Goal: Information Seeking & Learning: Learn about a topic

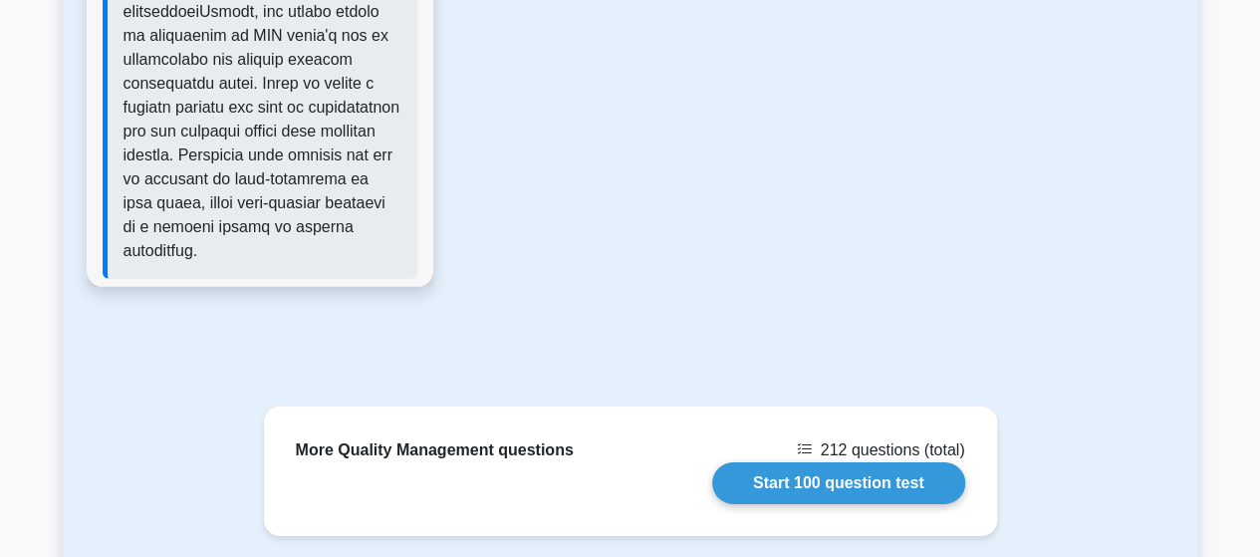
scroll to position [3116, 0]
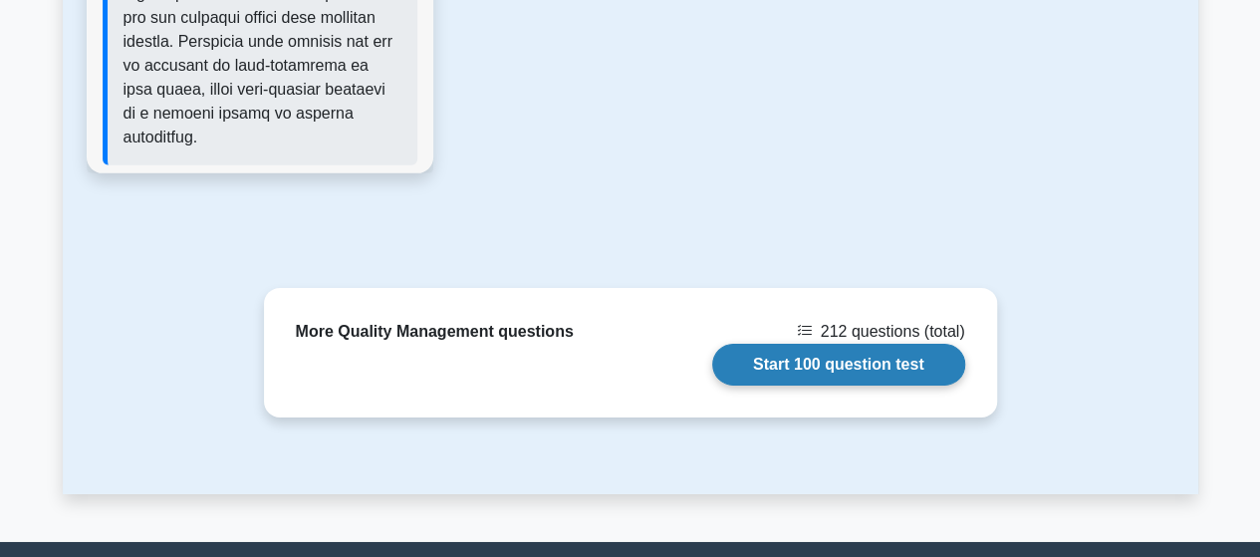
click at [712, 352] on link "Start 100 question test" at bounding box center [838, 365] width 253 height 42
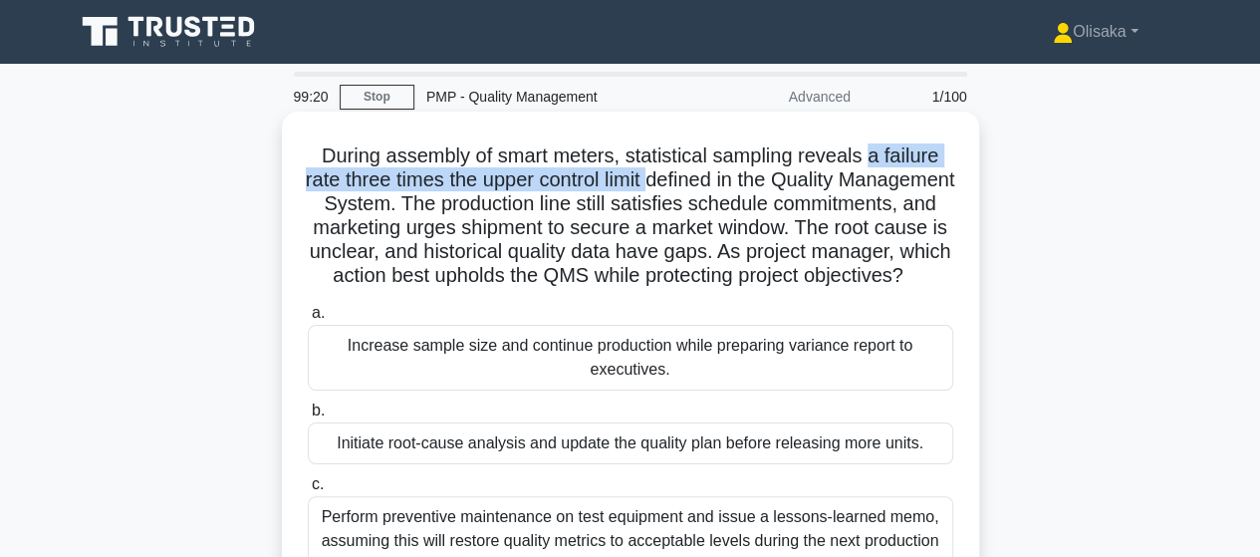
drag, startPoint x: 874, startPoint y: 158, endPoint x: 709, endPoint y: 186, distance: 166.7
click at [709, 186] on h5 "During assembly of smart meters, statistical sampling reveals a failure rate th…" at bounding box center [631, 215] width 650 height 145
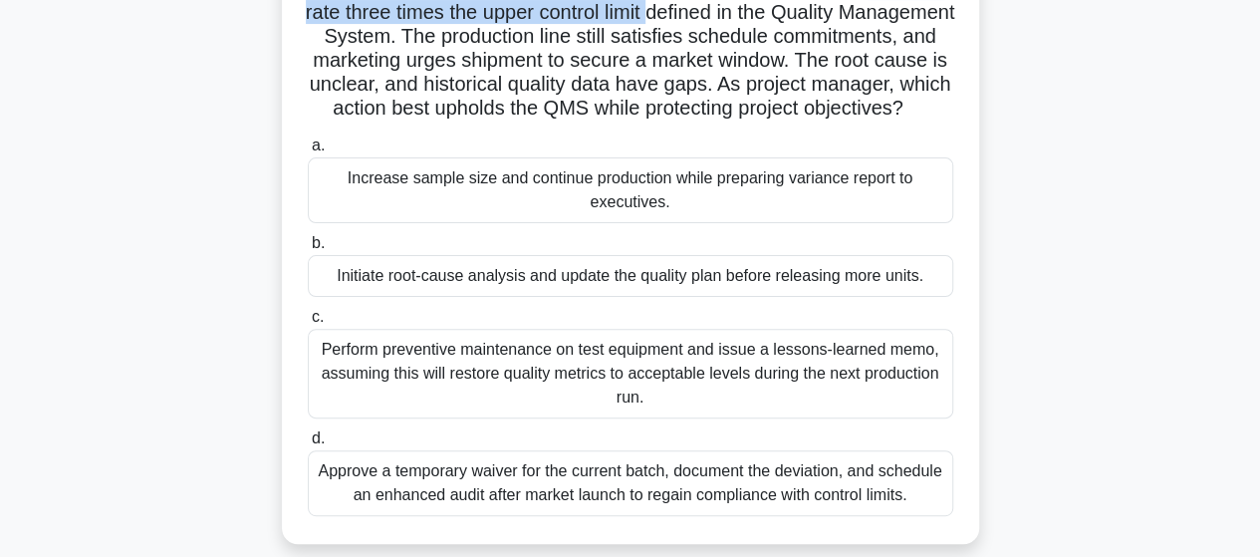
scroll to position [199, 0]
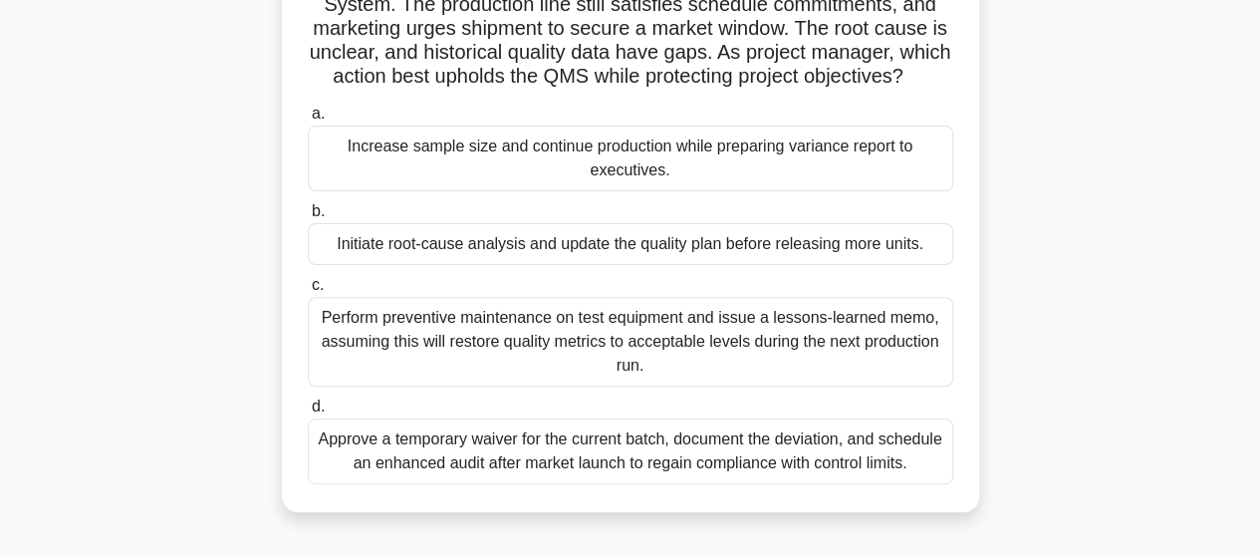
click at [565, 265] on div "Initiate root-cause analysis and update the quality plan before releasing more …" at bounding box center [631, 244] width 646 height 42
click at [308, 218] on input "b. Initiate root-cause analysis and update the quality plan before releasing mo…" at bounding box center [308, 211] width 0 height 13
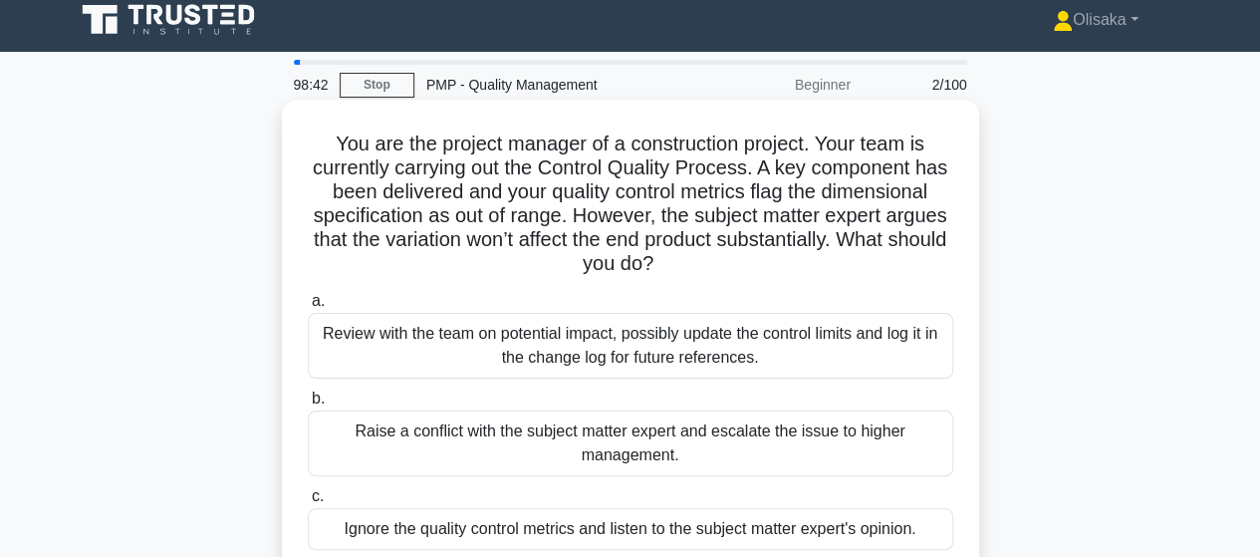
scroll to position [0, 0]
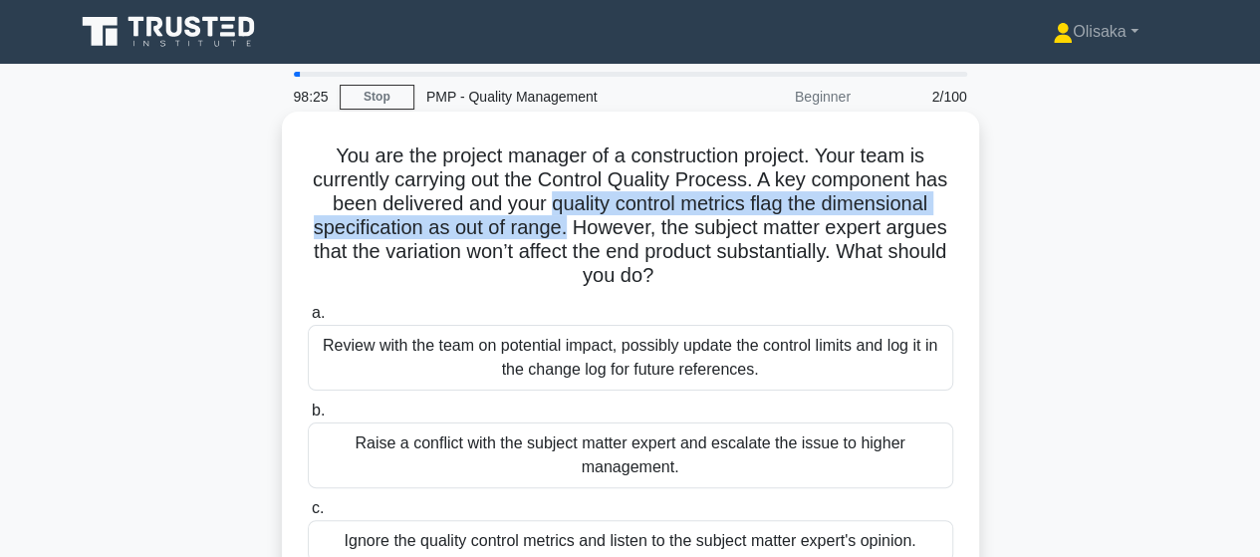
drag, startPoint x: 623, startPoint y: 208, endPoint x: 689, endPoint y: 234, distance: 71.6
click at [689, 234] on h5 "You are the project manager of a construction project. Your team is currently c…" at bounding box center [631, 215] width 650 height 145
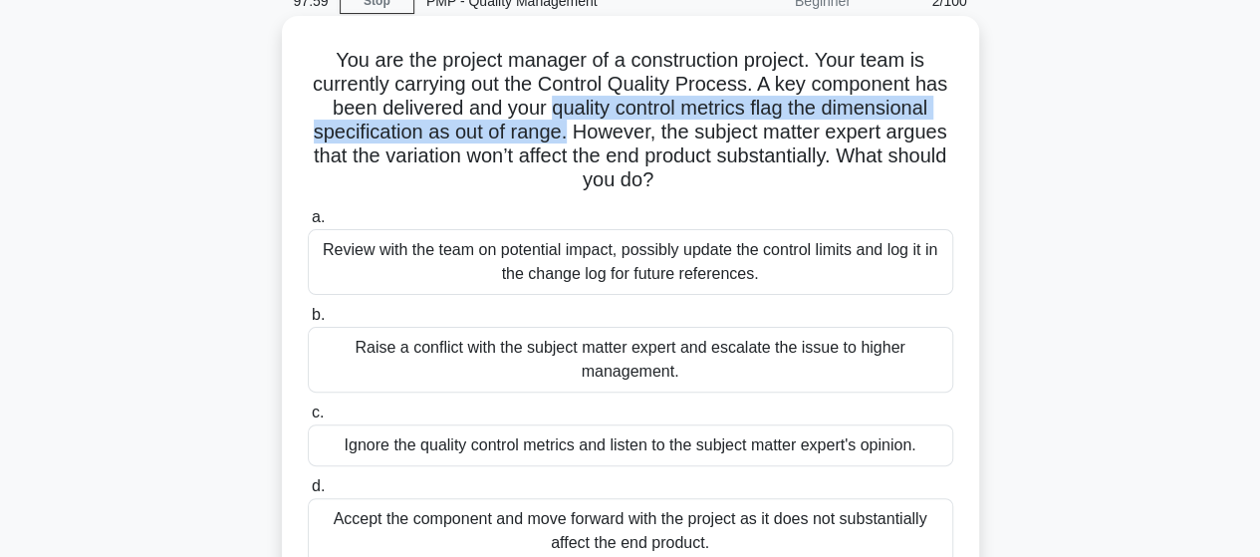
scroll to position [100, 0]
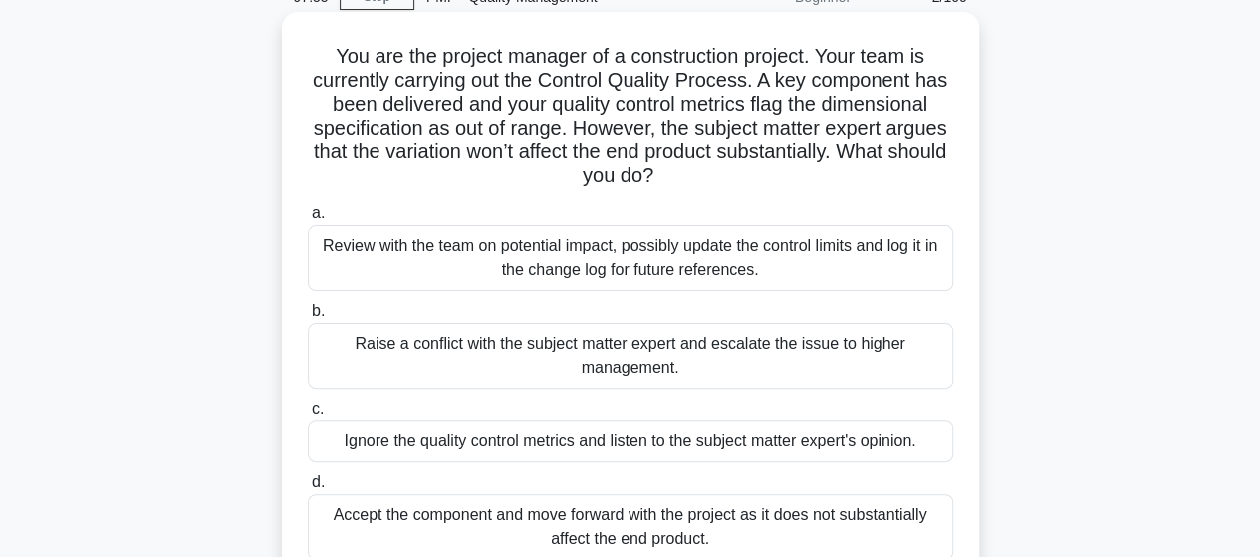
click at [546, 358] on div "Raise a conflict with the subject matter expert and escalate the issue to highe…" at bounding box center [631, 356] width 646 height 66
click at [308, 318] on input "b. Raise a conflict with the subject matter expert and escalate the issue to hi…" at bounding box center [308, 311] width 0 height 13
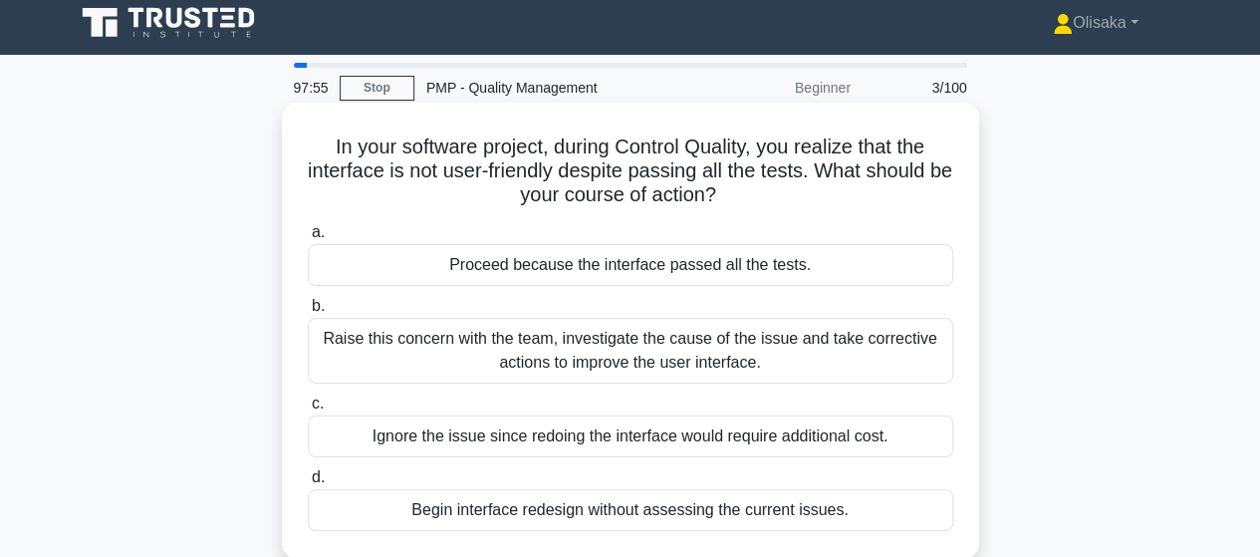
scroll to position [0, 0]
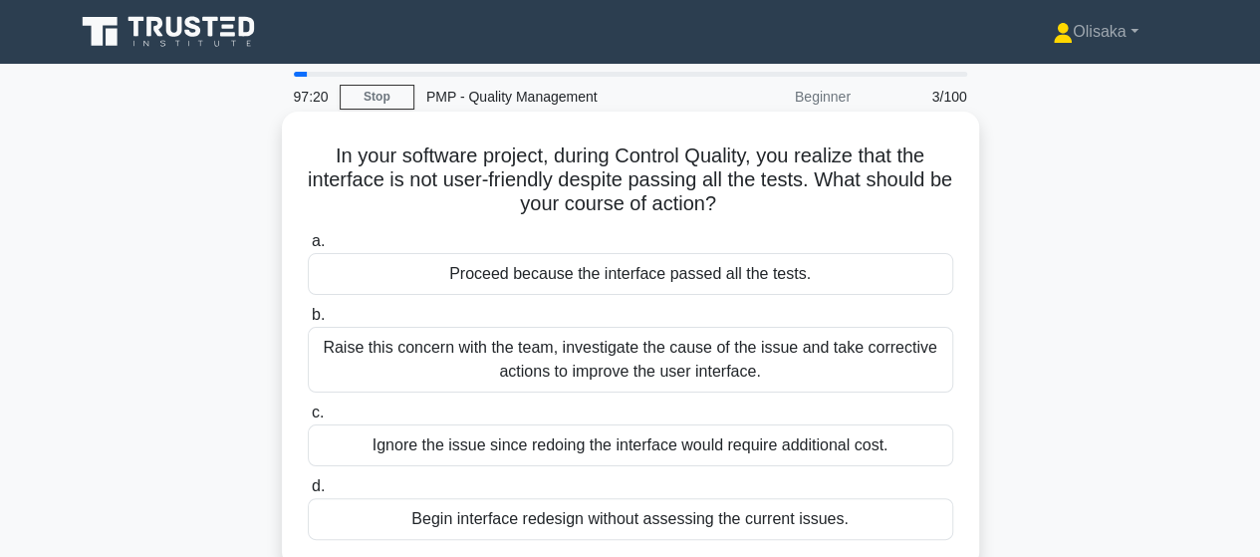
click at [679, 371] on div "Raise this concern with the team, investigate the cause of the issue and take c…" at bounding box center [631, 360] width 646 height 66
click at [308, 322] on input "b. Raise this concern with the team, investigate the cause of the issue and tak…" at bounding box center [308, 315] width 0 height 13
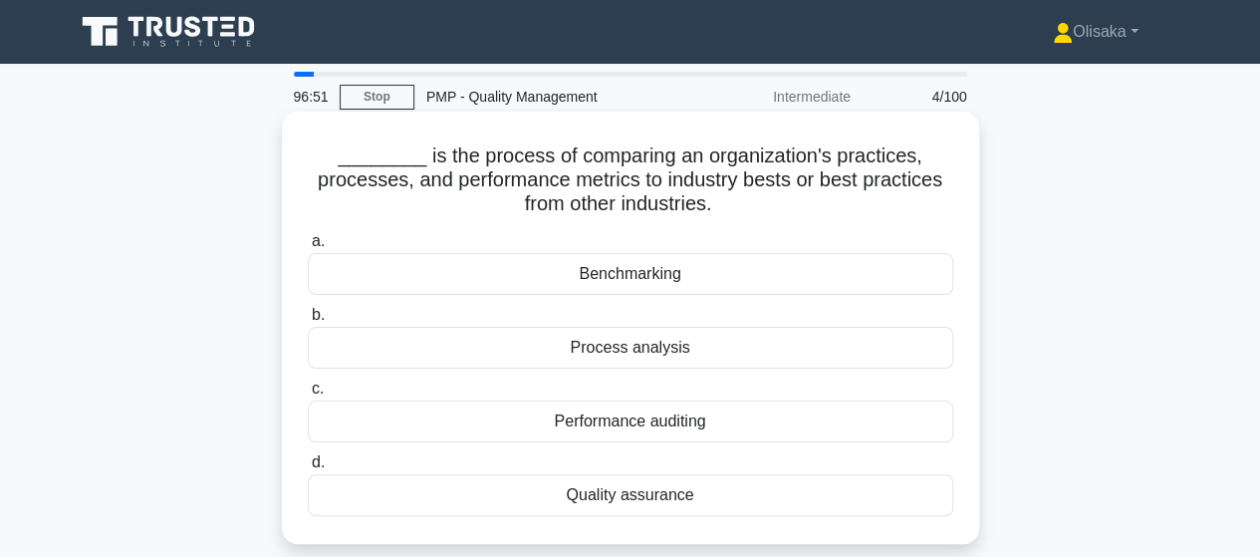
click at [648, 281] on div "Benchmarking" at bounding box center [631, 274] width 646 height 42
click at [308, 248] on input "a. Benchmarking" at bounding box center [308, 241] width 0 height 13
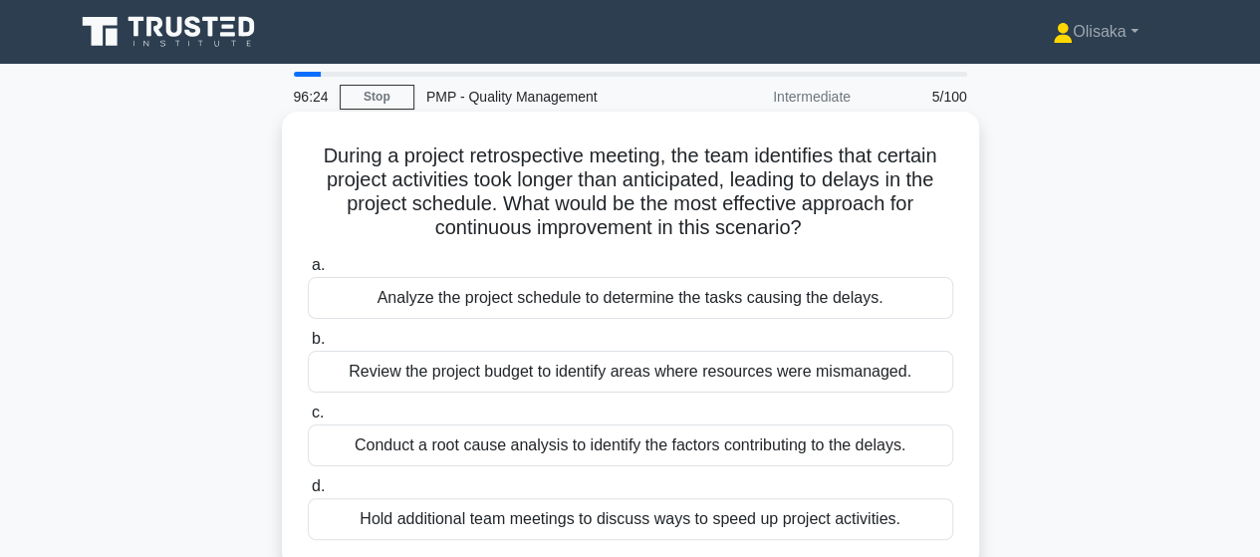
click at [630, 458] on div "Conduct a root cause analysis to identify the factors contributing to the delay…" at bounding box center [631, 445] width 646 height 42
click at [444, 439] on div "Conduct a root cause analysis to identify the factors contributing to the delay…" at bounding box center [631, 445] width 646 height 42
click at [308, 419] on input "c. Conduct a root cause analysis to identify the factors contributing to the de…" at bounding box center [308, 412] width 0 height 13
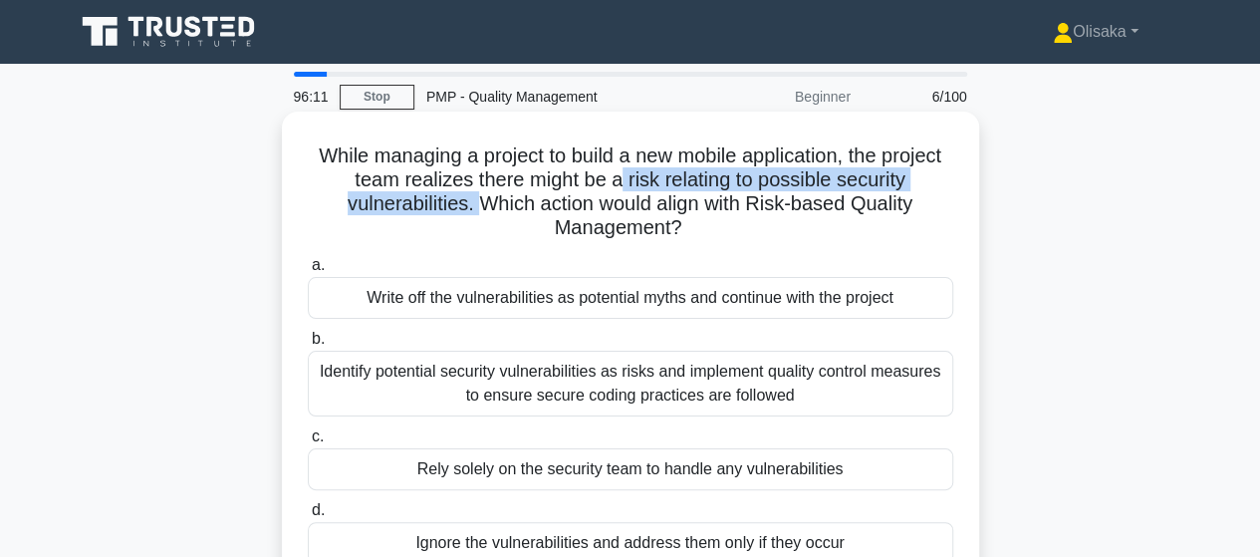
drag, startPoint x: 658, startPoint y: 182, endPoint x: 482, endPoint y: 209, distance: 177.4
click at [482, 209] on h5 "While managing a project to build a new mobile application, the project team re…" at bounding box center [631, 192] width 650 height 98
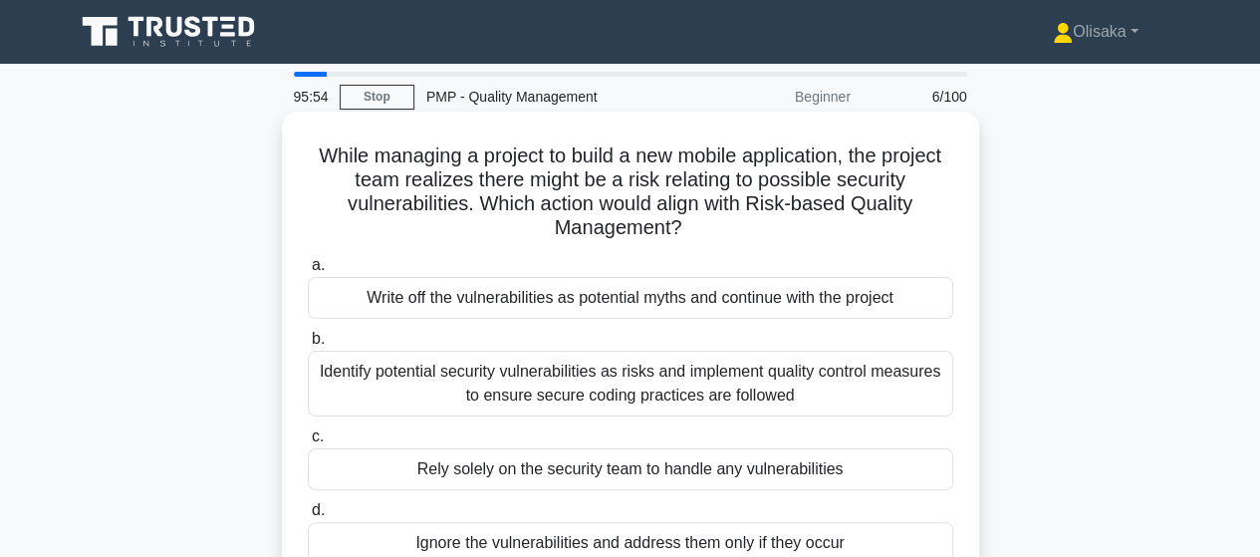
click at [636, 398] on div "Identify potential security vulnerabilities as risks and implement quality cont…" at bounding box center [631, 384] width 646 height 66
click at [308, 346] on input "b. Identify potential security vulnerabilities as risks and implement quality c…" at bounding box center [308, 339] width 0 height 13
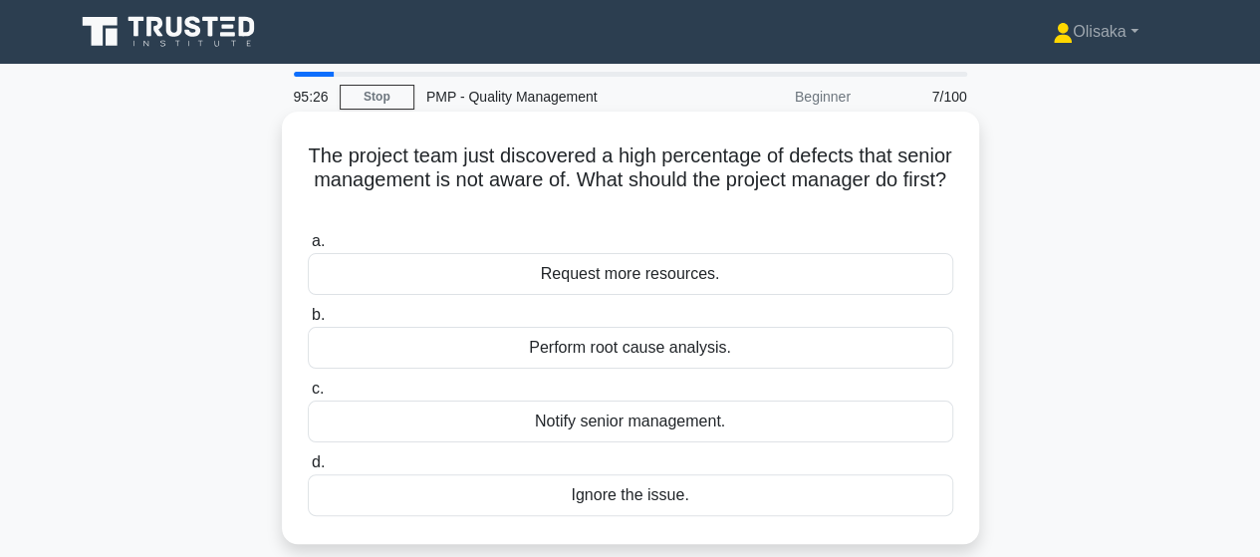
click at [652, 349] on div "Perform root cause analysis." at bounding box center [631, 348] width 646 height 42
click at [308, 322] on input "b. Perform root cause analysis." at bounding box center [308, 315] width 0 height 13
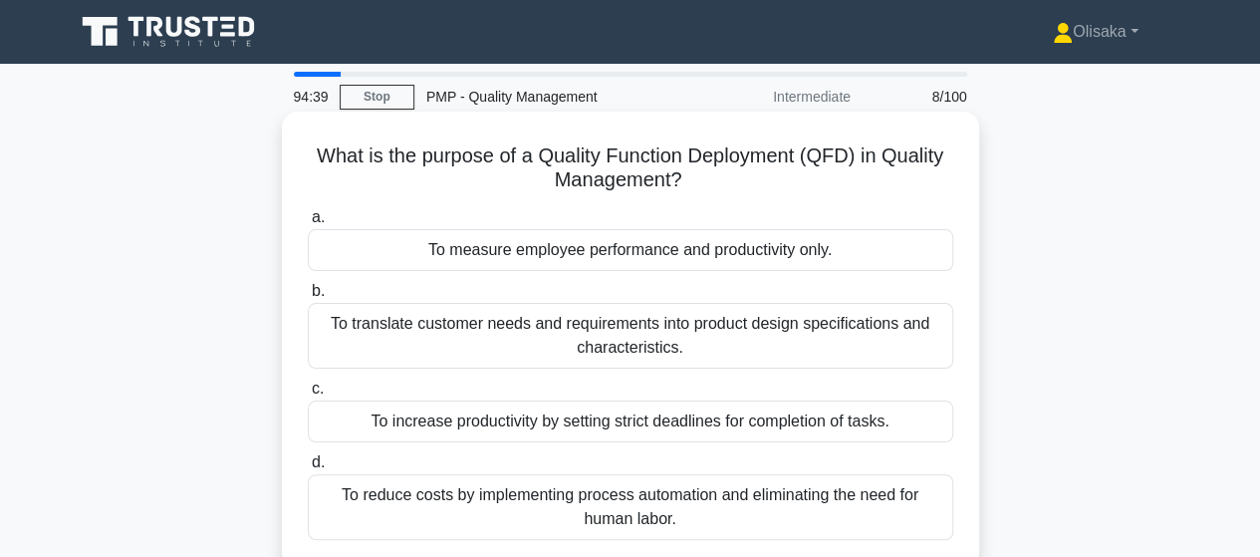
click at [670, 353] on div "To translate customer needs and requirements into product design specifications…" at bounding box center [631, 336] width 646 height 66
click at [308, 298] on input "b. To translate customer needs and requirements into product design specificati…" at bounding box center [308, 291] width 0 height 13
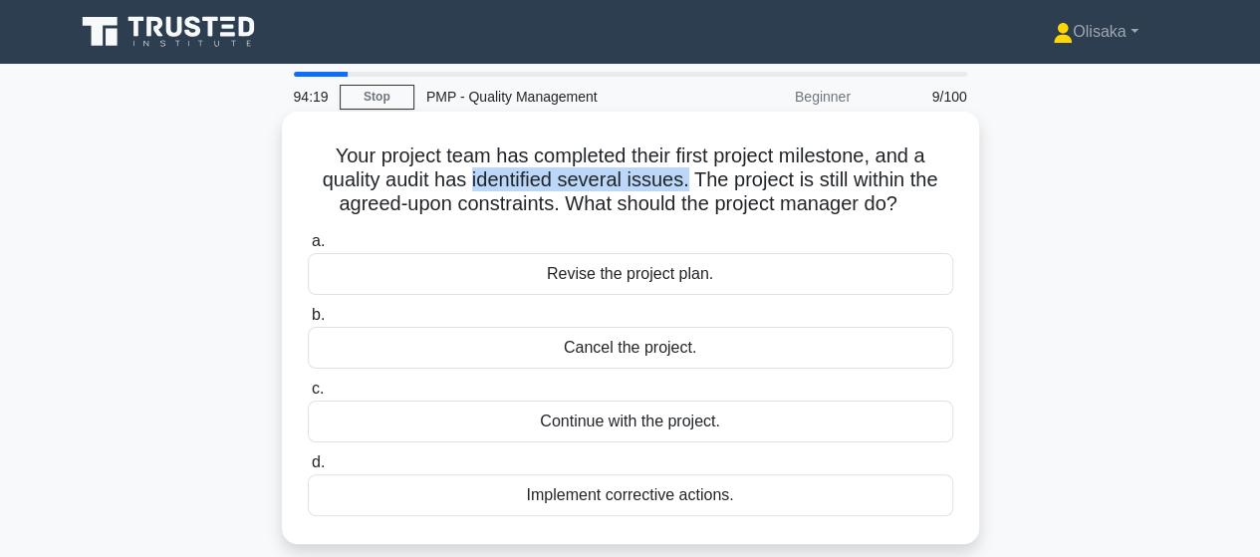
drag, startPoint x: 466, startPoint y: 178, endPoint x: 684, endPoint y: 174, distance: 218.2
click at [684, 174] on h5 "Your project team has completed their first project milestone, and a quality au…" at bounding box center [631, 180] width 650 height 74
click at [624, 507] on div "Implement corrective actions." at bounding box center [631, 495] width 646 height 42
click at [308, 469] on input "d. Implement corrective actions." at bounding box center [308, 462] width 0 height 13
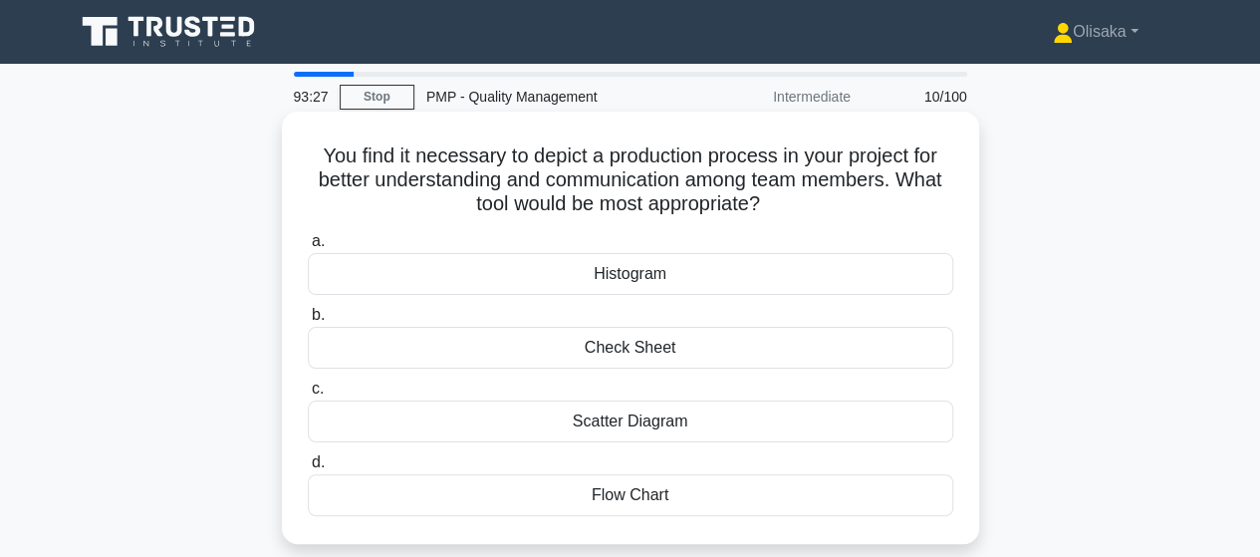
click at [622, 493] on div "Flow Chart" at bounding box center [631, 495] width 646 height 42
click at [308, 469] on input "d. Flow Chart" at bounding box center [308, 462] width 0 height 13
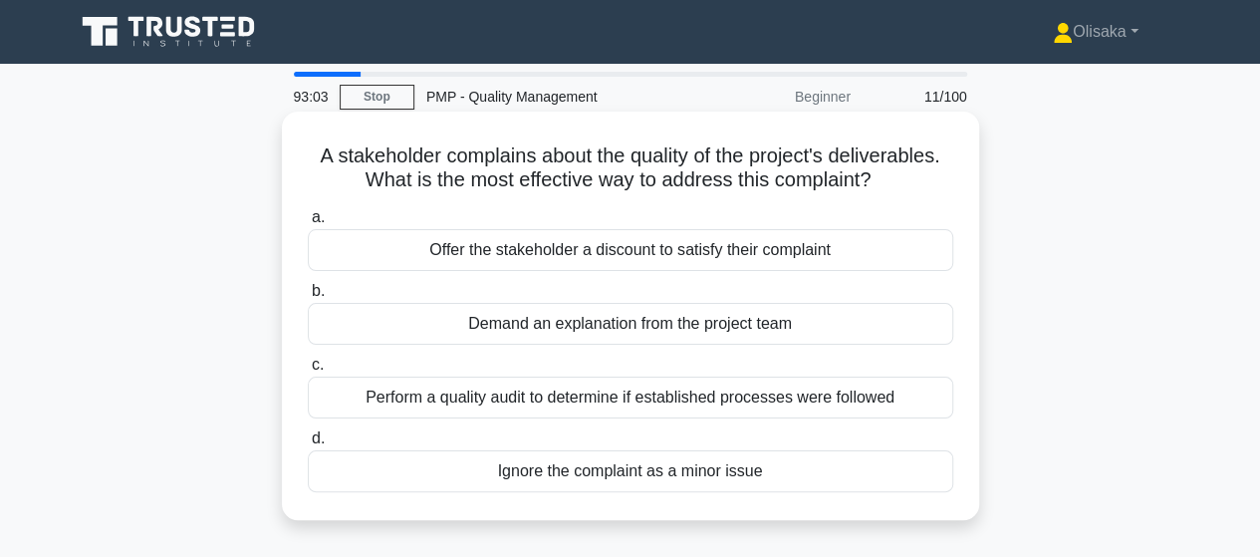
click at [683, 402] on div "Perform a quality audit to determine if established processes were followed" at bounding box center [631, 398] width 646 height 42
click at [308, 372] on input "c. Perform a quality audit to determine if established processes were followed" at bounding box center [308, 365] width 0 height 13
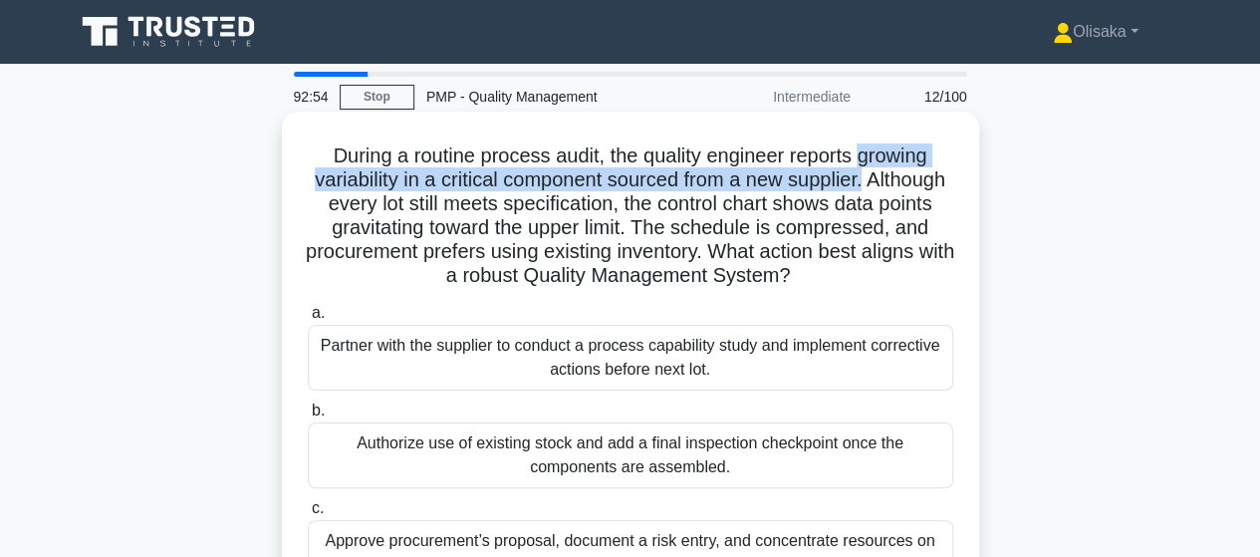
drag, startPoint x: 865, startPoint y: 155, endPoint x: 919, endPoint y: 182, distance: 60.2
click at [919, 182] on h5 "During a routine process audit, the quality engineer reports growing variabilit…" at bounding box center [631, 215] width 650 height 145
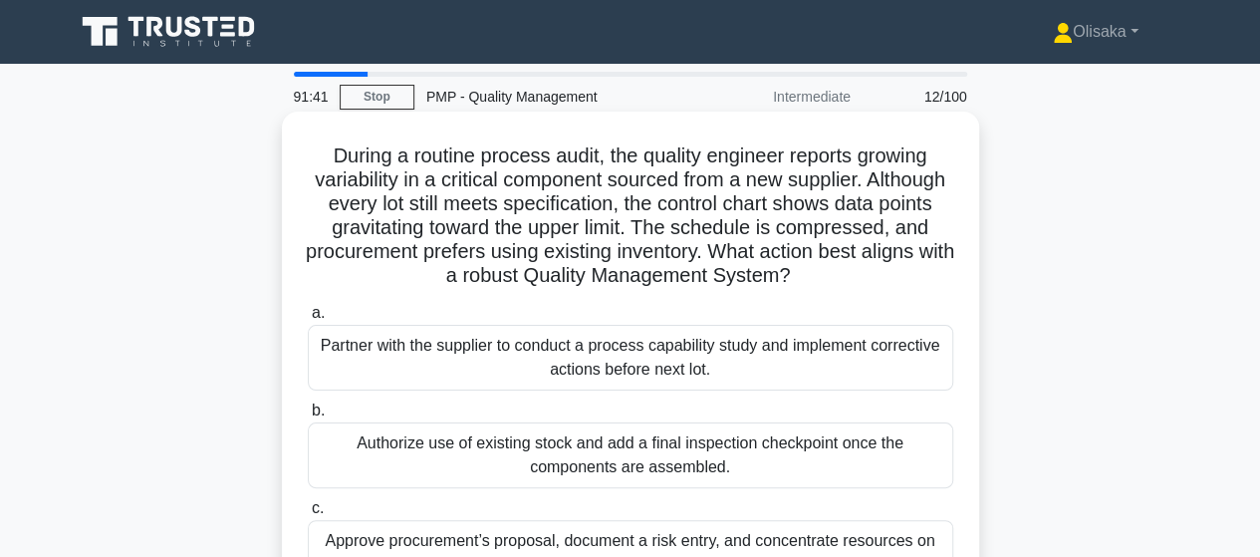
click at [645, 366] on div "Partner with the supplier to conduct a process capability study and implement c…" at bounding box center [631, 358] width 646 height 66
click at [308, 320] on input "a. Partner with the supplier to conduct a process capability study and implemen…" at bounding box center [308, 313] width 0 height 13
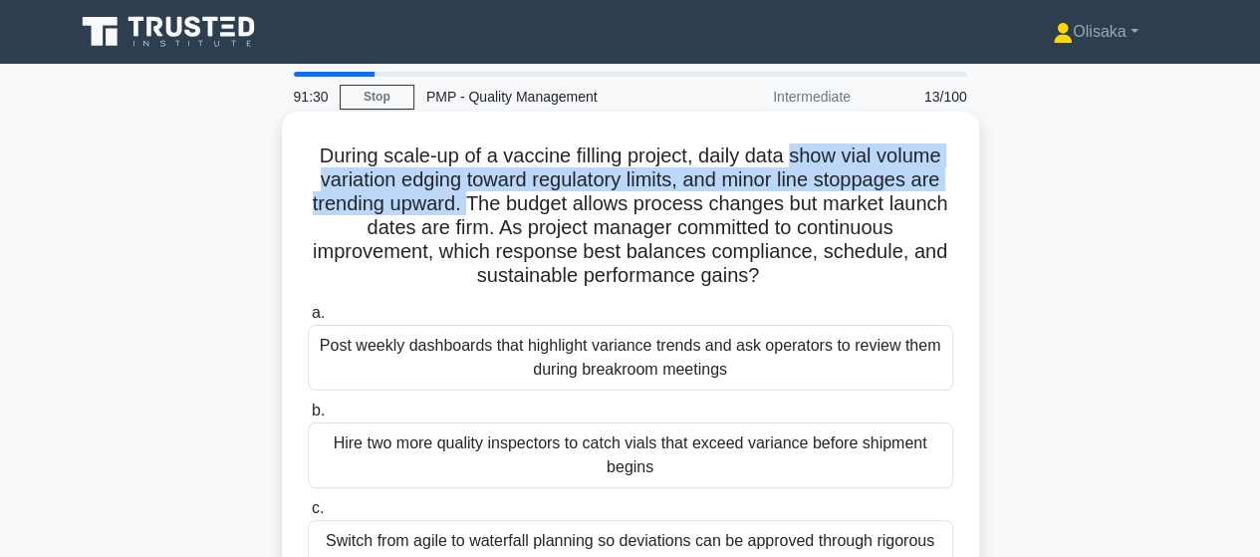
drag, startPoint x: 794, startPoint y: 151, endPoint x: 500, endPoint y: 208, distance: 299.3
click at [500, 208] on h5 "During scale-up of a vaccine filling project, daily data show vial volume varia…" at bounding box center [631, 215] width 650 height 145
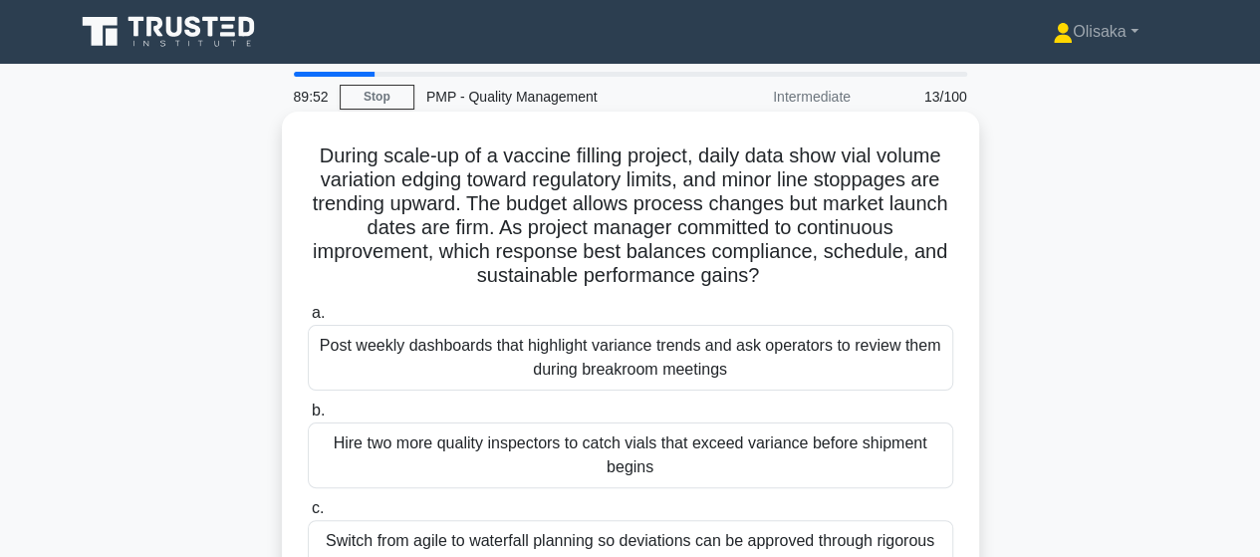
click at [572, 356] on div "Post weekly dashboards that highlight variance trends and ask operators to revi…" at bounding box center [631, 358] width 646 height 66
click at [308, 320] on input "a. Post weekly dashboards that highlight variance trends and ask operators to r…" at bounding box center [308, 313] width 0 height 13
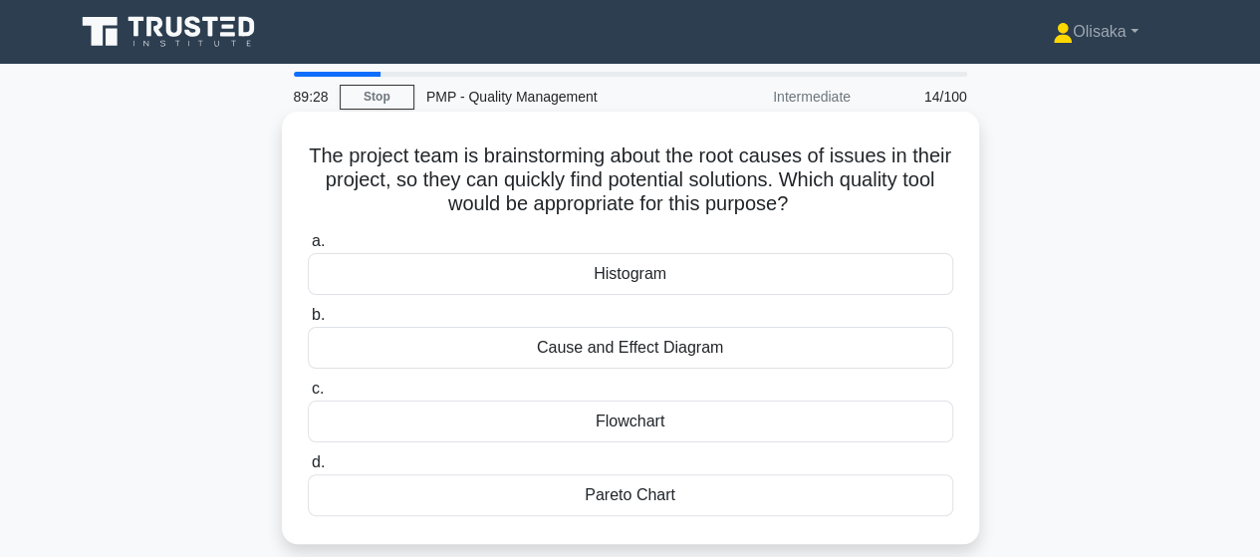
click at [630, 345] on div "Cause and Effect Diagram" at bounding box center [631, 348] width 646 height 42
click at [308, 322] on input "b. Cause and Effect Diagram" at bounding box center [308, 315] width 0 height 13
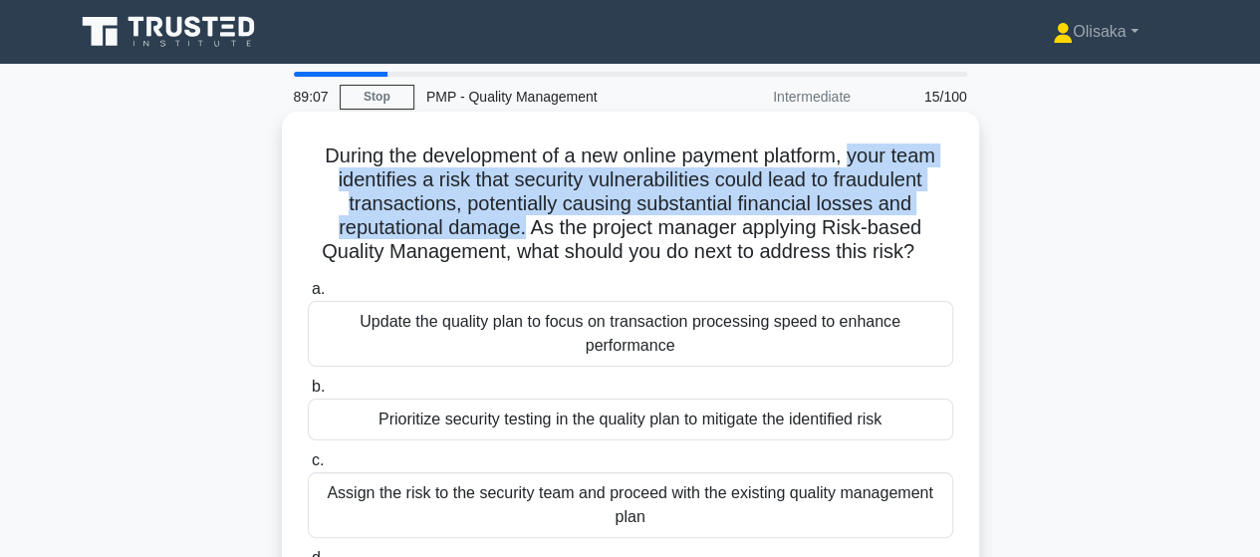
drag, startPoint x: 855, startPoint y: 158, endPoint x: 527, endPoint y: 238, distance: 337.3
click at [527, 238] on h5 "During the development of a new online payment platform, your team identifies a…" at bounding box center [631, 204] width 650 height 122
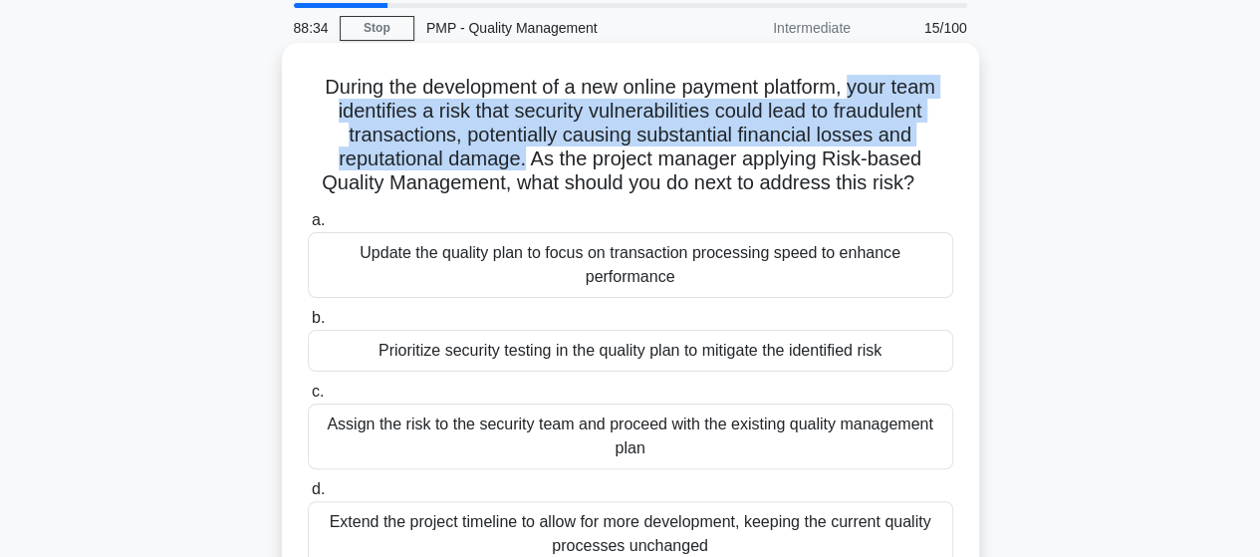
scroll to position [100, 0]
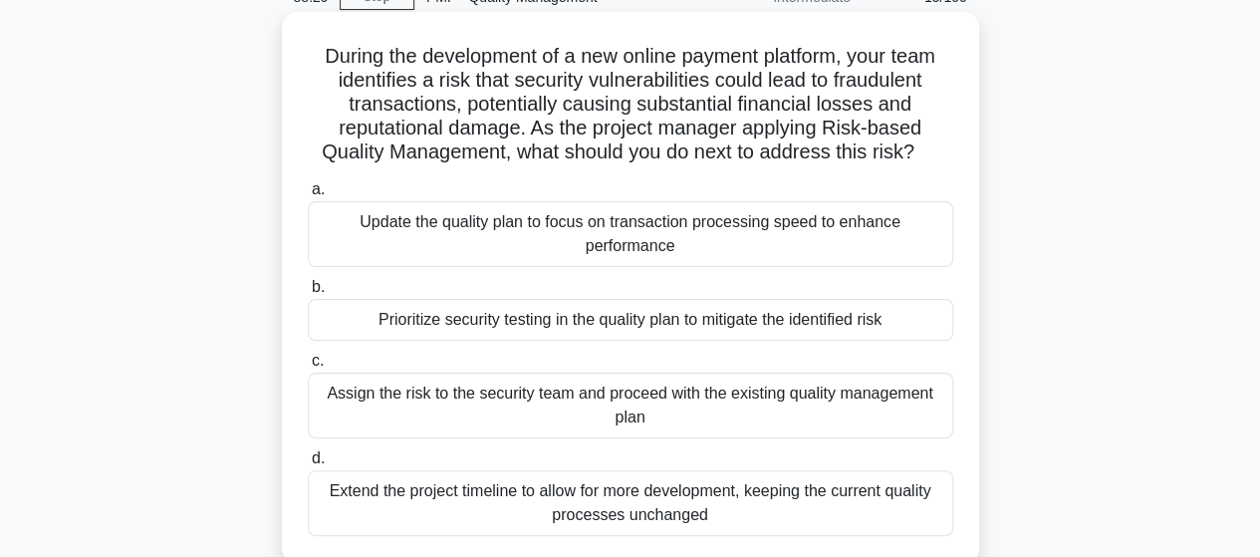
click at [554, 330] on div "Prioritize security testing in the quality plan to mitigate the identified risk" at bounding box center [631, 320] width 646 height 42
click at [308, 294] on input "b. Prioritize security testing in the quality plan to mitigate the identified r…" at bounding box center [308, 287] width 0 height 13
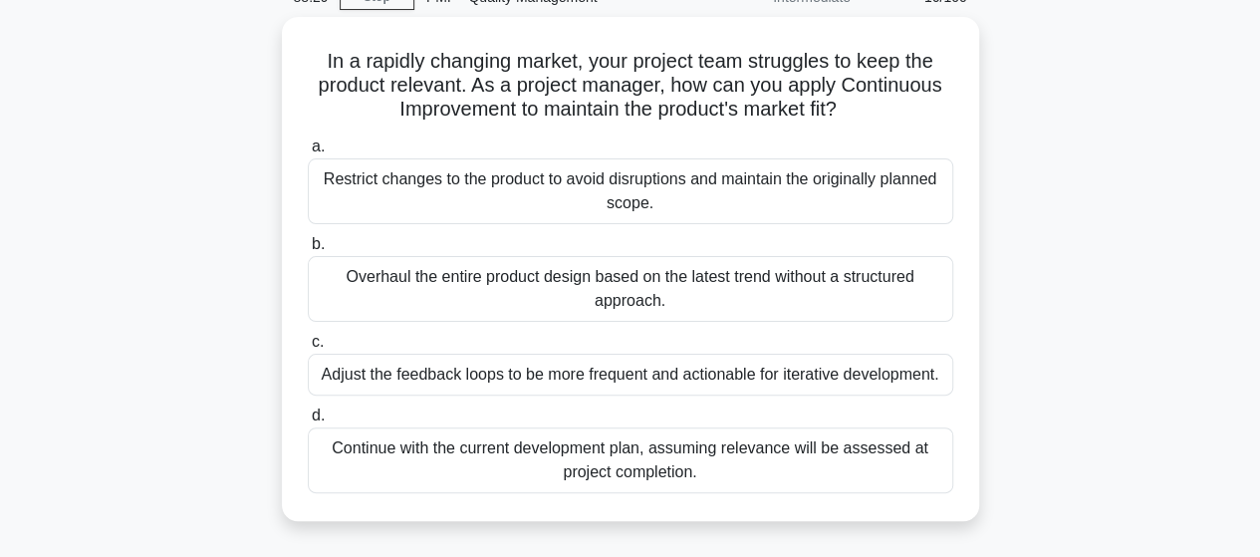
scroll to position [0, 0]
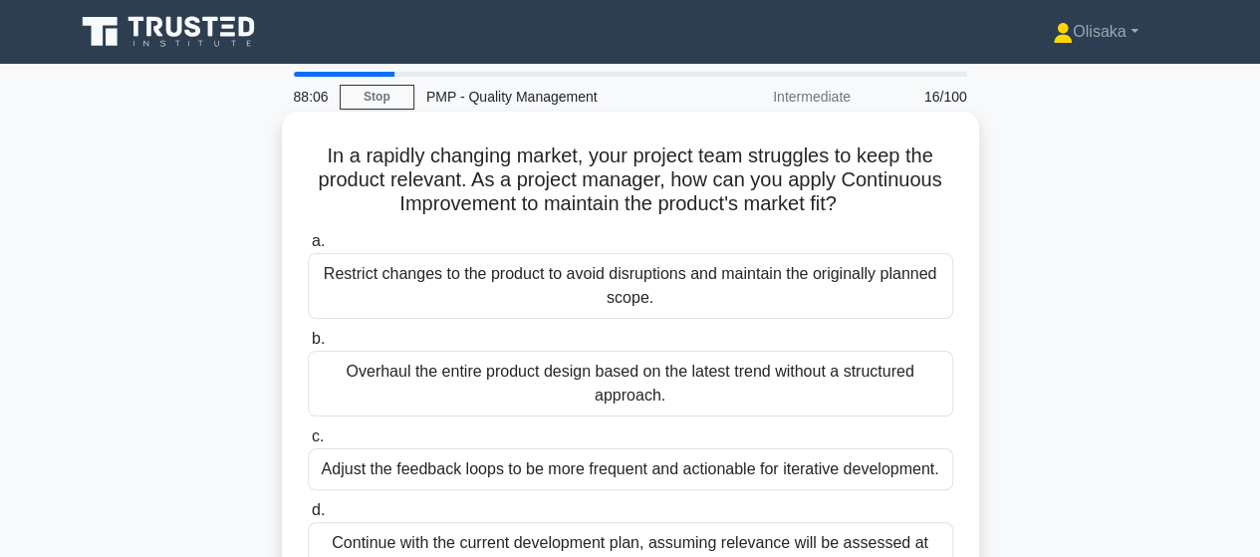
click at [562, 481] on div "Adjust the feedback loops to be more frequent and actionable for iterative deve…" at bounding box center [631, 469] width 646 height 42
click at [308, 443] on input "c. Adjust the feedback loops to be more frequent and actionable for iterative d…" at bounding box center [308, 436] width 0 height 13
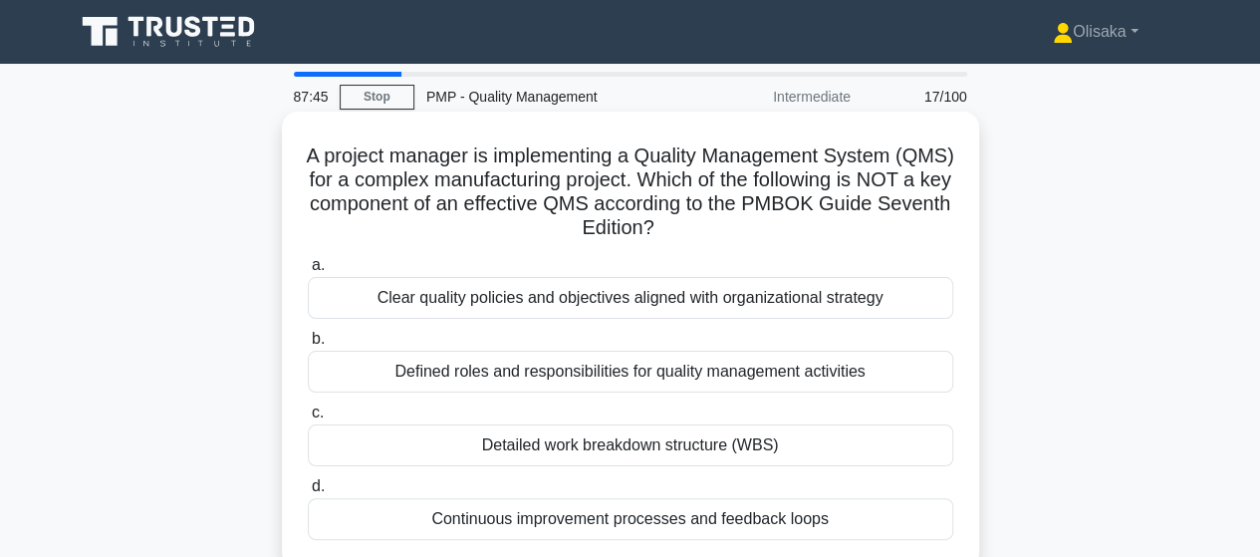
click at [648, 445] on div "Detailed work breakdown structure (WBS)" at bounding box center [631, 445] width 646 height 42
click at [308, 419] on input "c. Detailed work breakdown structure (WBS)" at bounding box center [308, 412] width 0 height 13
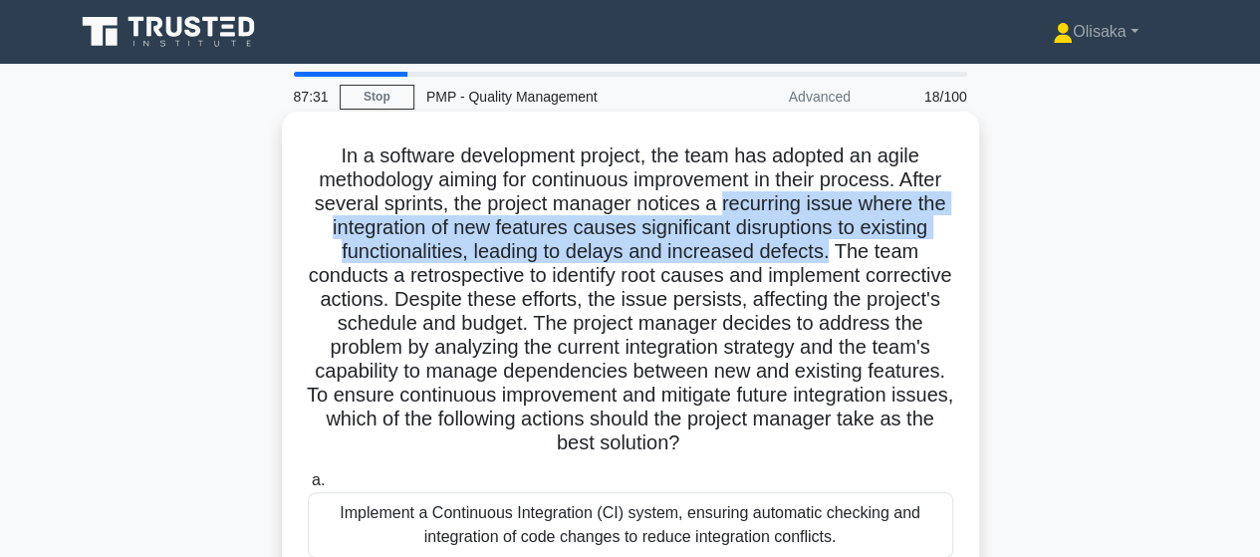
drag, startPoint x: 798, startPoint y: 206, endPoint x: 898, endPoint y: 254, distance: 110.5
click at [898, 254] on h5 "In a software development project, the team has adopted an agile methodology ai…" at bounding box center [631, 299] width 650 height 313
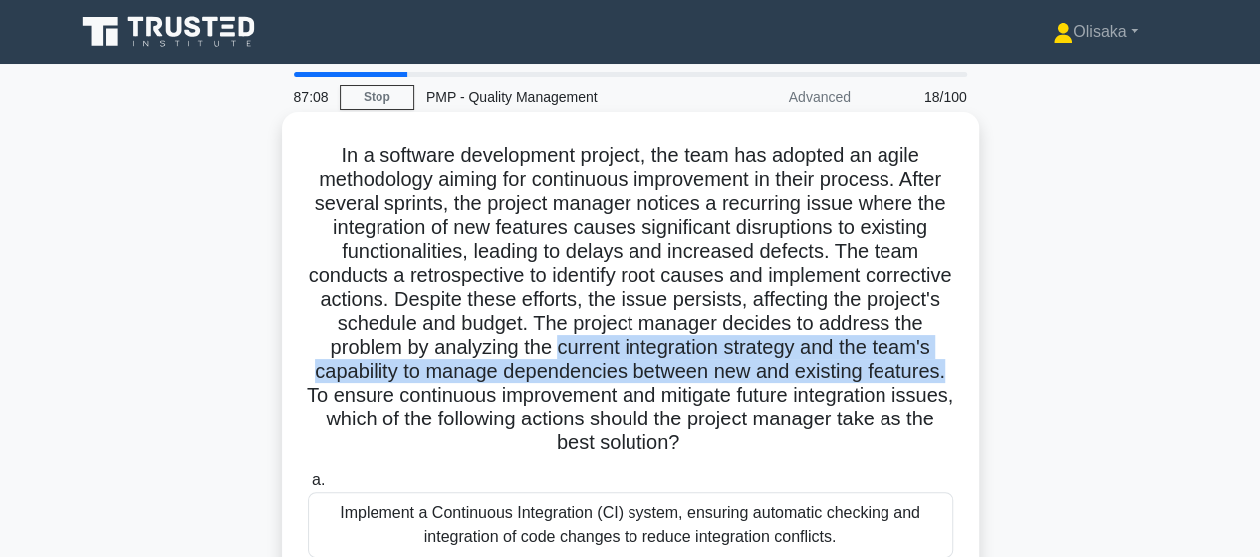
drag, startPoint x: 607, startPoint y: 350, endPoint x: 418, endPoint y: 403, distance: 195.8
click at [418, 403] on h5 "In a software development project, the team has adopted an agile methodology ai…" at bounding box center [631, 299] width 650 height 313
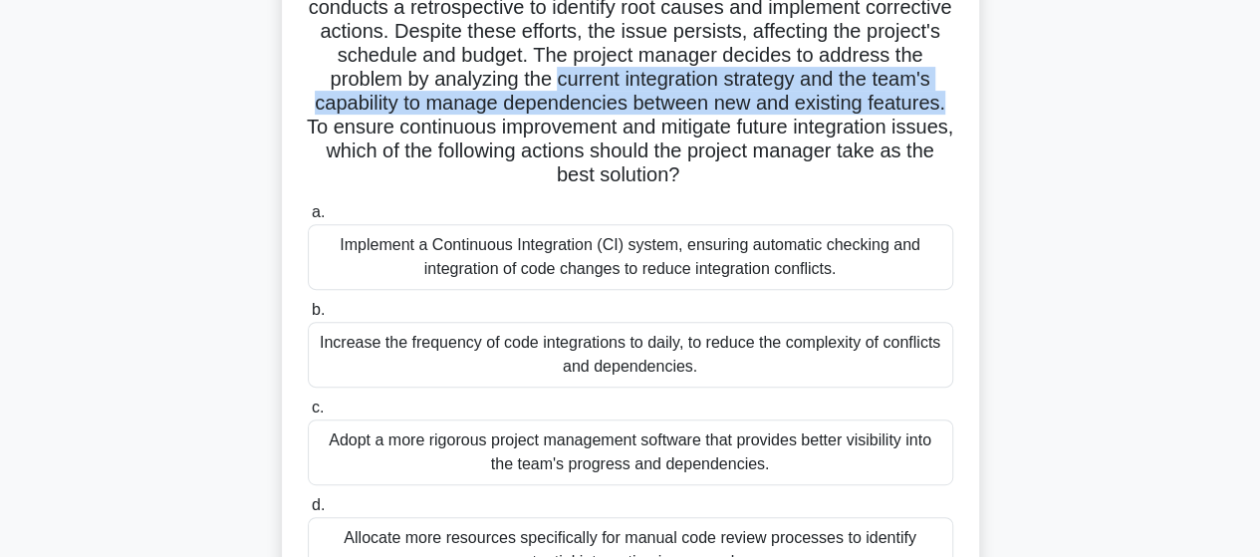
scroll to position [299, 0]
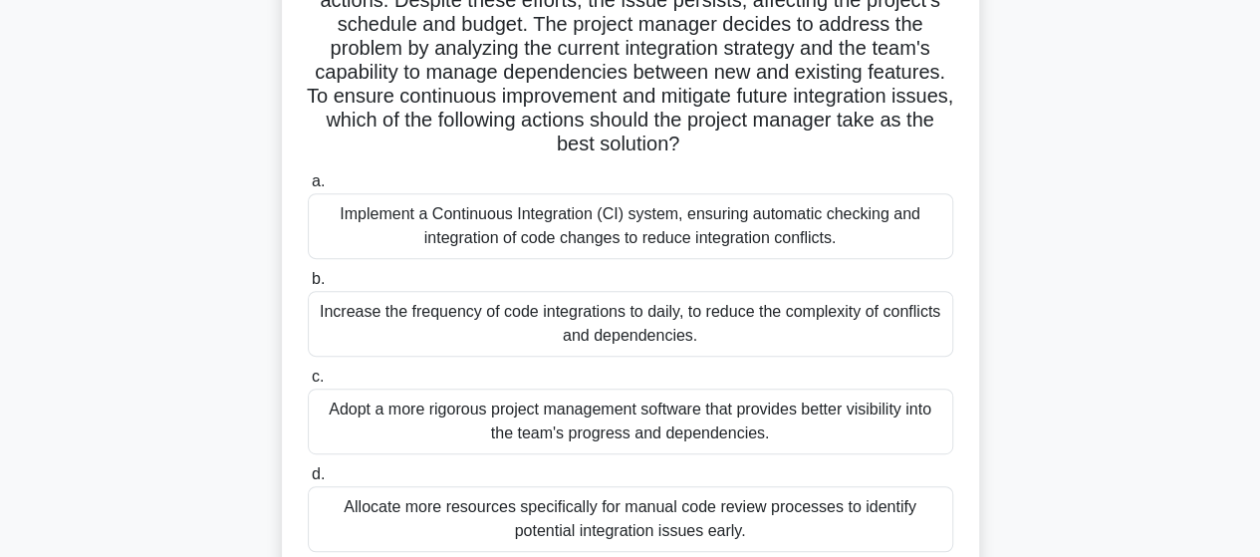
click at [566, 229] on div "Implement a Continuous Integration (CI) system, ensuring automatic checking and…" at bounding box center [631, 226] width 646 height 66
click at [308, 188] on input "a. Implement a Continuous Integration (CI) system, ensuring automatic checking …" at bounding box center [308, 181] width 0 height 13
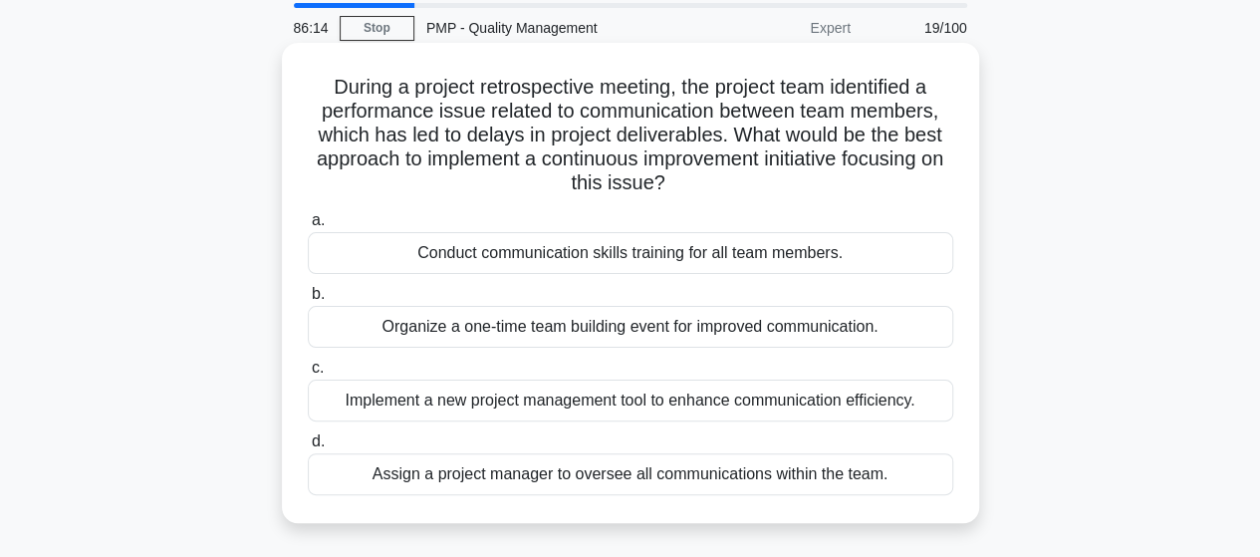
scroll to position [100, 0]
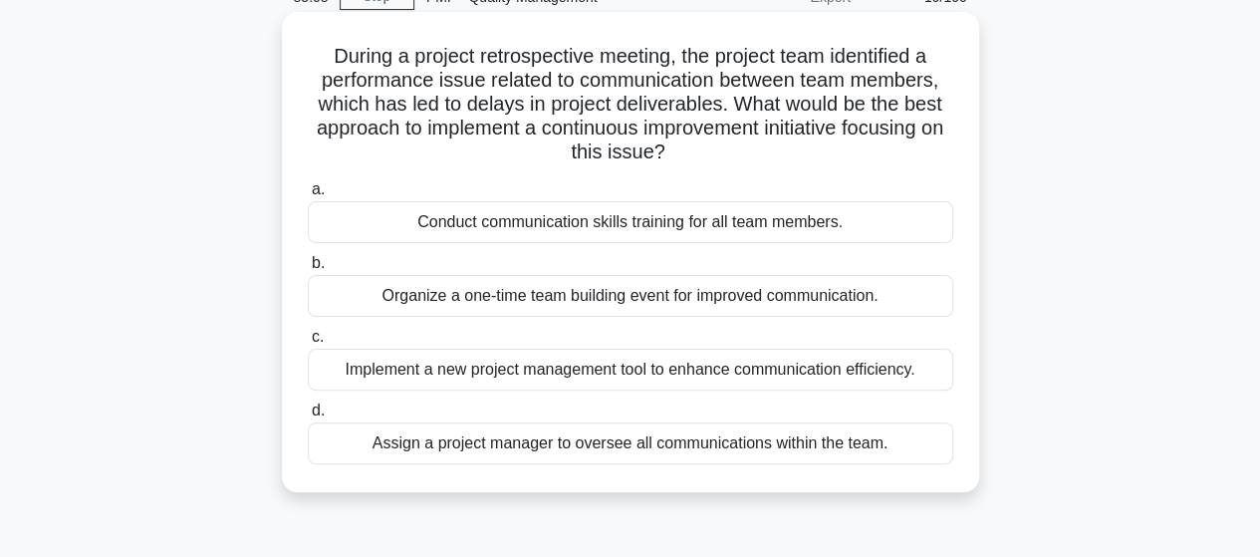
click at [595, 228] on div "Conduct communication skills training for all team members." at bounding box center [631, 222] width 646 height 42
click at [308, 196] on input "a. Conduct communication skills training for all team members." at bounding box center [308, 189] width 0 height 13
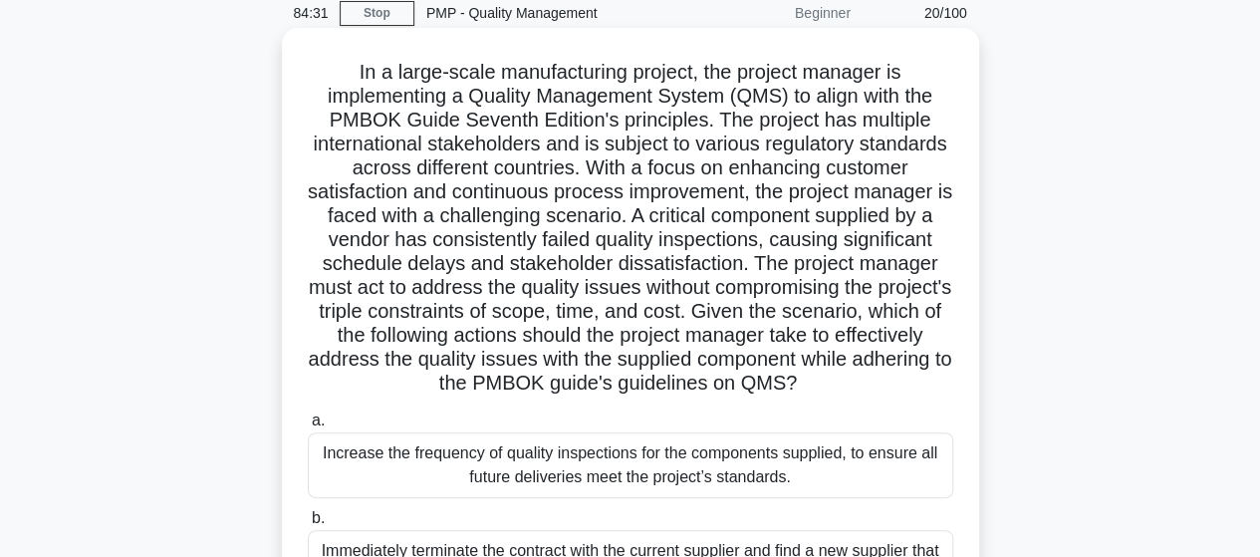
scroll to position [199, 0]
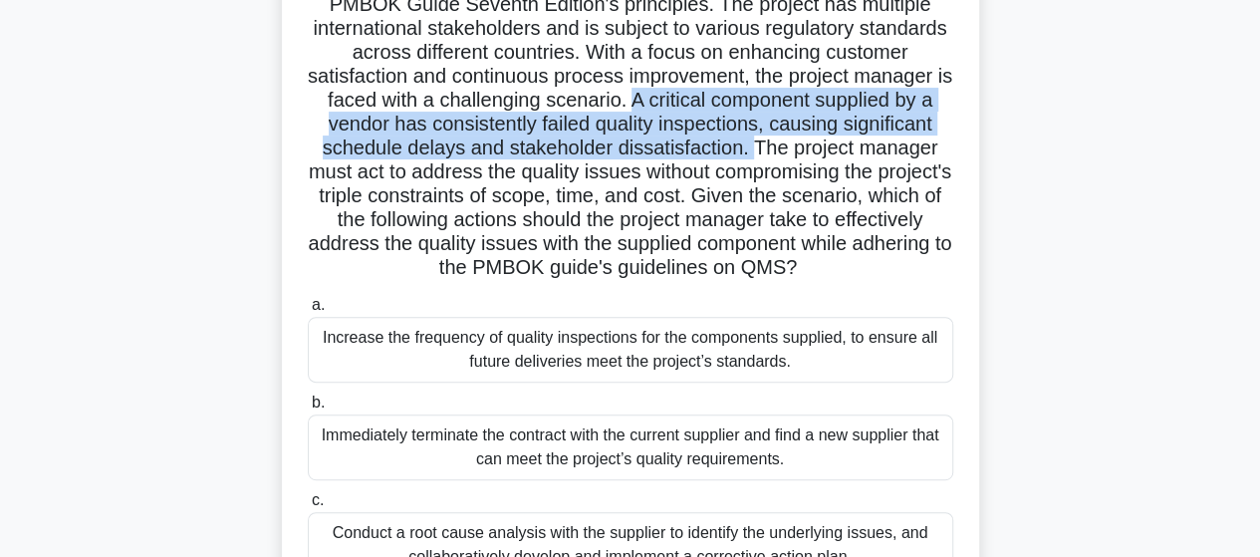
drag, startPoint x: 741, startPoint y: 97, endPoint x: 848, endPoint y: 139, distance: 114.9
click at [848, 139] on h5 "In a large-scale manufacturing project, the project manager is implementing a Q…" at bounding box center [631, 112] width 650 height 337
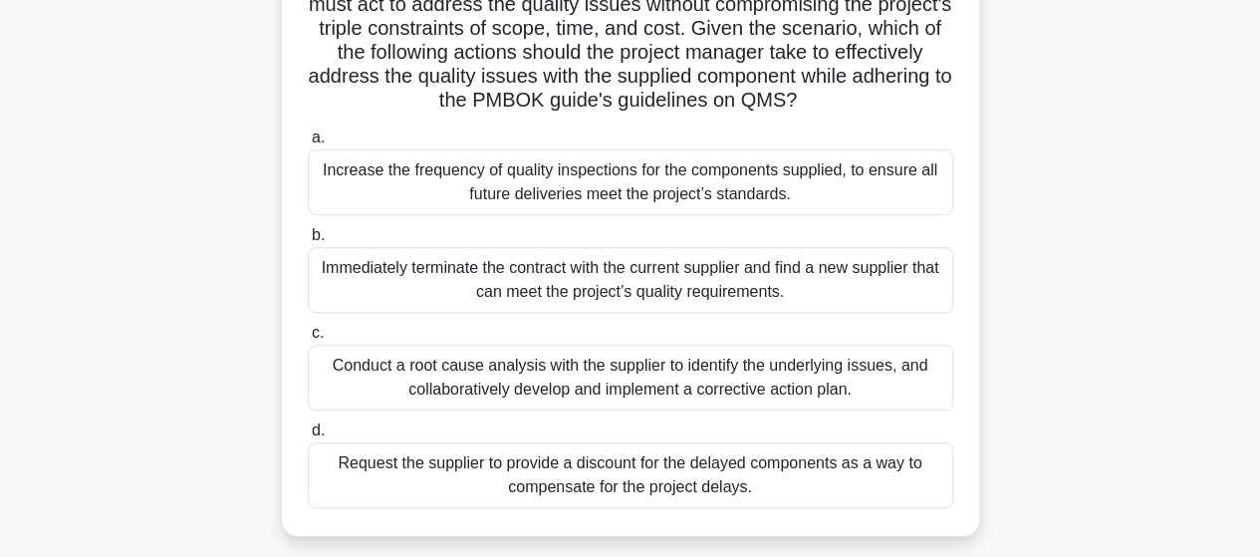
scroll to position [399, 0]
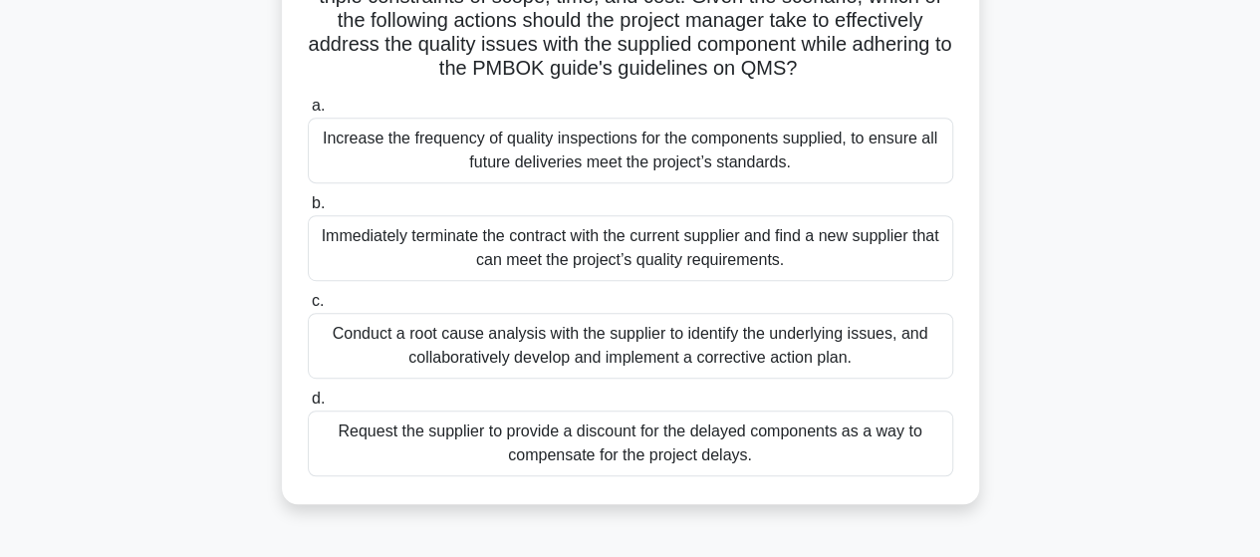
click at [528, 379] on div "Conduct a root cause analysis with the supplier to identify the underlying issu…" at bounding box center [631, 346] width 646 height 66
click at [308, 308] on input "c. Conduct a root cause analysis with the supplier to identify the underlying i…" at bounding box center [308, 301] width 0 height 13
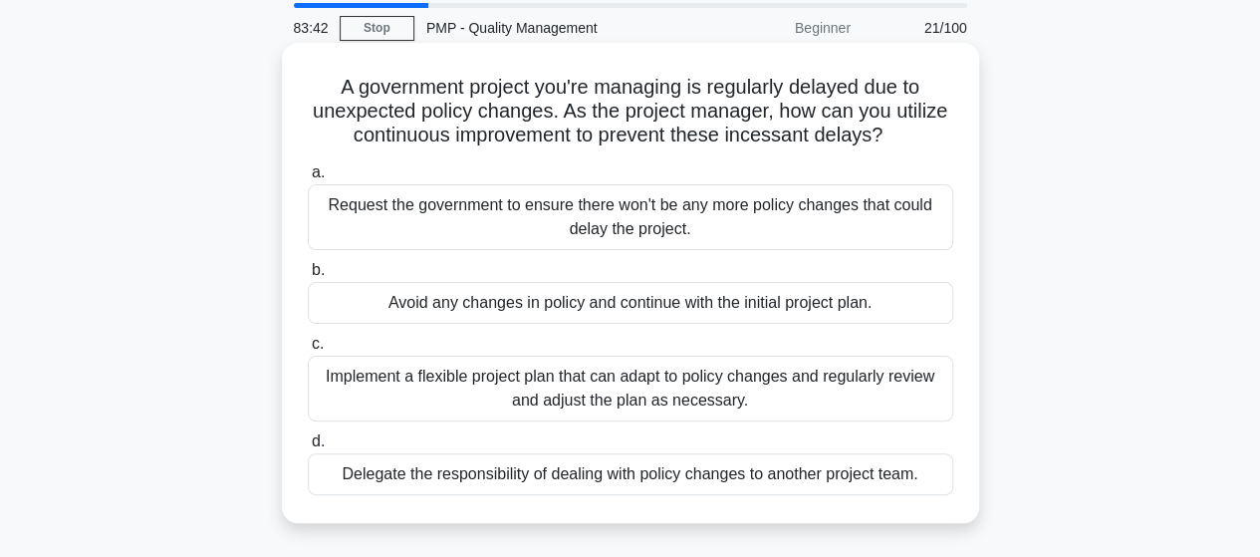
scroll to position [100, 0]
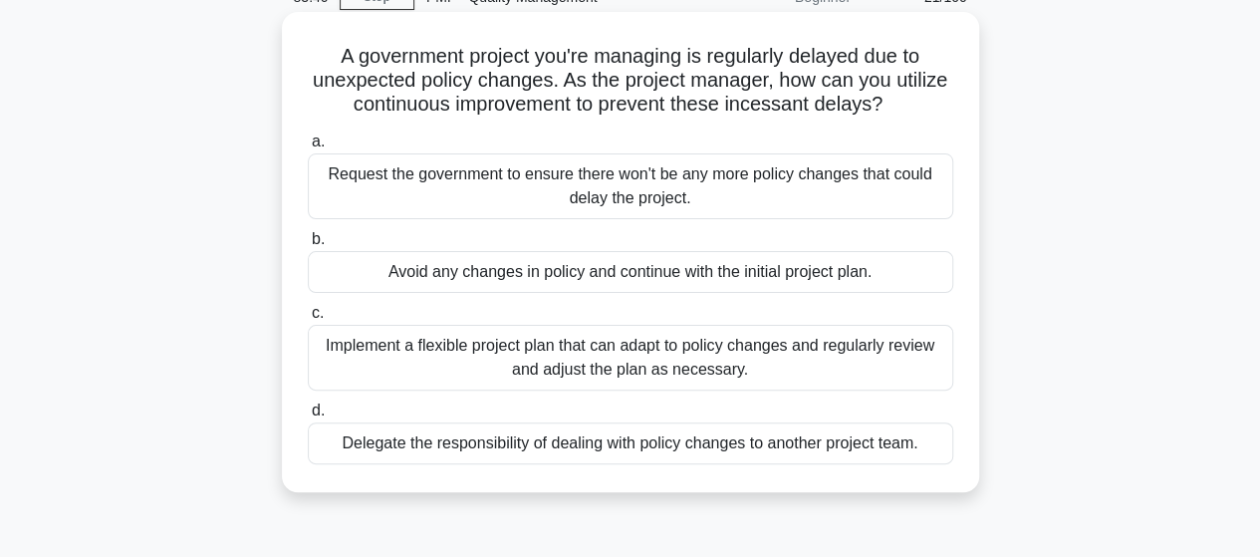
click at [580, 376] on div "Implement a flexible project plan that can adapt to policy changes and regularl…" at bounding box center [631, 358] width 646 height 66
click at [308, 320] on input "c. Implement a flexible project plan that can adapt to policy changes and regul…" at bounding box center [308, 313] width 0 height 13
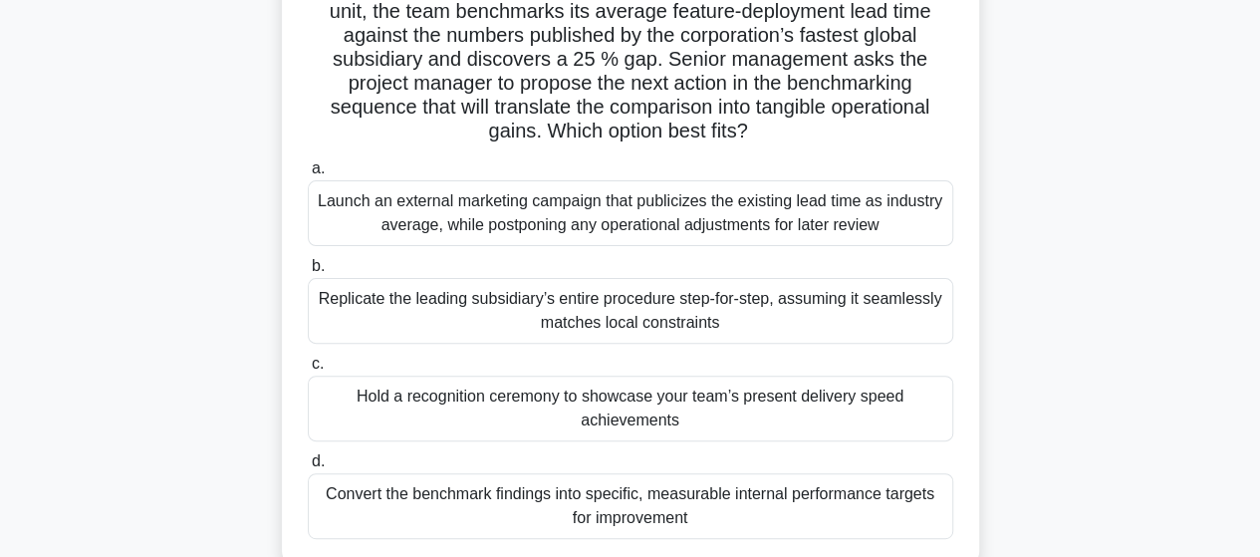
scroll to position [199, 0]
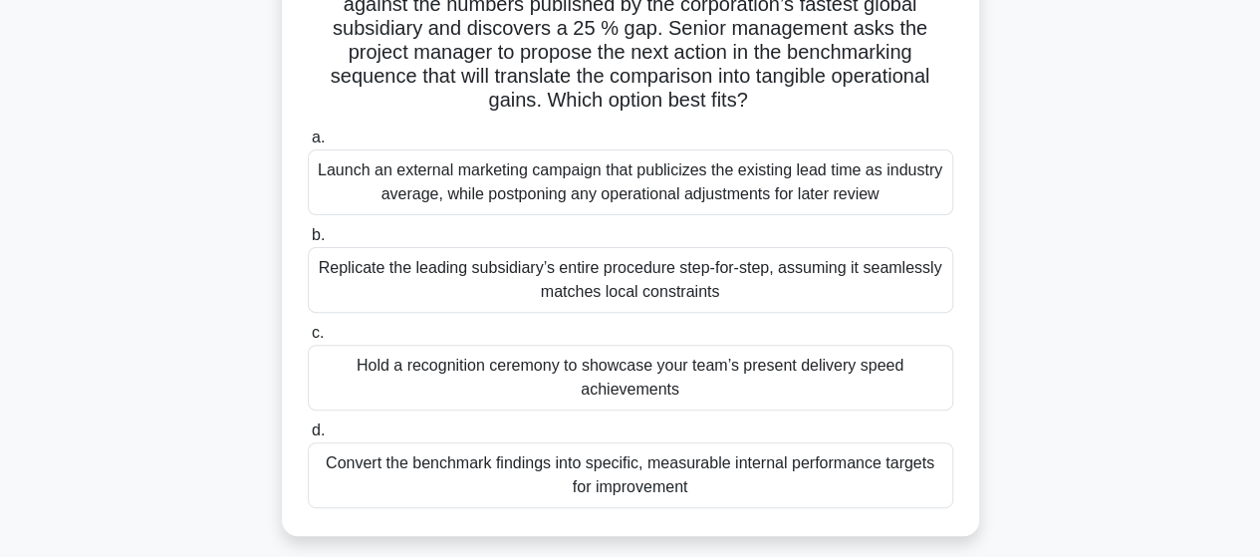
click at [664, 466] on div "Convert the benchmark findings into specific, measurable internal performance t…" at bounding box center [631, 475] width 646 height 66
click at [308, 437] on input "d. Convert the benchmark findings into specific, measurable internal performanc…" at bounding box center [308, 430] width 0 height 13
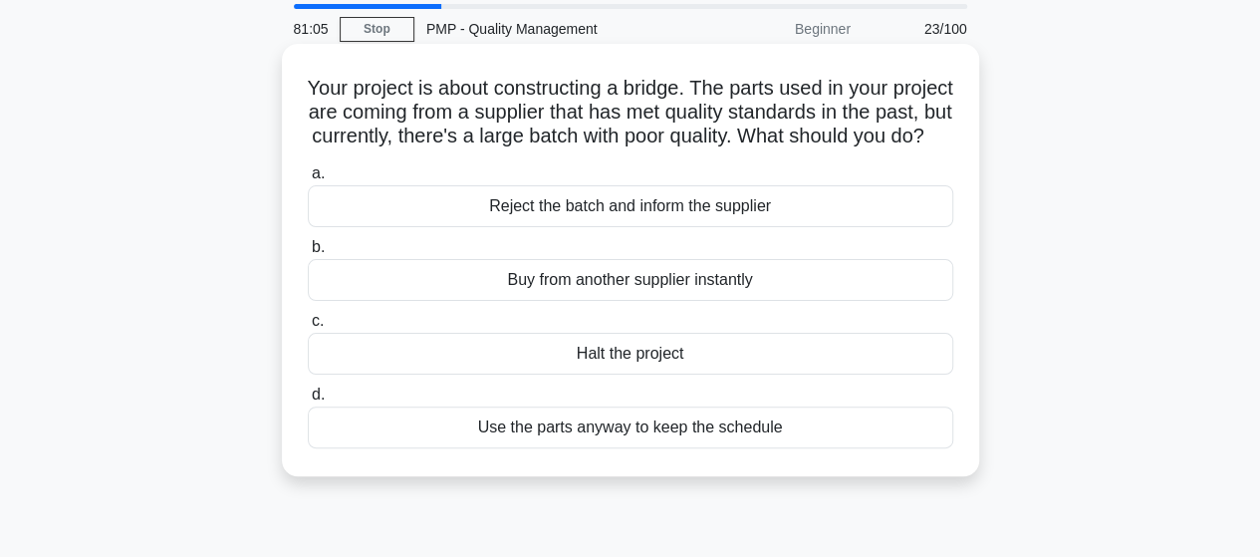
scroll to position [100, 0]
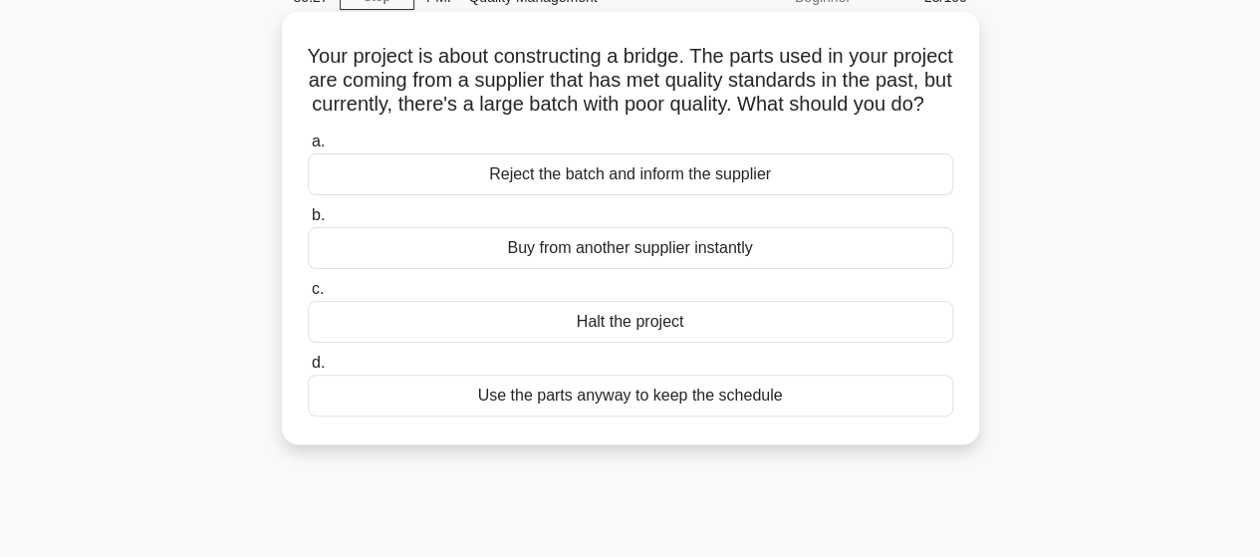
click at [602, 195] on div "Reject the batch and inform the supplier" at bounding box center [631, 174] width 646 height 42
click at [308, 148] on input "a. Reject the batch and inform the supplier" at bounding box center [308, 141] width 0 height 13
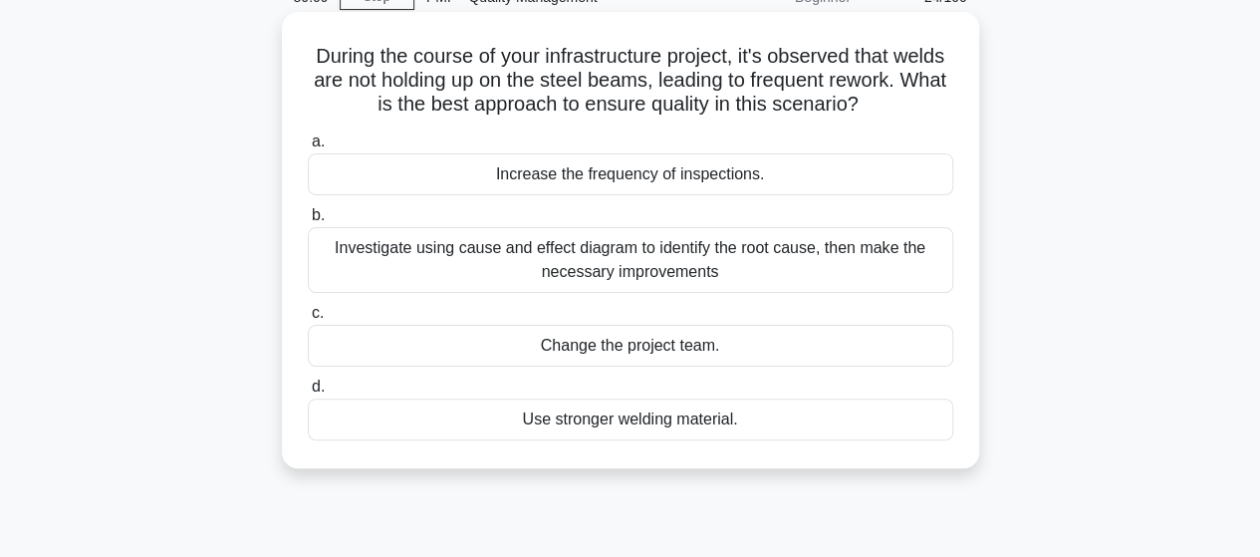
click at [680, 262] on div "Investigate using cause and effect diagram to identify the root cause, then mak…" at bounding box center [631, 260] width 646 height 66
click at [308, 222] on input "b. Investigate using cause and effect diagram to identify the root cause, then …" at bounding box center [308, 215] width 0 height 13
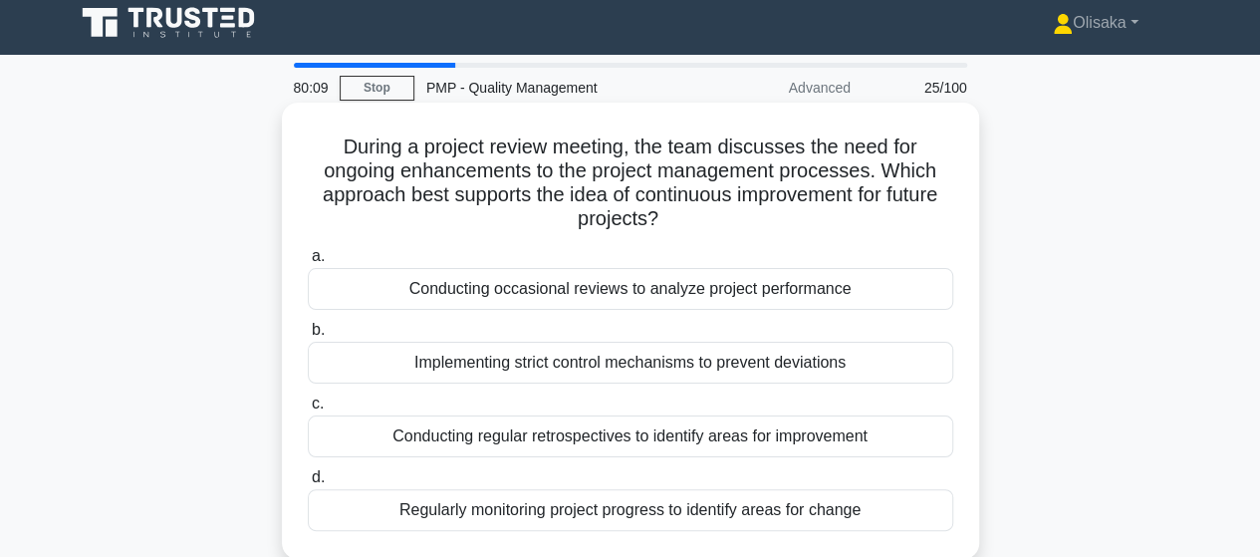
scroll to position [0, 0]
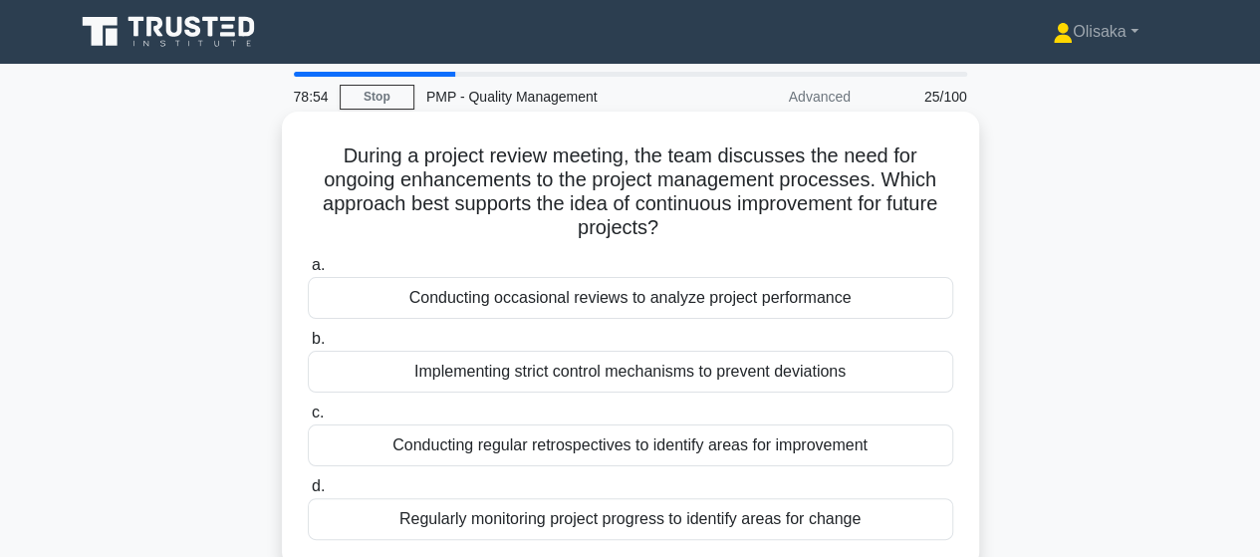
click at [588, 448] on div "Conducting regular retrospectives to identify areas for improvement" at bounding box center [631, 445] width 646 height 42
click at [308, 419] on input "c. Conducting regular retrospectives to identify areas for improvement" at bounding box center [308, 412] width 0 height 13
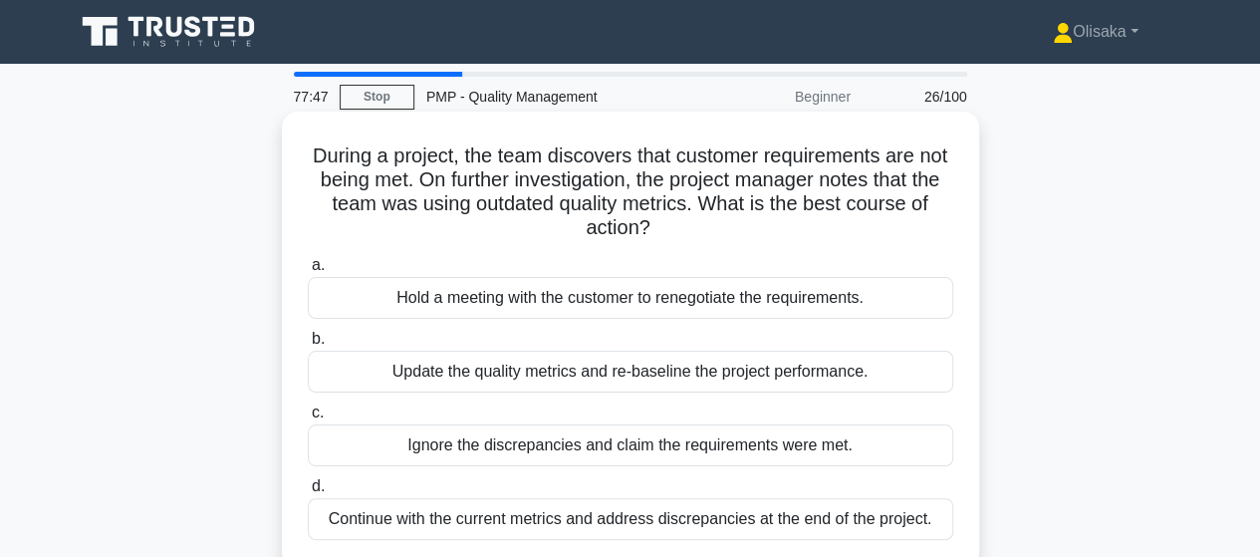
click at [636, 370] on div "Update the quality metrics and re-baseline the project performance." at bounding box center [631, 372] width 646 height 42
click at [308, 346] on input "b. Update the quality metrics and re-baseline the project performance." at bounding box center [308, 339] width 0 height 13
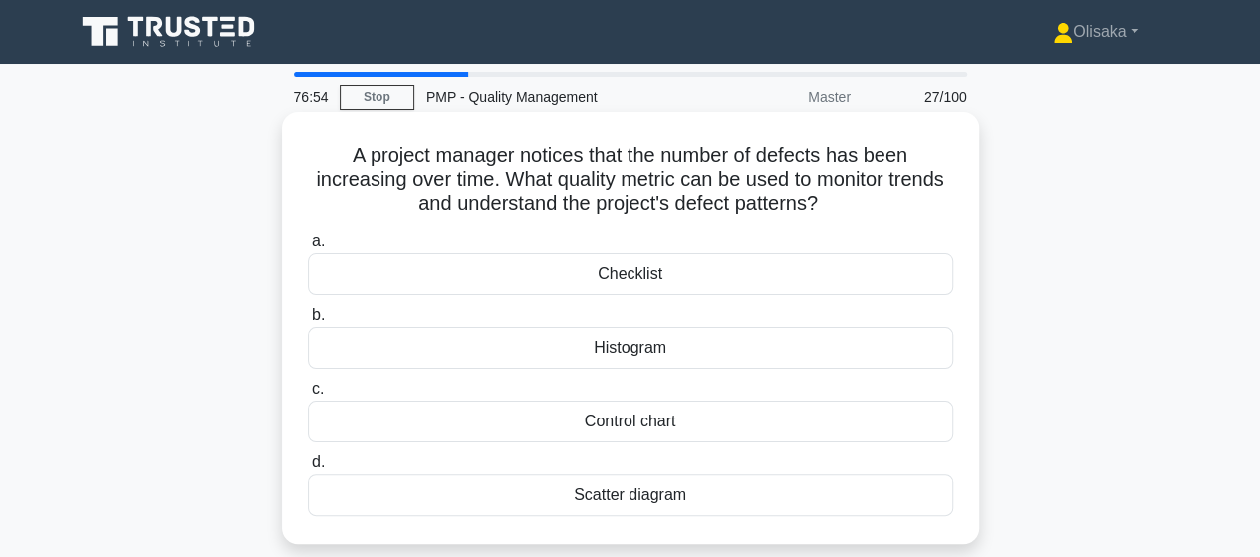
click at [643, 350] on div "Histogram" at bounding box center [631, 348] width 646 height 42
click at [308, 322] on input "b. Histogram" at bounding box center [308, 315] width 0 height 13
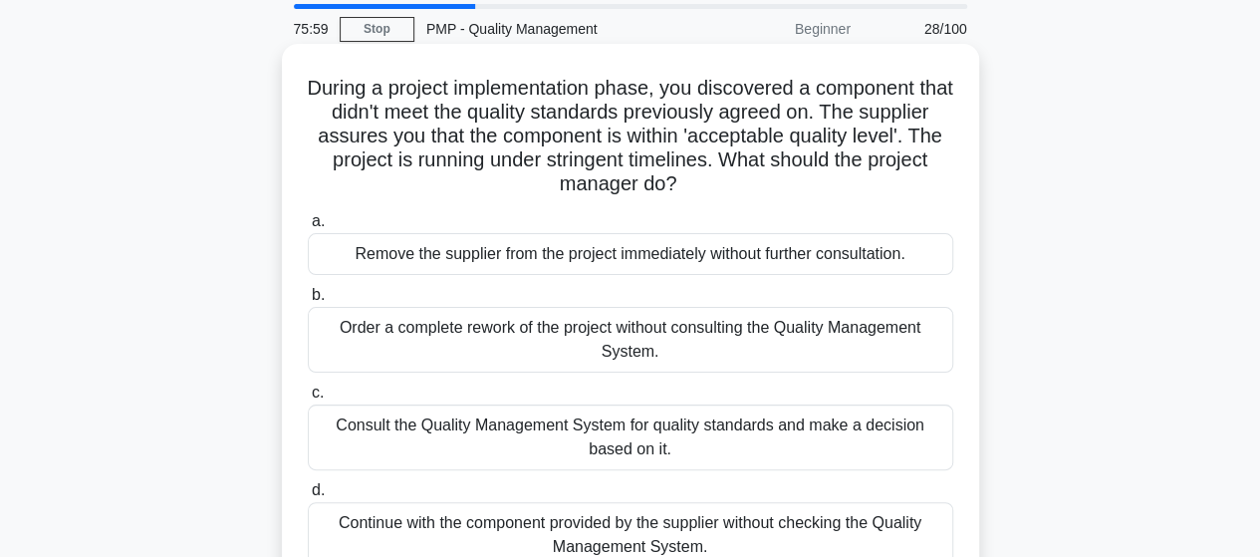
scroll to position [100, 0]
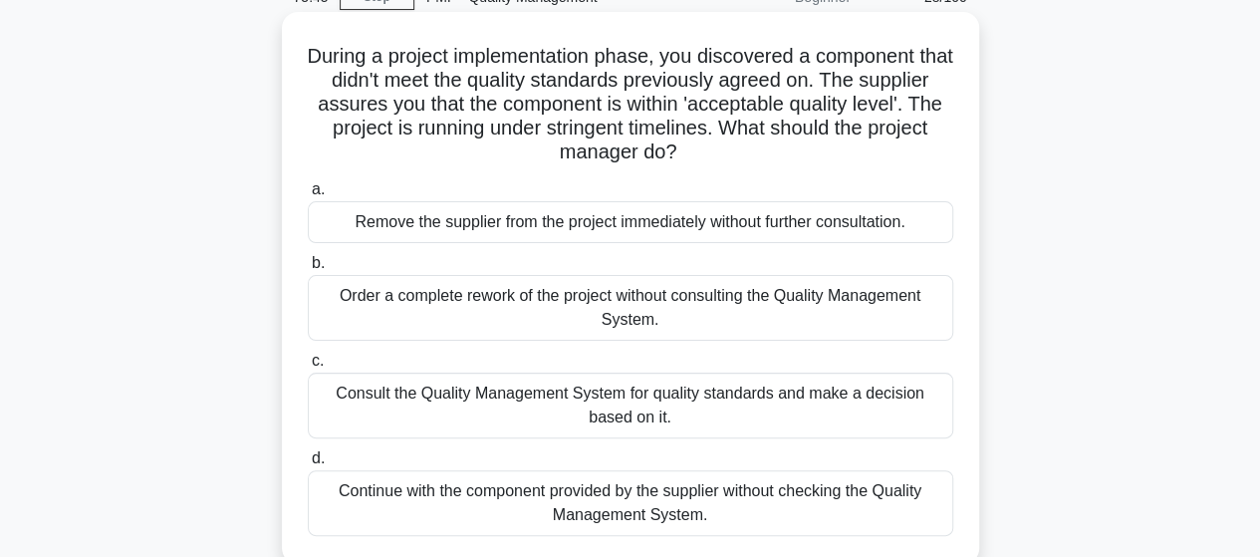
click at [628, 413] on div "Consult the Quality Management System for quality standards and make a decision…" at bounding box center [631, 406] width 646 height 66
click at [308, 368] on input "c. Consult the Quality Management System for quality standards and make a decis…" at bounding box center [308, 361] width 0 height 13
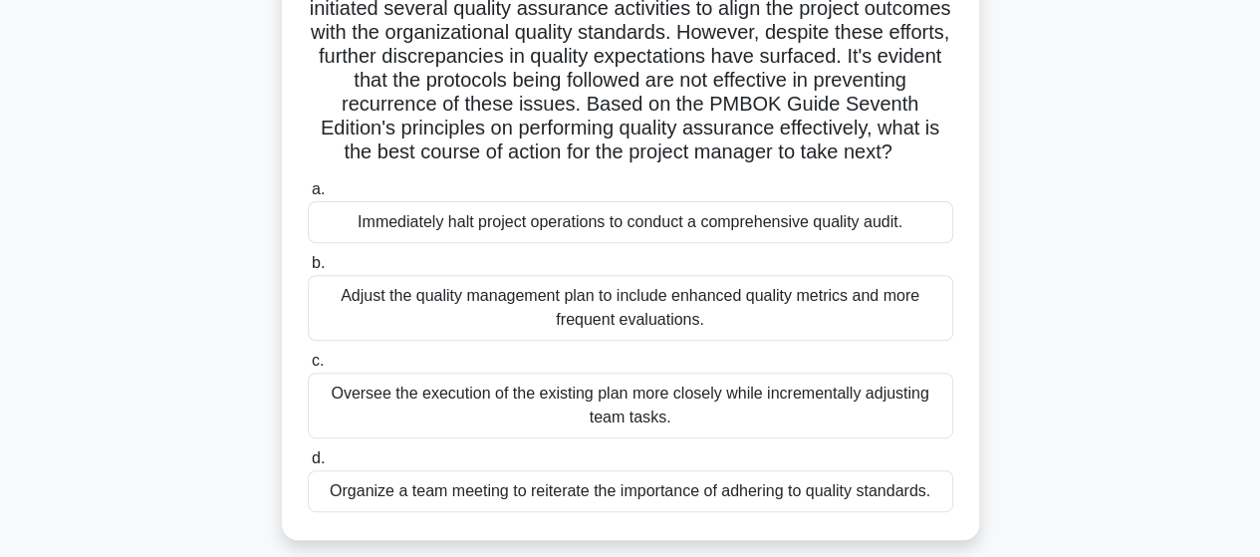
scroll to position [299, 0]
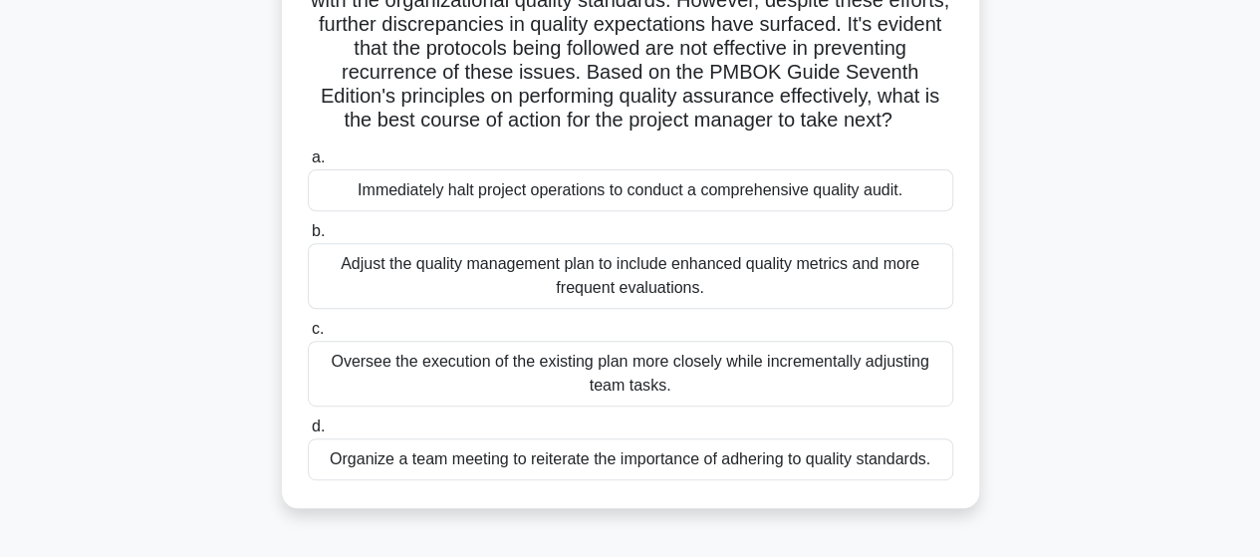
click at [609, 211] on div "Immediately halt project operations to conduct a comprehensive quality audit." at bounding box center [631, 190] width 646 height 42
click at [308, 164] on input "a. Immediately halt project operations to conduct a comprehensive quality audit." at bounding box center [308, 157] width 0 height 13
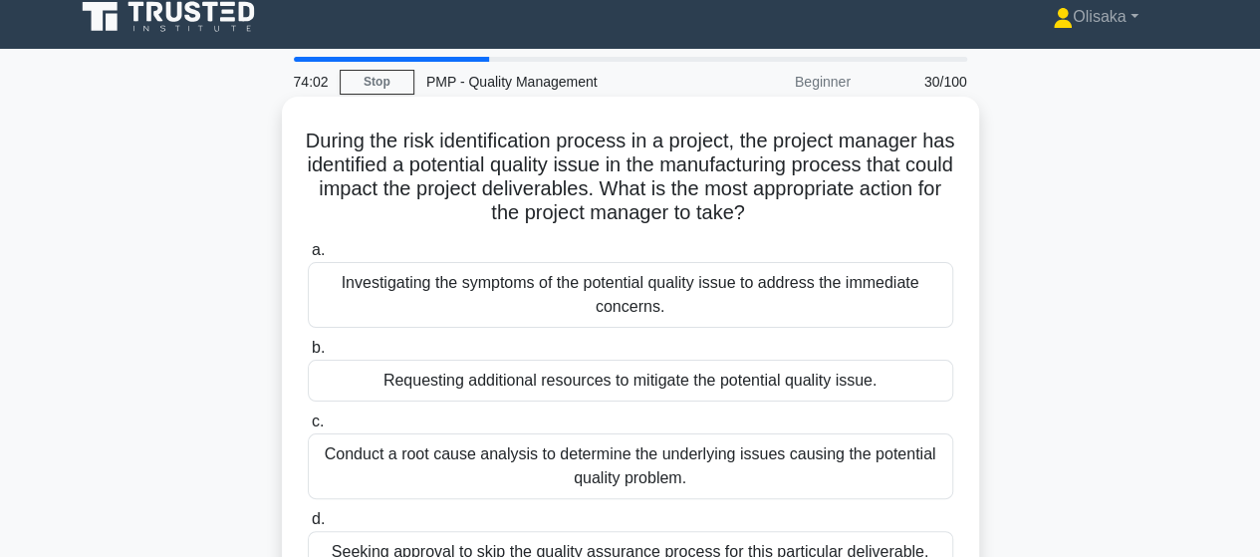
scroll to position [0, 0]
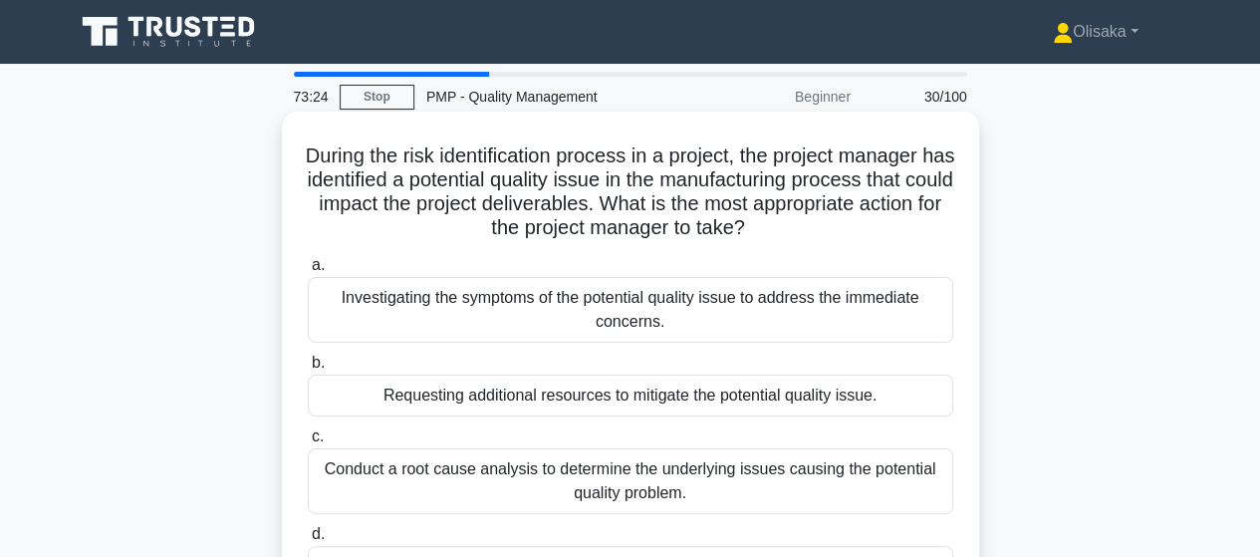
click at [679, 486] on div "Conduct a root cause analysis to determine the underlying issues causing the po…" at bounding box center [631, 481] width 646 height 66
click at [308, 443] on input "c. Conduct a root cause analysis to determine the underlying issues causing the…" at bounding box center [308, 436] width 0 height 13
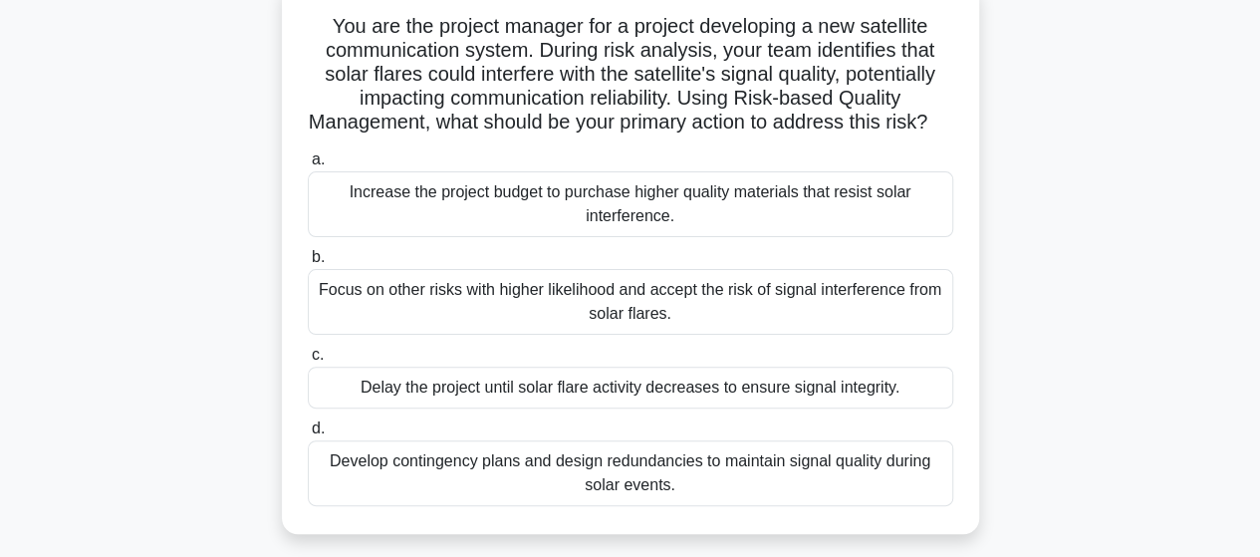
scroll to position [100, 0]
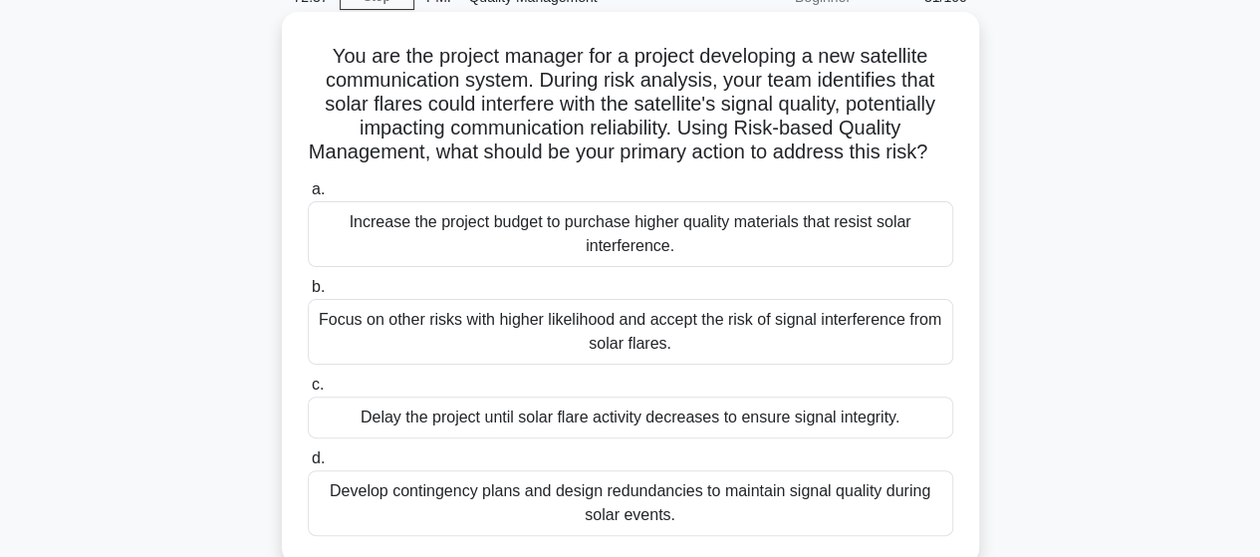
click at [690, 531] on div "Develop contingency plans and design redundancies to maintain signal quality du…" at bounding box center [631, 503] width 646 height 66
click at [308, 465] on input "d. Develop contingency plans and design redundancies to maintain signal quality…" at bounding box center [308, 458] width 0 height 13
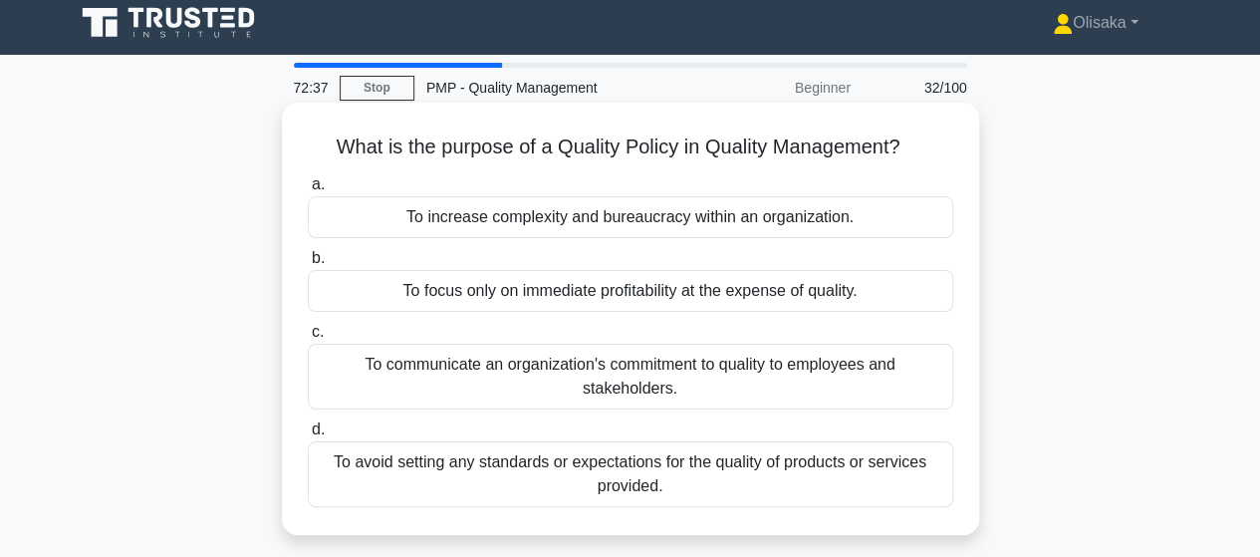
scroll to position [0, 0]
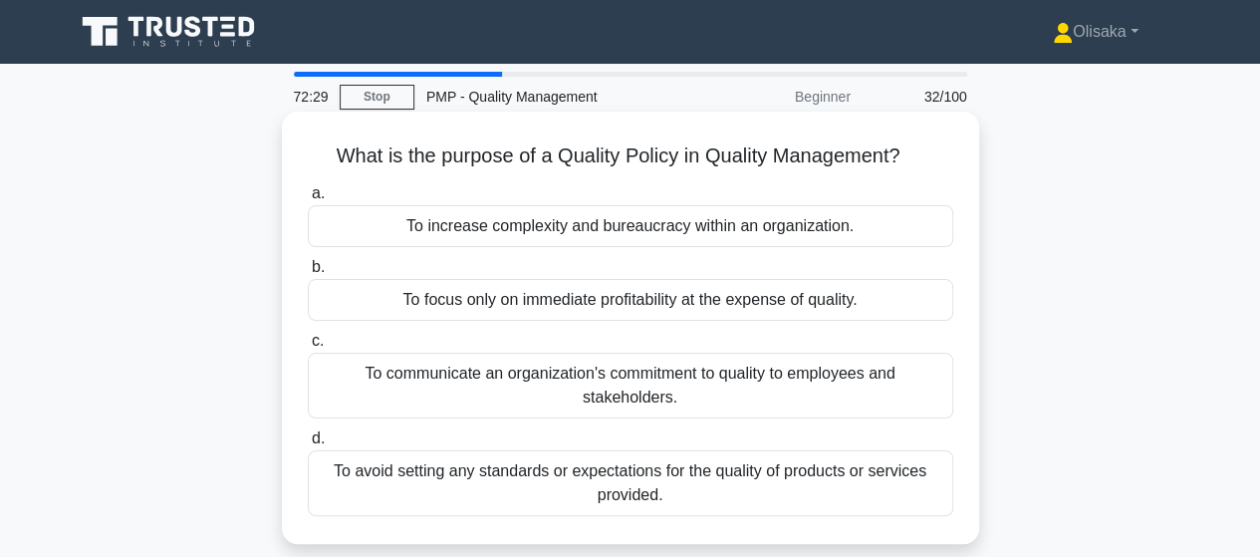
click at [674, 403] on div "To communicate an organization's commitment to quality to employees and stakeho…" at bounding box center [631, 386] width 646 height 66
click at [308, 348] on input "c. To communicate an organization's commitment to quality to employees and stak…" at bounding box center [308, 341] width 0 height 13
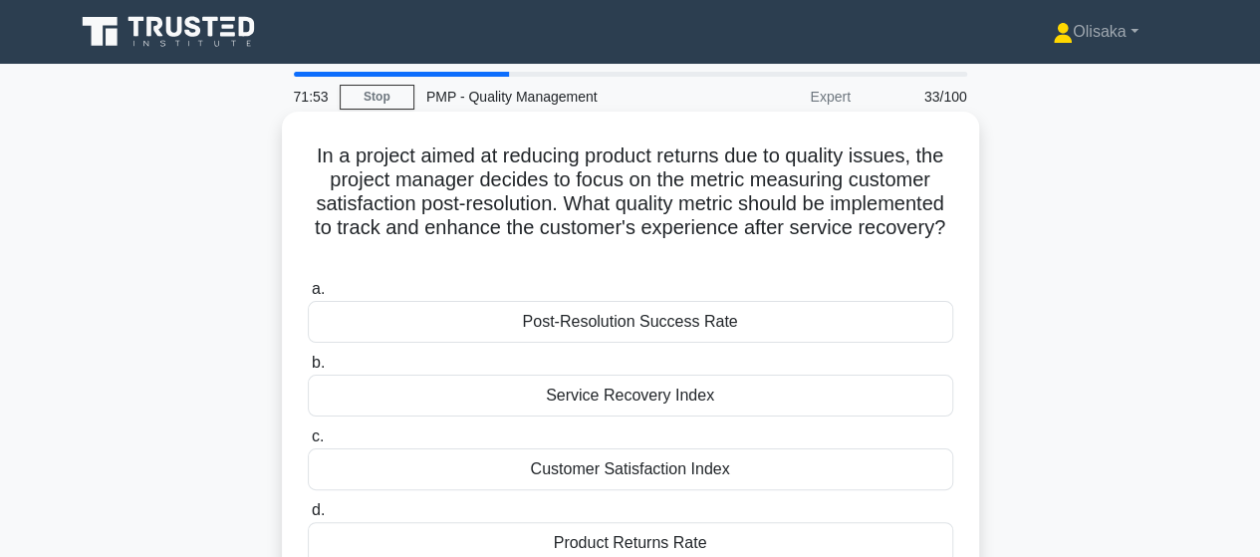
click at [616, 472] on div "Customer Satisfaction Index" at bounding box center [631, 469] width 646 height 42
click at [308, 443] on input "c. Customer Satisfaction Index" at bounding box center [308, 436] width 0 height 13
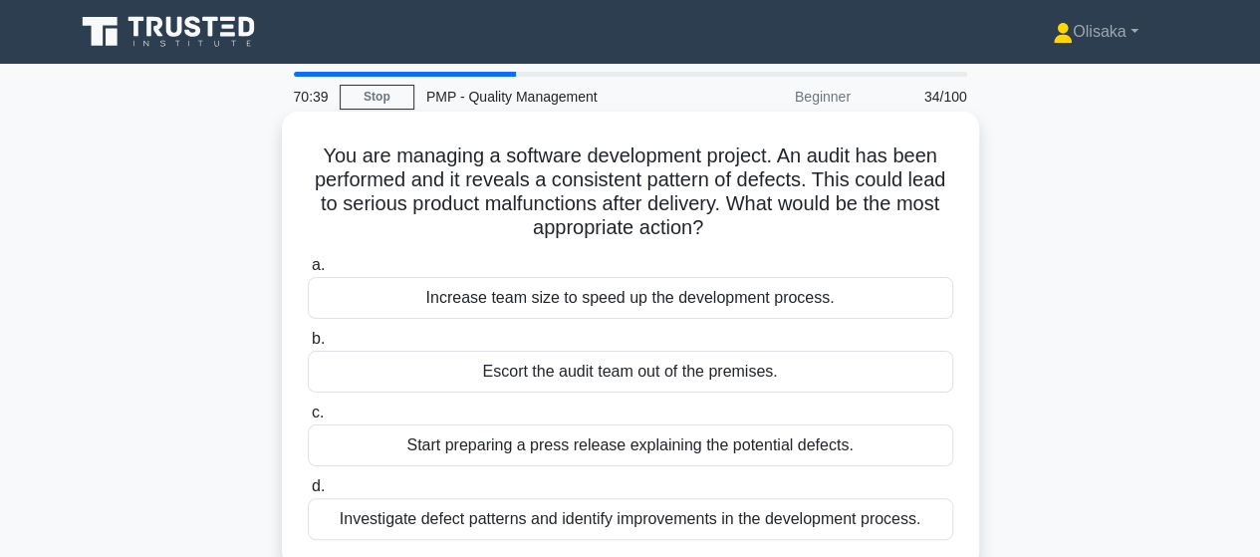
click at [636, 518] on div "Investigate defect patterns and identify improvements in the development proces…" at bounding box center [631, 519] width 646 height 42
click at [308, 493] on input "d. Investigate defect patterns and identify improvements in the development pro…" at bounding box center [308, 486] width 0 height 13
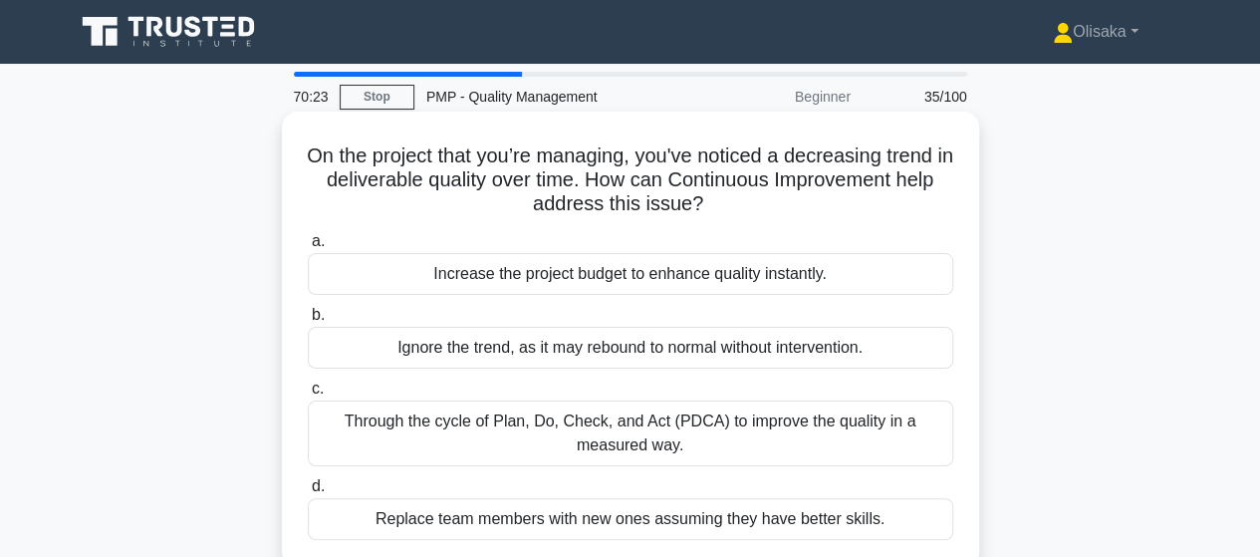
click at [618, 431] on div "Through the cycle of Plan, Do, Check, and Act (PDCA) to improve the quality in …" at bounding box center [631, 434] width 646 height 66
click at [308, 396] on input "c. Through the cycle of Plan, Do, Check, and Act (PDCA) to improve the quality …" at bounding box center [308, 389] width 0 height 13
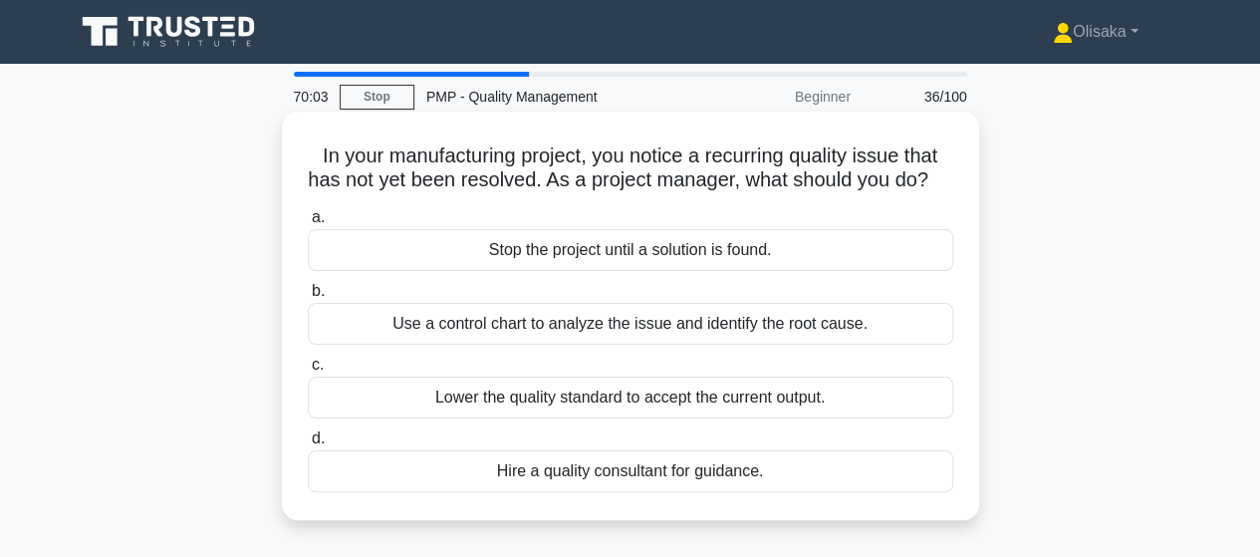
click at [630, 345] on div "Use a control chart to analyze the issue and identify the root cause." at bounding box center [631, 324] width 646 height 42
click at [308, 298] on input "b. Use a control chart to analyze the issue and identify the root cause." at bounding box center [308, 291] width 0 height 13
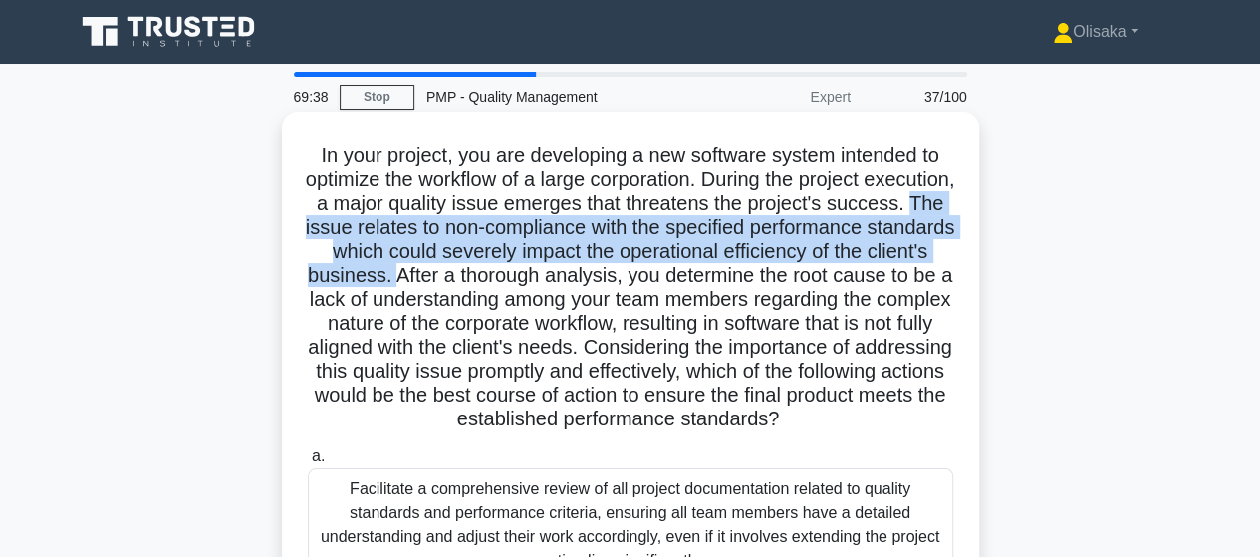
drag, startPoint x: 426, startPoint y: 229, endPoint x: 645, endPoint y: 273, distance: 222.5
click at [645, 273] on h5 "In your project, you are developing a new software system intended to optimize …" at bounding box center [631, 287] width 650 height 289
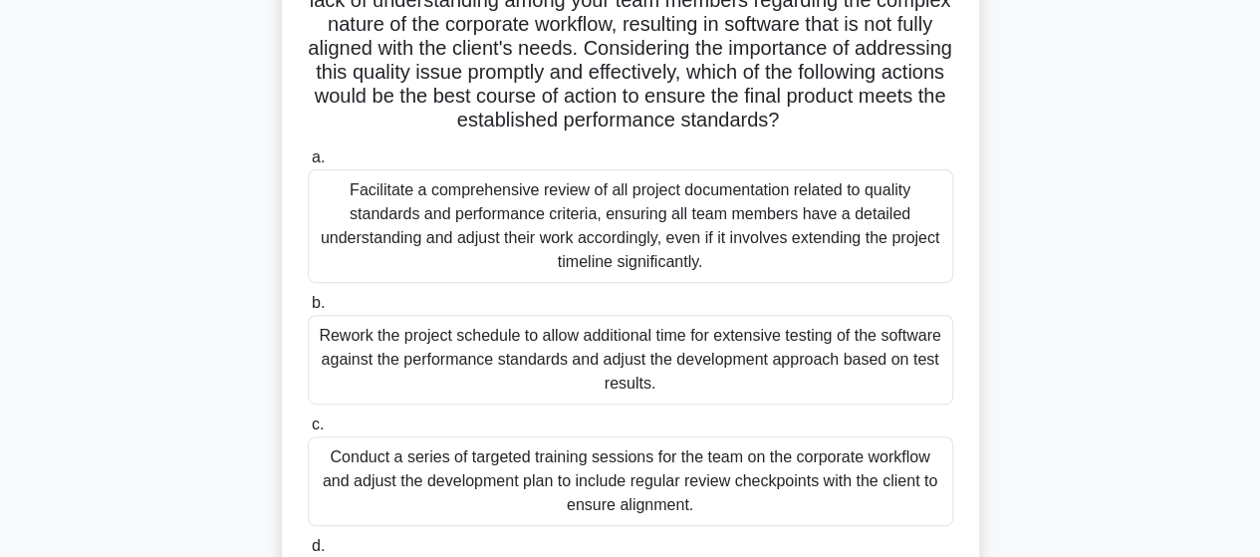
scroll to position [399, 0]
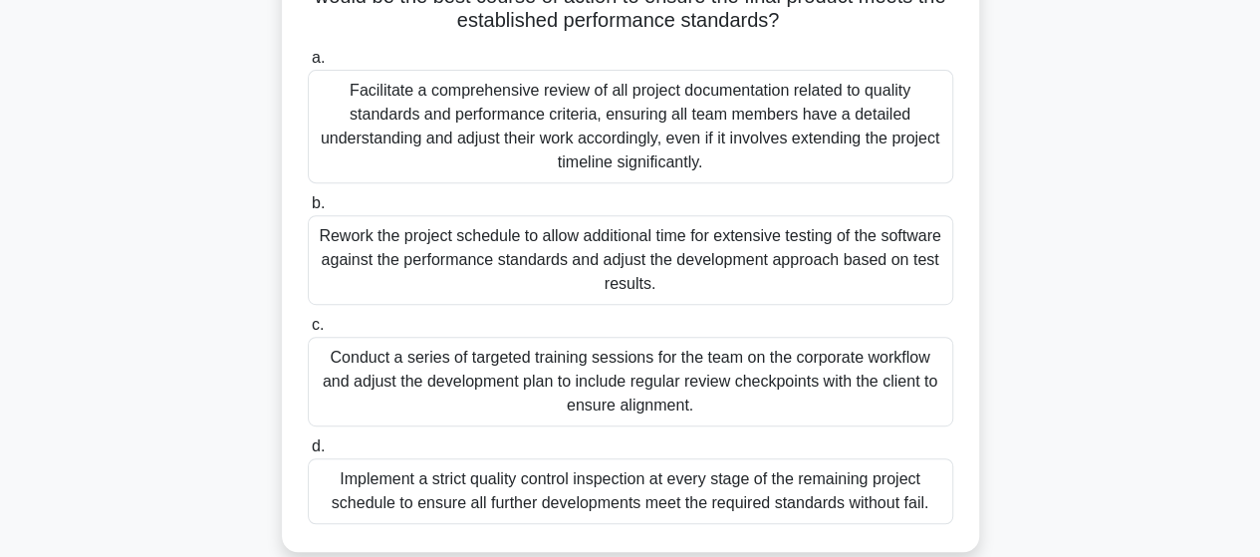
click at [610, 426] on div "Conduct a series of targeted training sessions for the team on the corporate wo…" at bounding box center [631, 382] width 646 height 90
click at [308, 332] on input "c. Conduct a series of targeted training sessions for the team on the corporate…" at bounding box center [308, 325] width 0 height 13
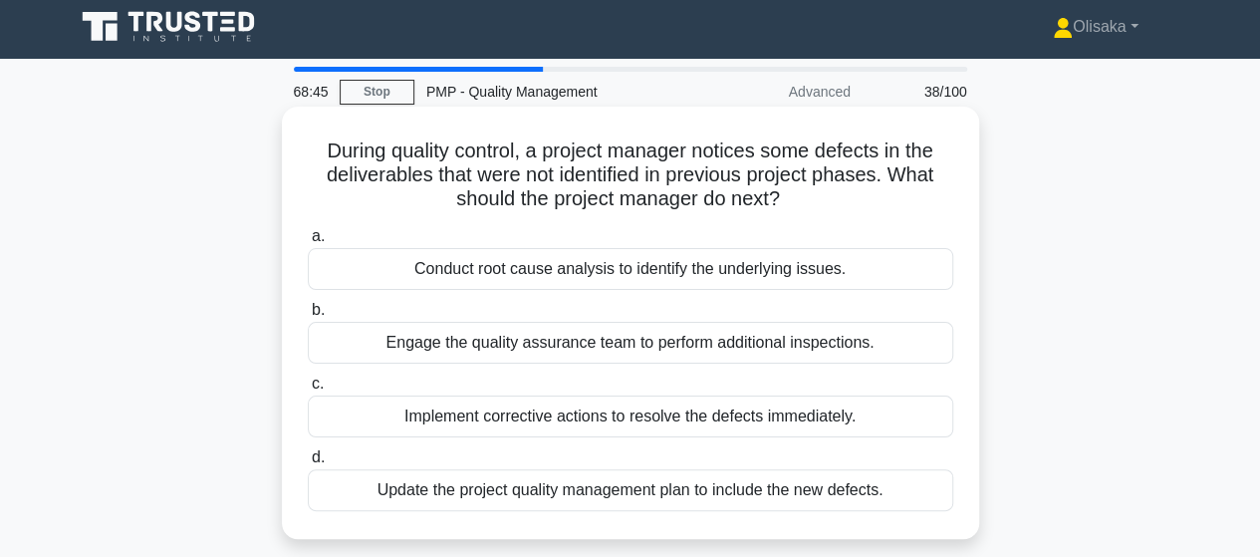
scroll to position [0, 0]
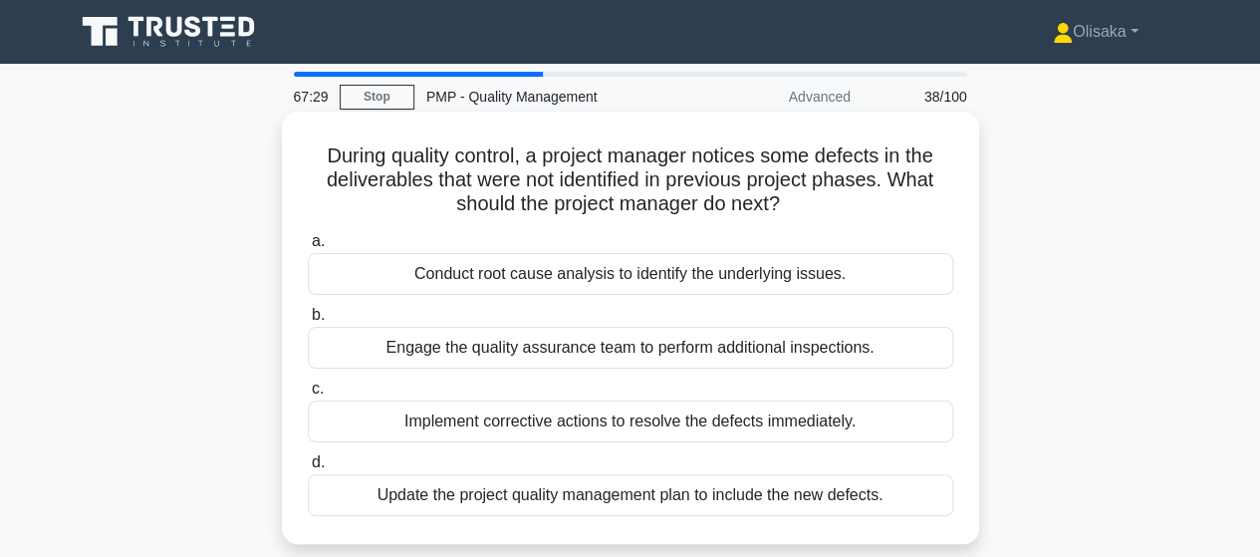
click at [640, 282] on div "Conduct root cause analysis to identify the underlying issues." at bounding box center [631, 274] width 646 height 42
click at [308, 248] on input "a. Conduct root cause analysis to identify the underlying issues." at bounding box center [308, 241] width 0 height 13
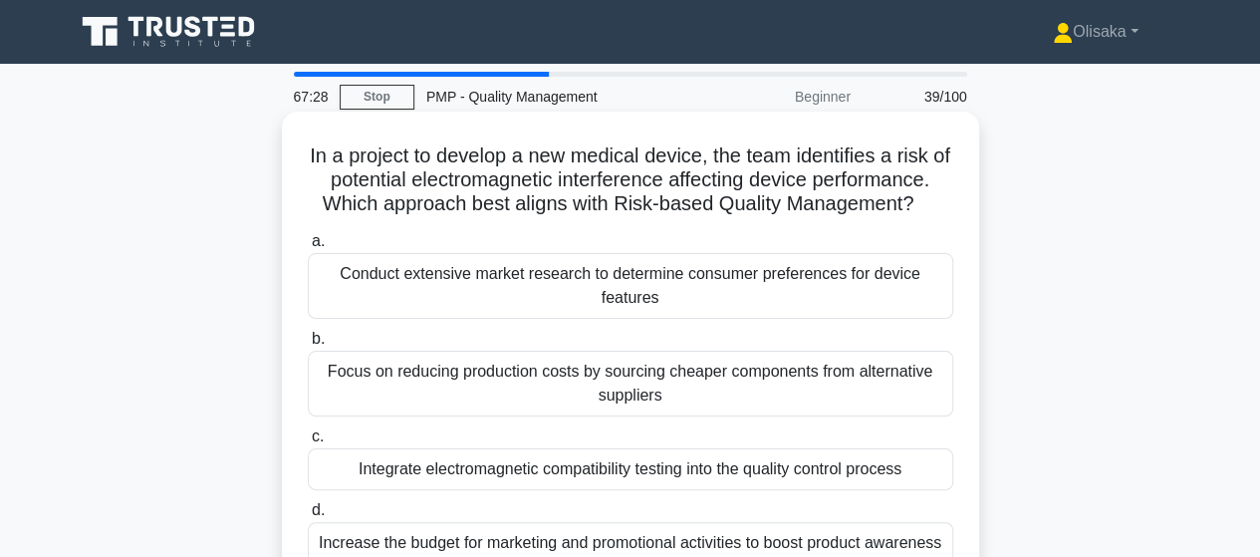
scroll to position [100, 0]
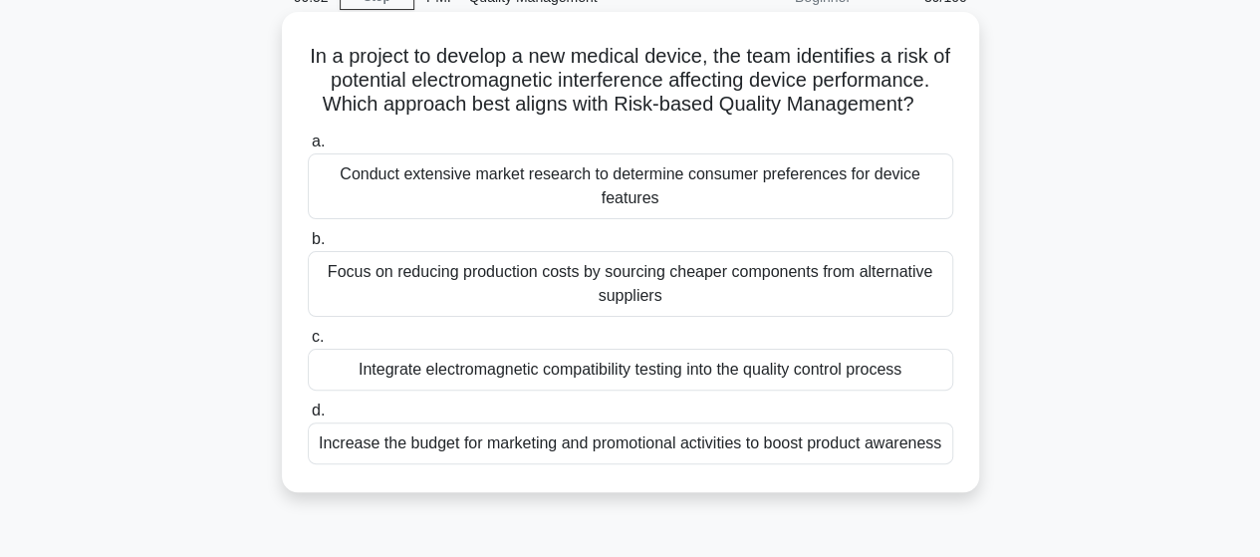
click at [733, 380] on div "Integrate electromagnetic compatibility testing into the quality control process" at bounding box center [631, 370] width 646 height 42
click at [308, 344] on input "c. Integrate electromagnetic compatibility testing into the quality control pro…" at bounding box center [308, 337] width 0 height 13
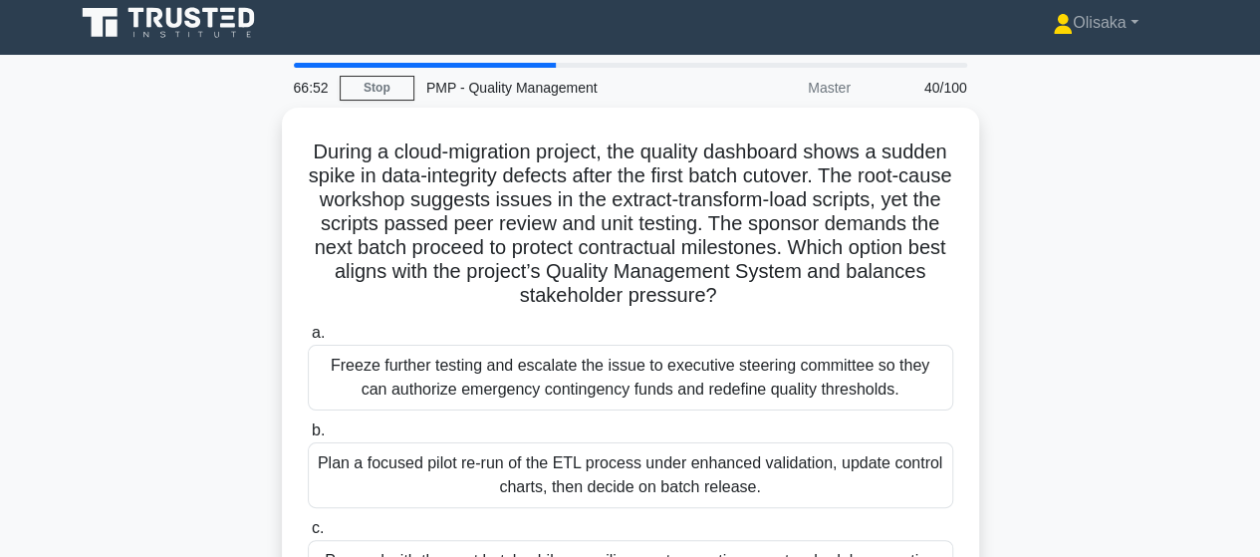
scroll to position [0, 0]
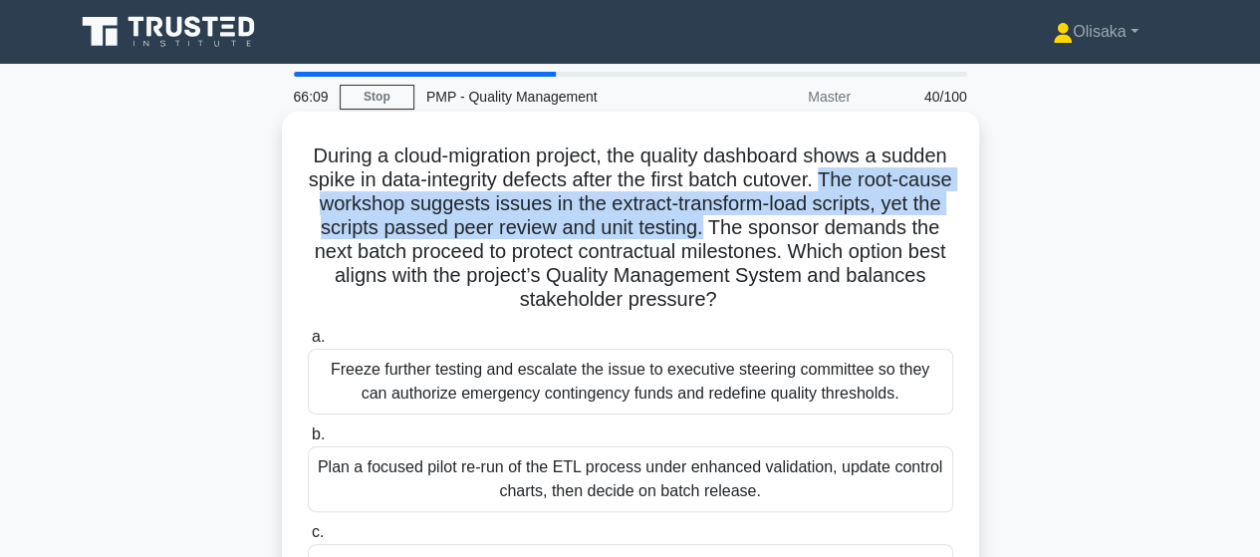
drag, startPoint x: 915, startPoint y: 176, endPoint x: 835, endPoint y: 232, distance: 97.3
click at [835, 232] on h5 "During a cloud-migration project, the quality dashboard shows a sudden spike in…" at bounding box center [631, 227] width 650 height 169
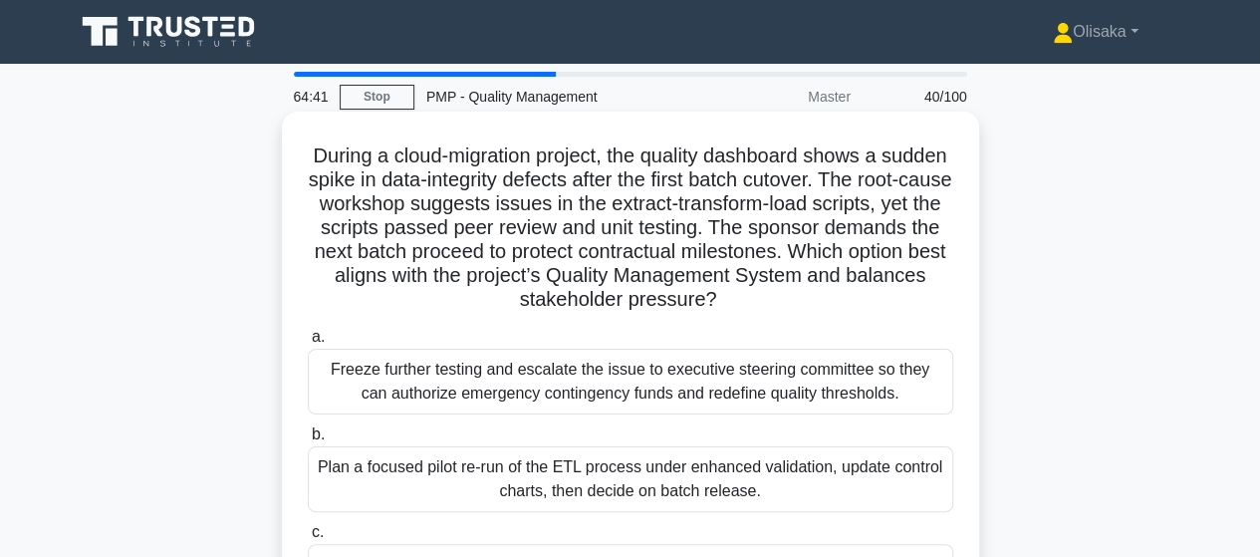
click at [577, 486] on div "Plan a focused pilot re-run of the ETL process under enhanced validation, updat…" at bounding box center [631, 479] width 646 height 66
click at [308, 441] on input "b. Plan a focused pilot re-run of the ETL process under enhanced validation, up…" at bounding box center [308, 434] width 0 height 13
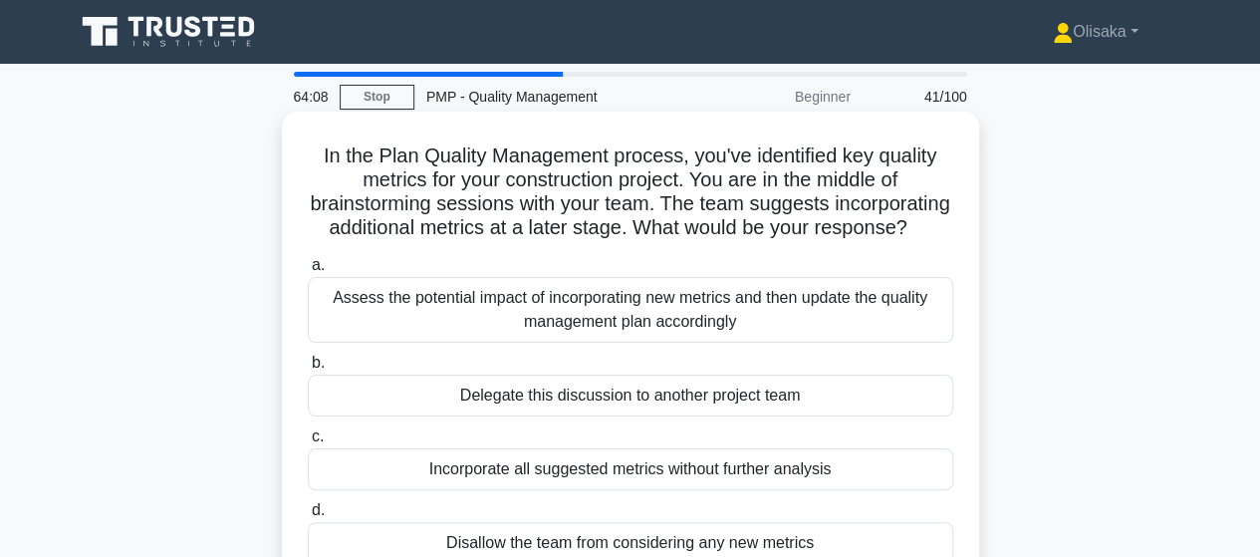
scroll to position [100, 0]
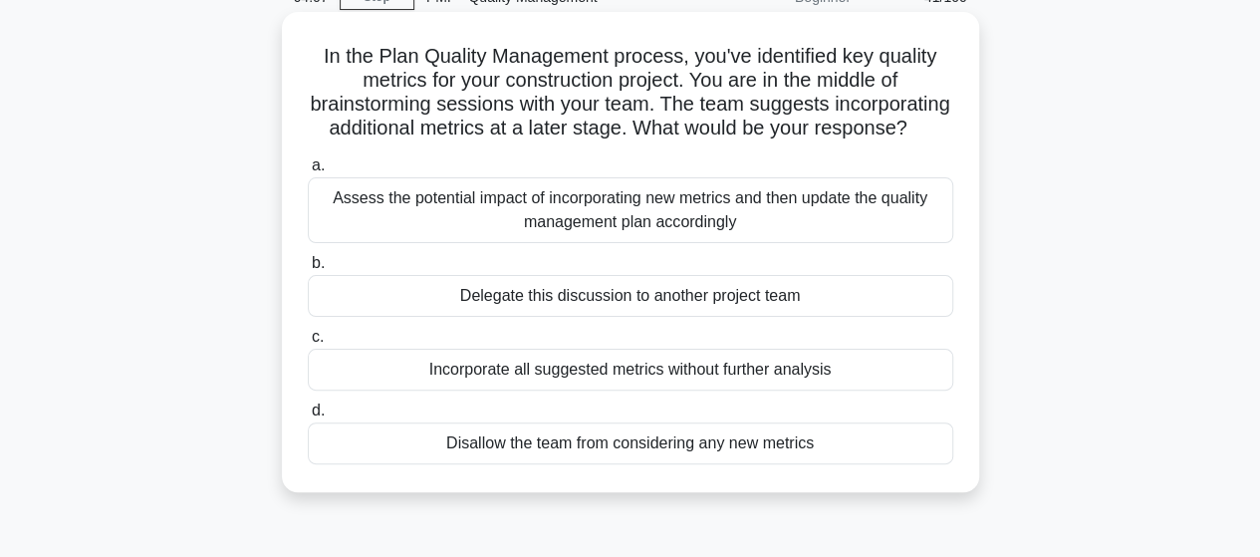
click at [562, 228] on div "Assess the potential impact of incorporating new metrics and then update the qu…" at bounding box center [631, 210] width 646 height 66
click at [308, 172] on input "a. Assess the potential impact of incorporating new metrics and then update the…" at bounding box center [308, 165] width 0 height 13
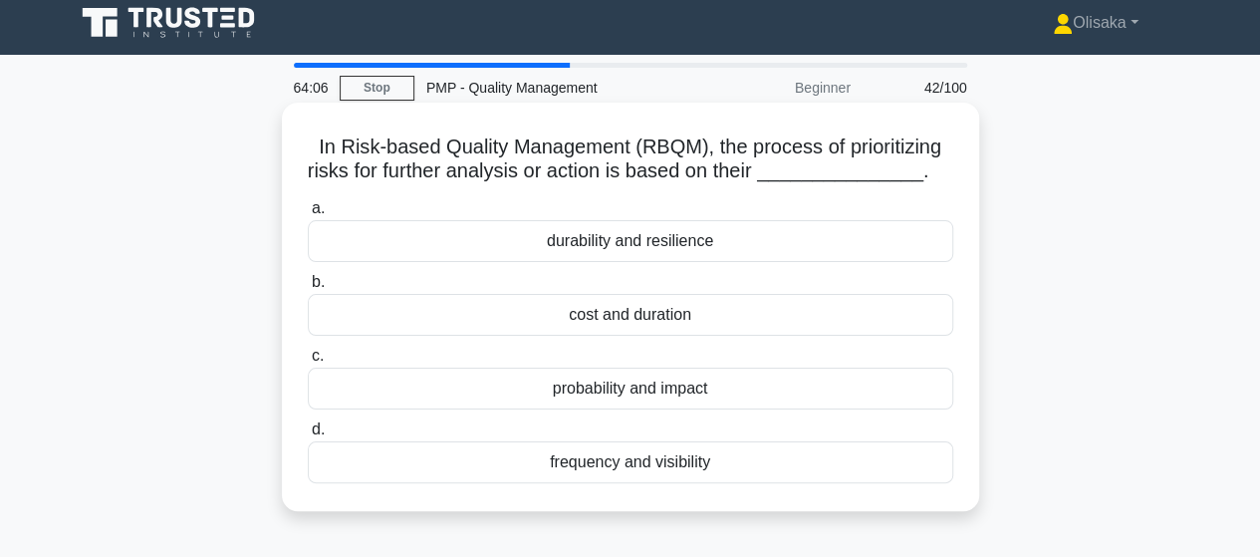
scroll to position [0, 0]
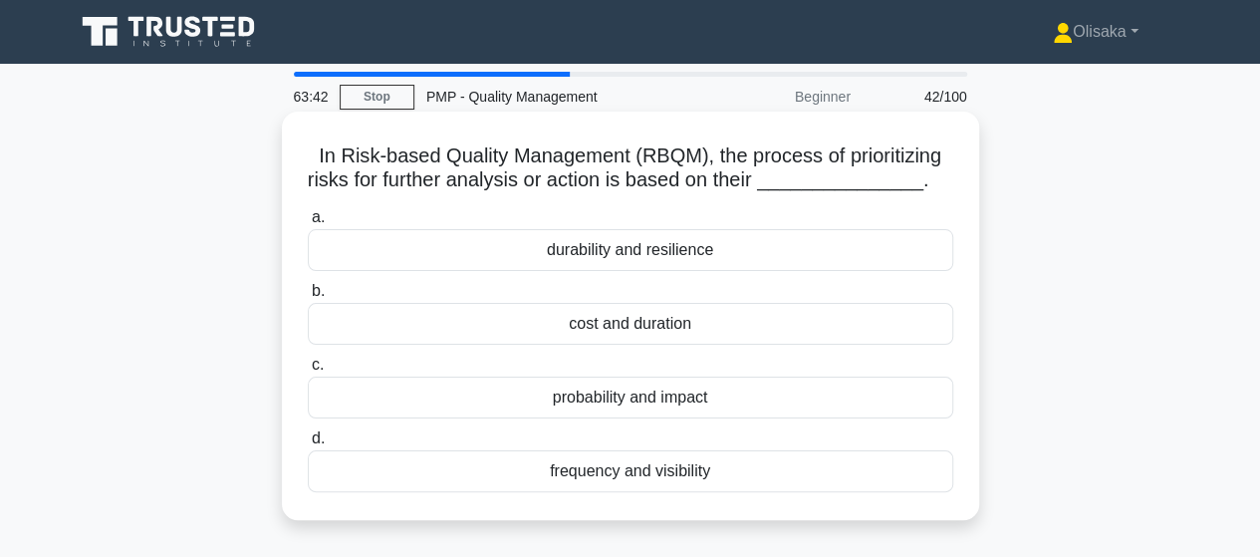
click at [625, 409] on div "probability and impact" at bounding box center [631, 398] width 646 height 42
click at [308, 372] on input "c. probability and impact" at bounding box center [308, 365] width 0 height 13
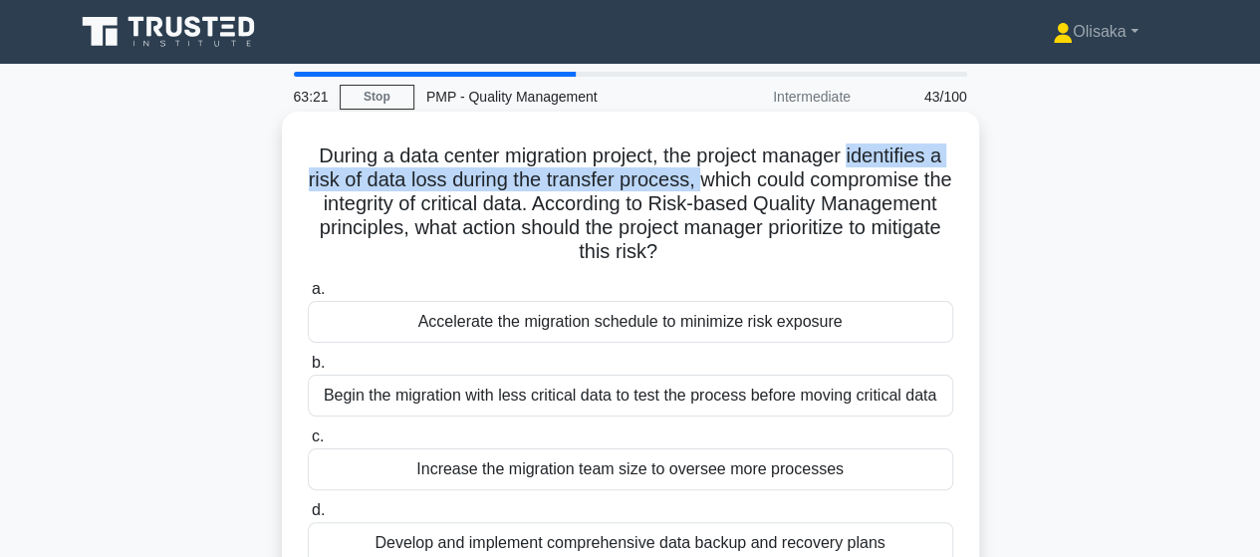
drag, startPoint x: 853, startPoint y: 152, endPoint x: 710, endPoint y: 218, distance: 156.9
click at [717, 181] on h5 "During a data center migration project, the project manager identifies a risk o…" at bounding box center [631, 204] width 650 height 122
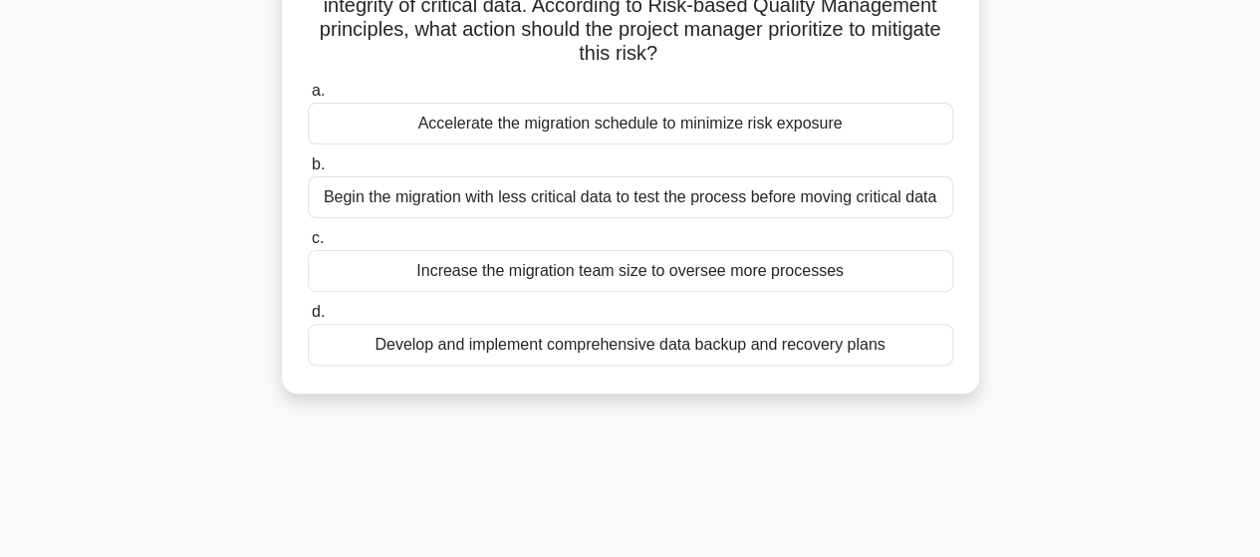
scroll to position [199, 0]
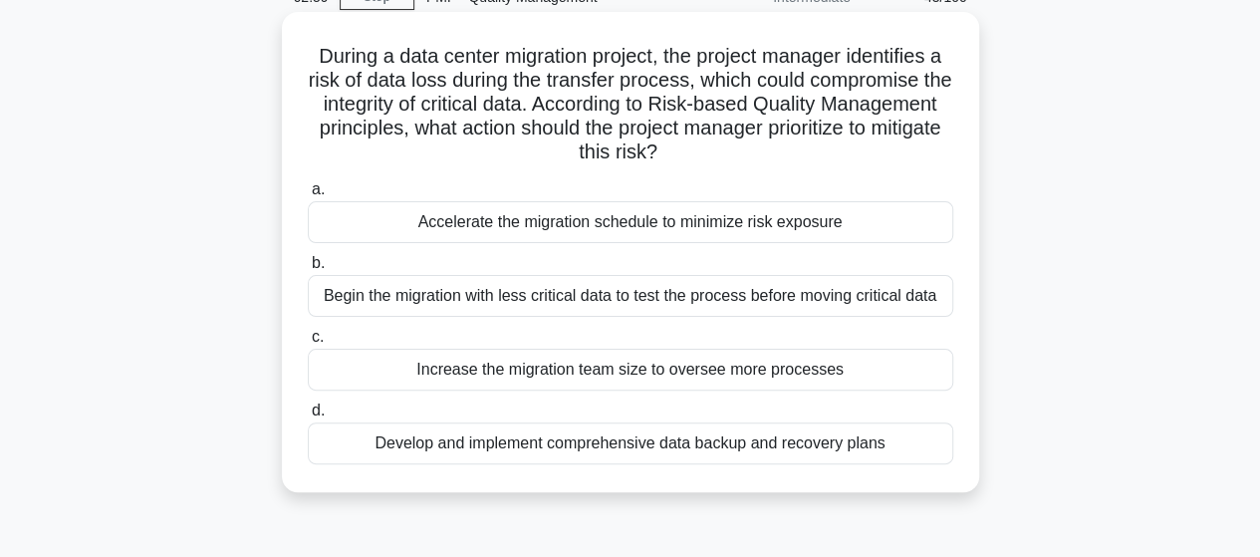
click at [639, 437] on div "Develop and implement comprehensive data backup and recovery plans" at bounding box center [631, 443] width 646 height 42
click at [308, 417] on input "d. Develop and implement comprehensive data backup and recovery plans" at bounding box center [308, 410] width 0 height 13
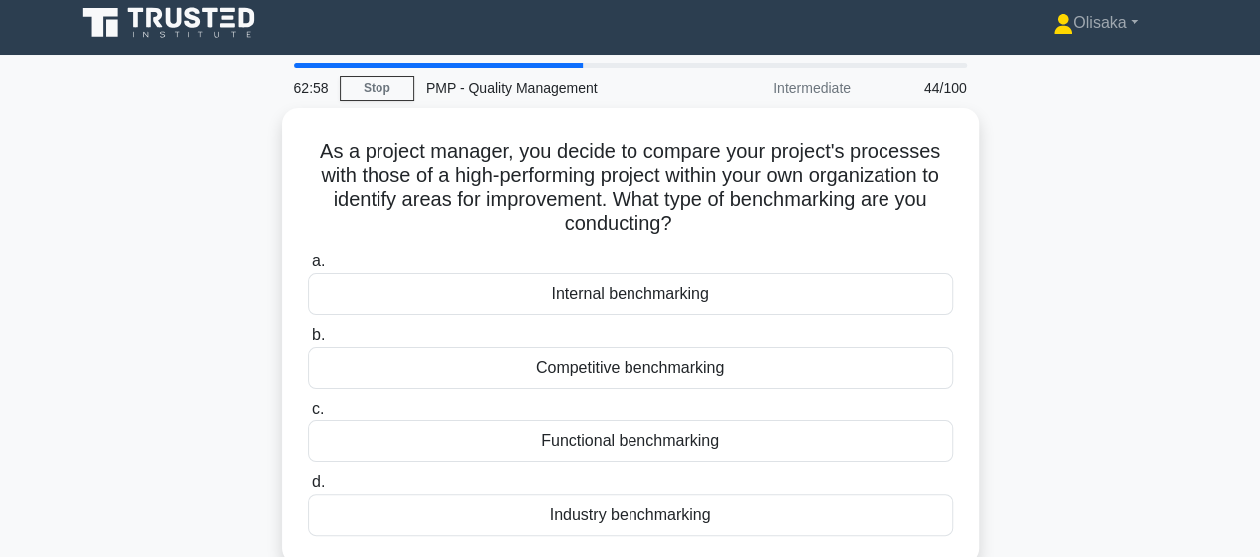
scroll to position [0, 0]
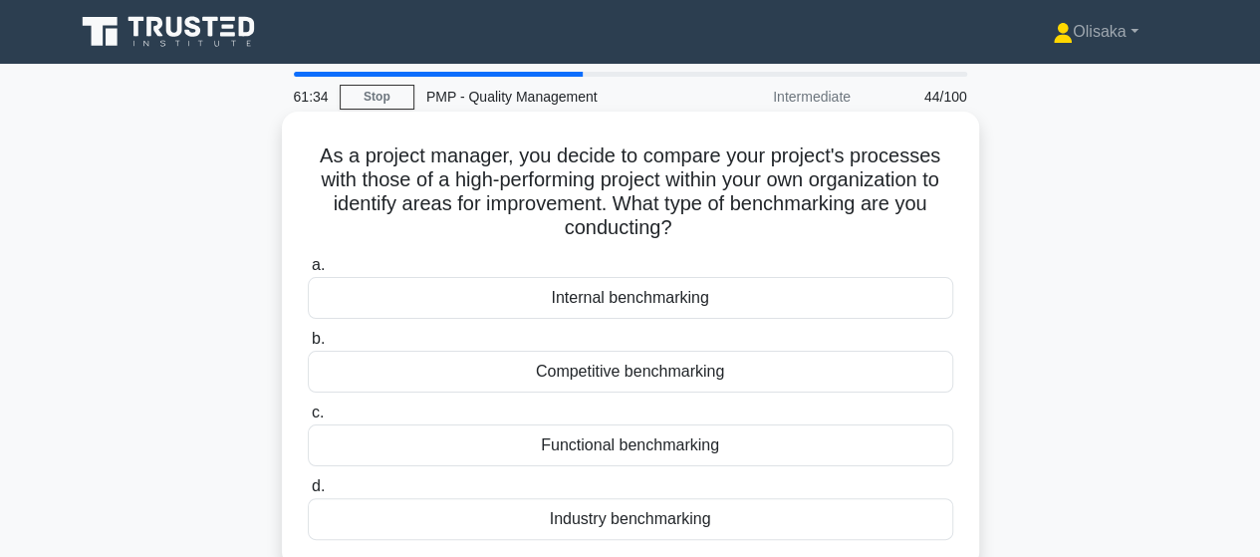
click at [622, 455] on div "Functional benchmarking" at bounding box center [631, 445] width 646 height 42
click at [308, 419] on input "c. Functional benchmarking" at bounding box center [308, 412] width 0 height 13
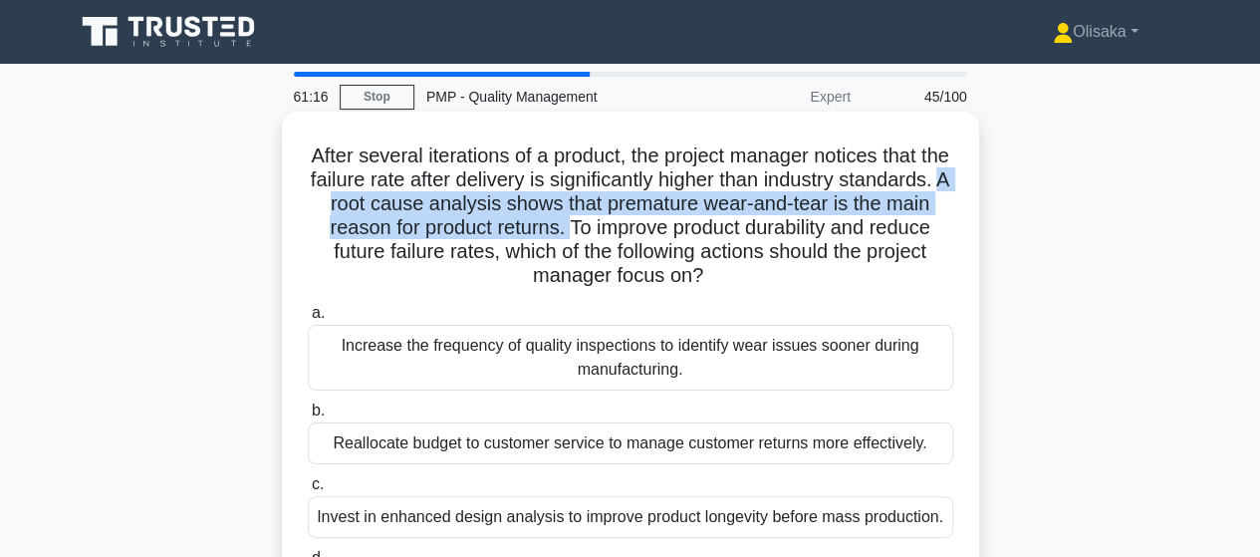
drag, startPoint x: 408, startPoint y: 205, endPoint x: 660, endPoint y: 292, distance: 265.6
click at [642, 227] on h5 "After several iterations of a product, the project manager notices that the fai…" at bounding box center [631, 215] width 650 height 145
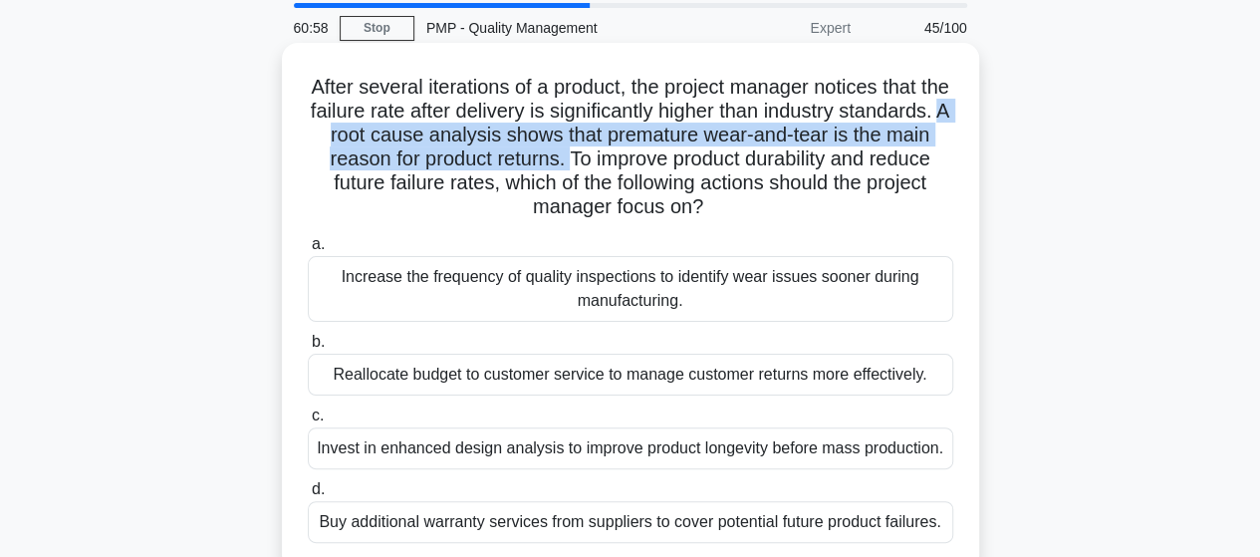
scroll to position [100, 0]
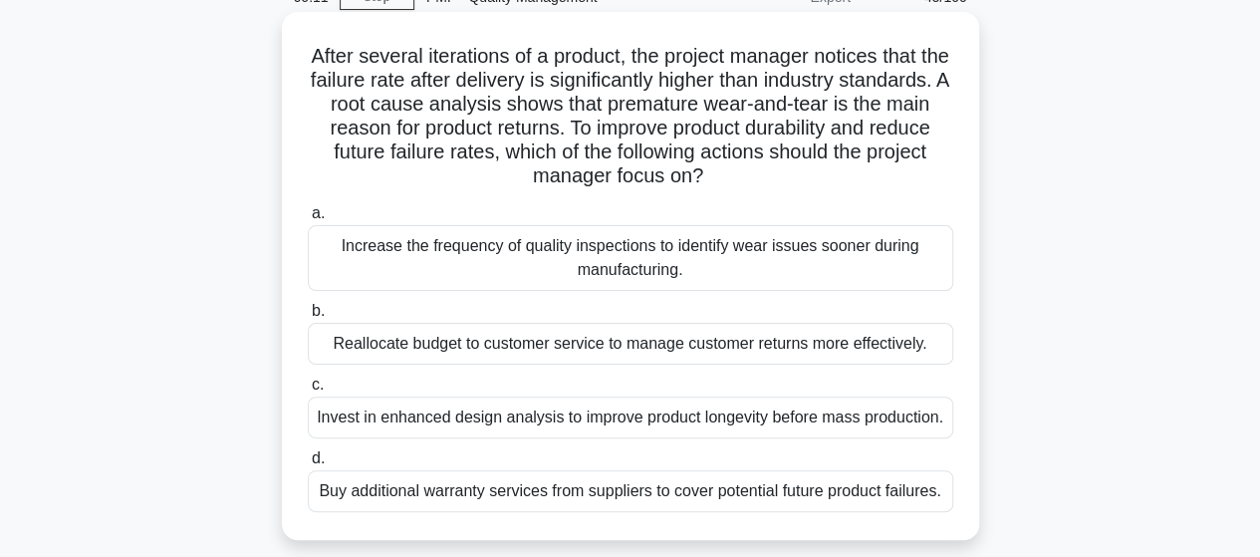
click at [527, 425] on div "Invest in enhanced design analysis to improve product longevity before mass pro…" at bounding box center [631, 418] width 646 height 42
click at [308, 392] on input "c. Invest in enhanced design analysis to improve product longevity before mass …" at bounding box center [308, 385] width 0 height 13
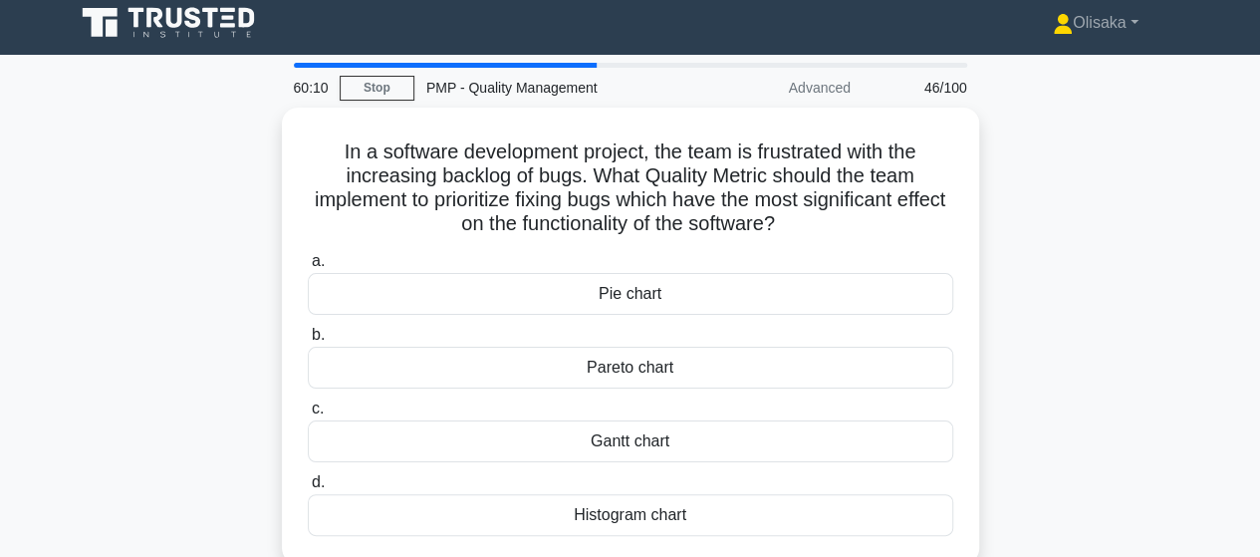
scroll to position [0, 0]
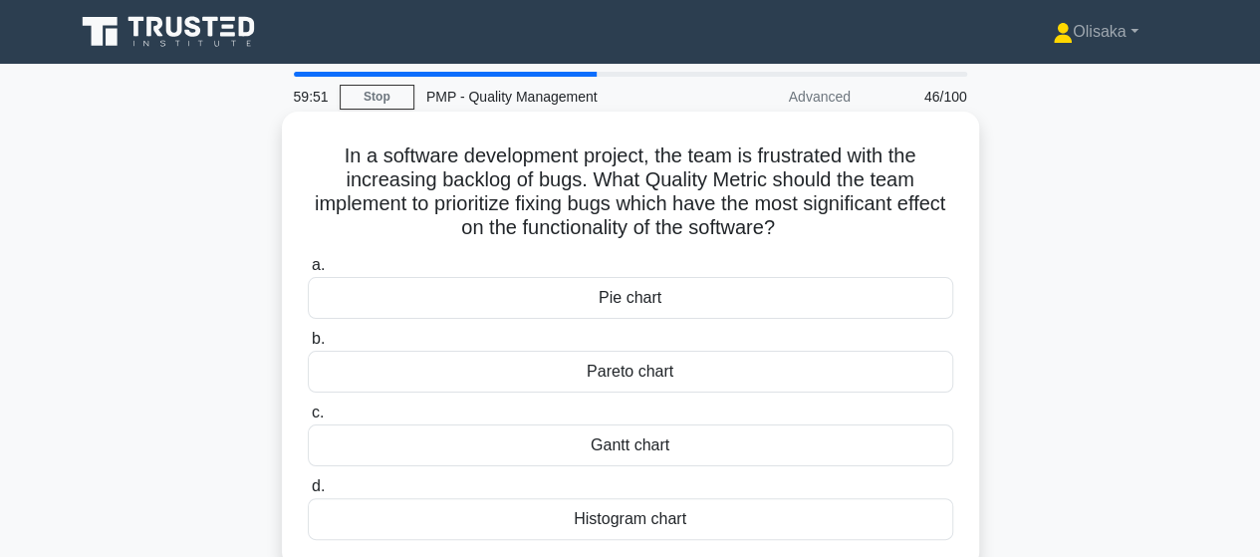
click at [610, 380] on div "Pareto chart" at bounding box center [631, 372] width 646 height 42
click at [308, 346] on input "b. Pareto chart" at bounding box center [308, 339] width 0 height 13
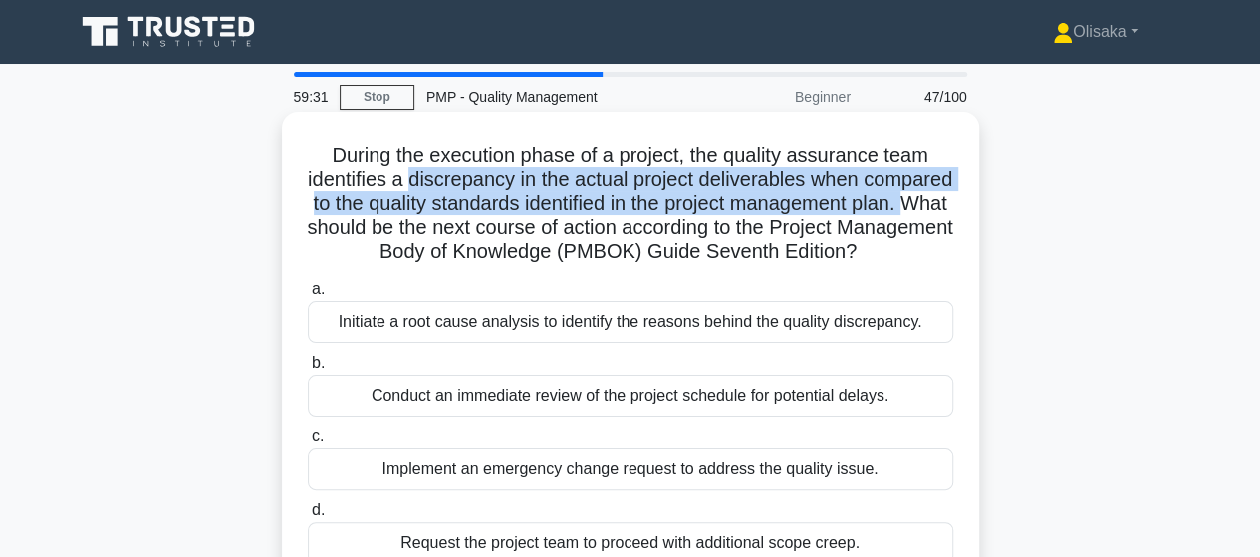
drag, startPoint x: 455, startPoint y: 181, endPoint x: 481, endPoint y: 227, distance: 52.6
click at [481, 227] on h5 "During the execution phase of a project, the quality assurance team identifies …" at bounding box center [631, 204] width 650 height 122
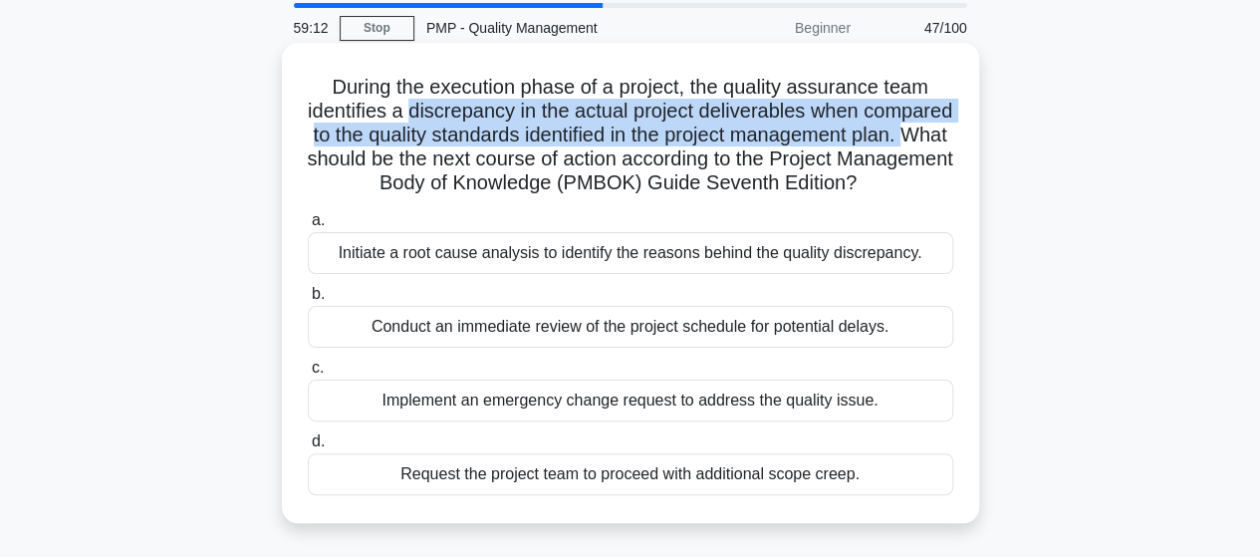
scroll to position [100, 0]
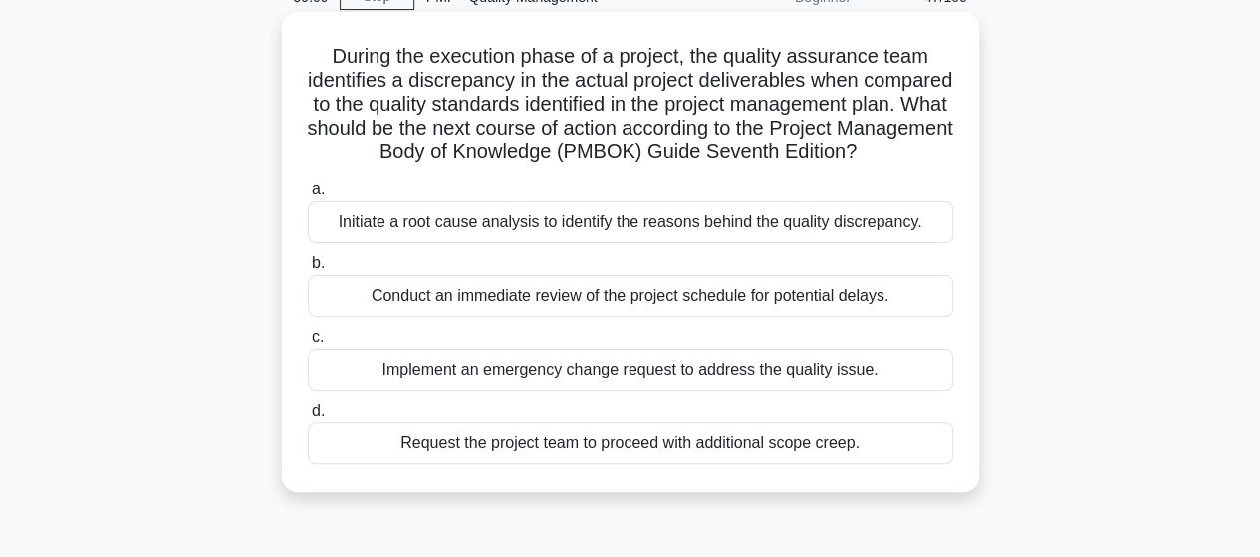
click at [621, 243] on div "Initiate a root cause analysis to identify the reasons behind the quality discr…" at bounding box center [631, 222] width 646 height 42
click at [308, 196] on input "a. Initiate a root cause analysis to identify the reasons behind the quality di…" at bounding box center [308, 189] width 0 height 13
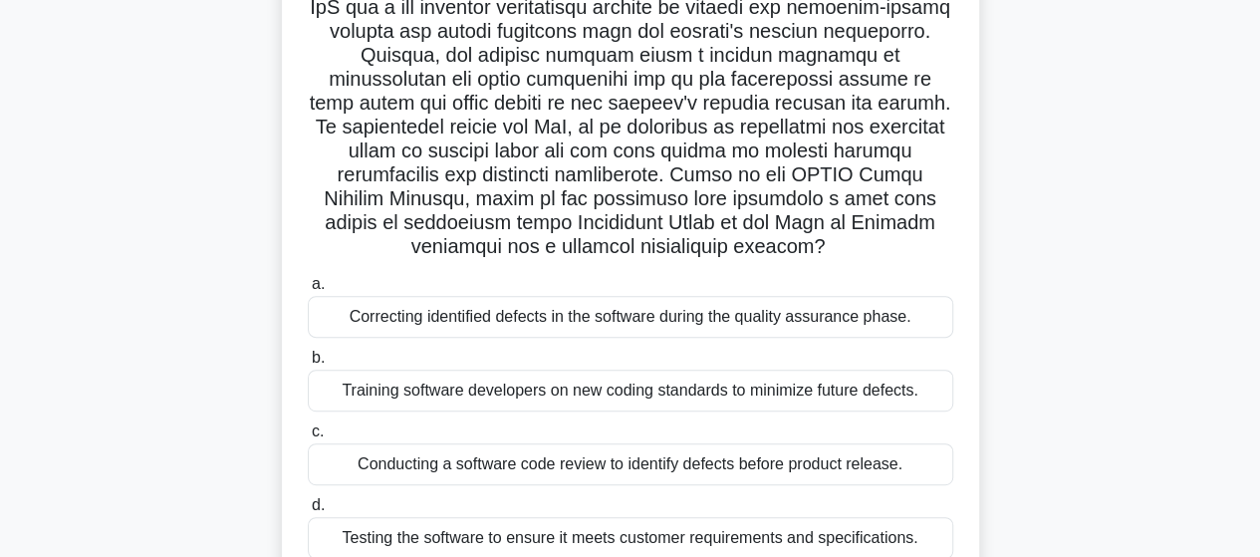
scroll to position [299, 0]
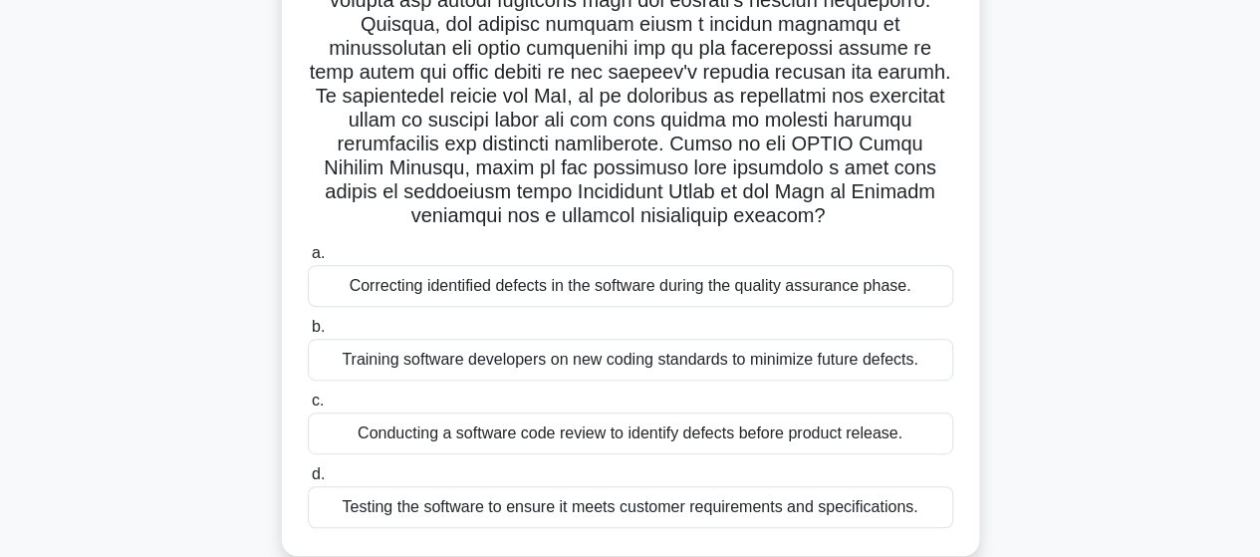
click at [511, 370] on div "Training software developers on new coding standards to minimize future defects." at bounding box center [631, 360] width 646 height 42
click at [308, 334] on input "b. Training software developers on new coding standards to minimize future defe…" at bounding box center [308, 327] width 0 height 13
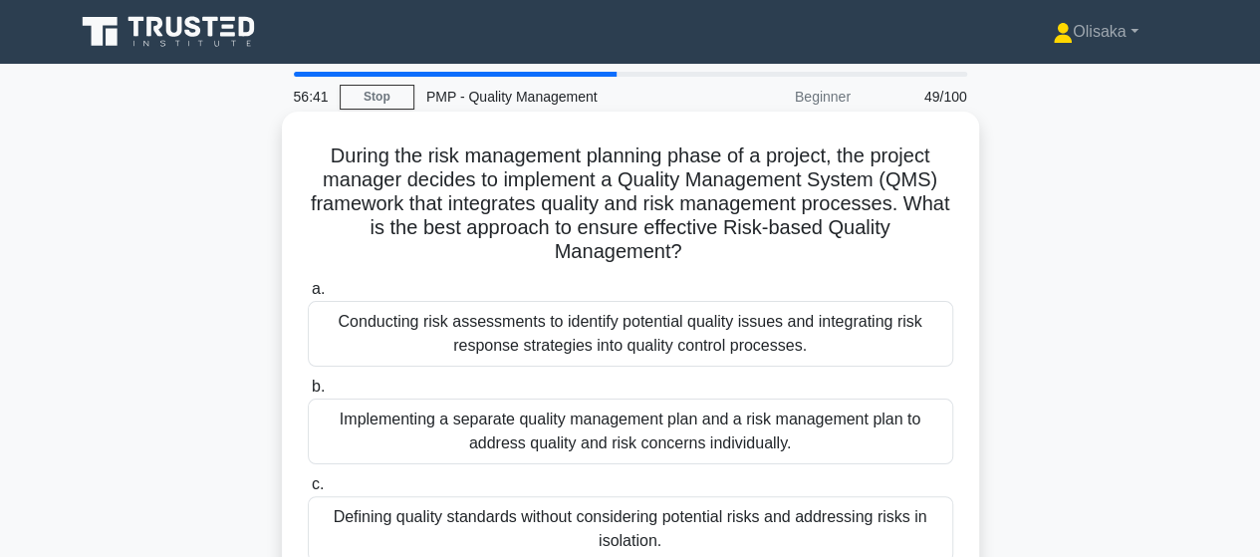
scroll to position [100, 0]
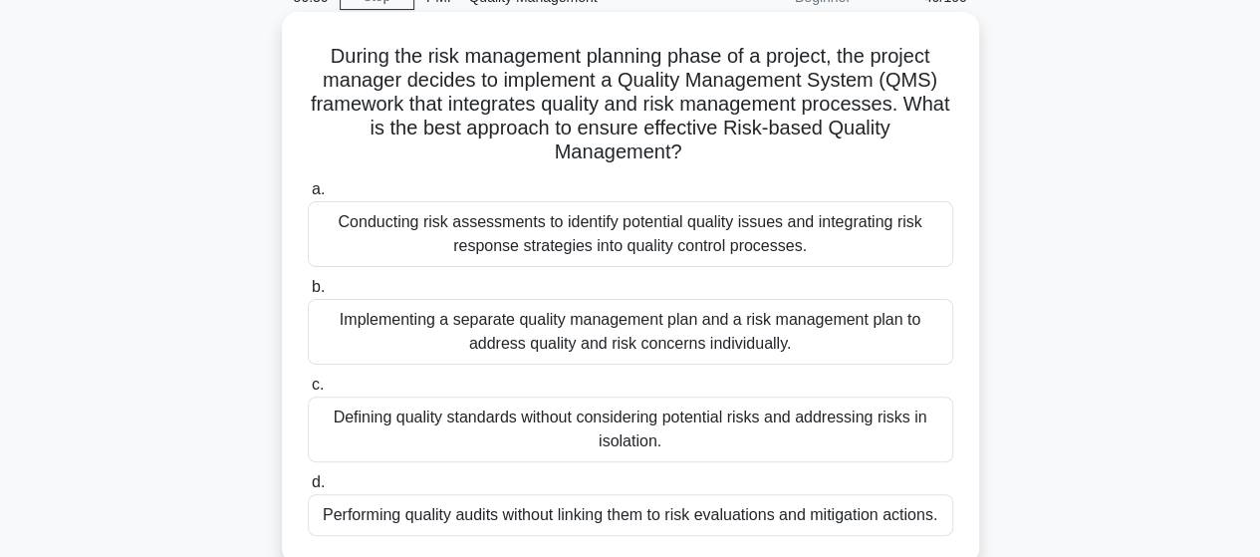
click at [644, 251] on div "Conducting risk assessments to identify potential quality issues and integratin…" at bounding box center [631, 234] width 646 height 66
click at [308, 196] on input "a. Conducting risk assessments to identify potential quality issues and integra…" at bounding box center [308, 189] width 0 height 13
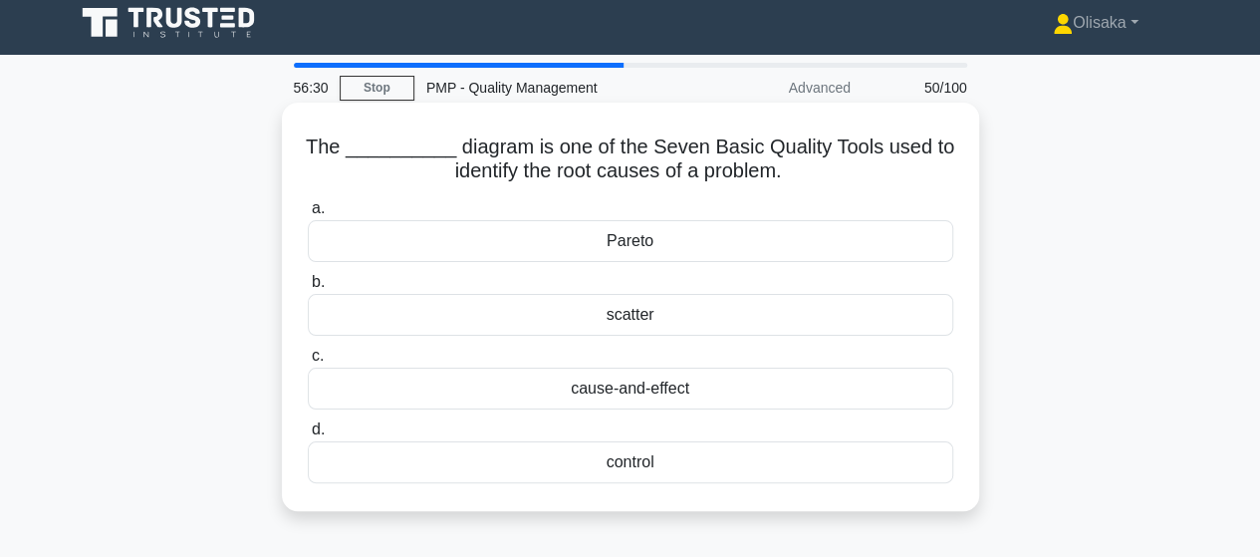
scroll to position [0, 0]
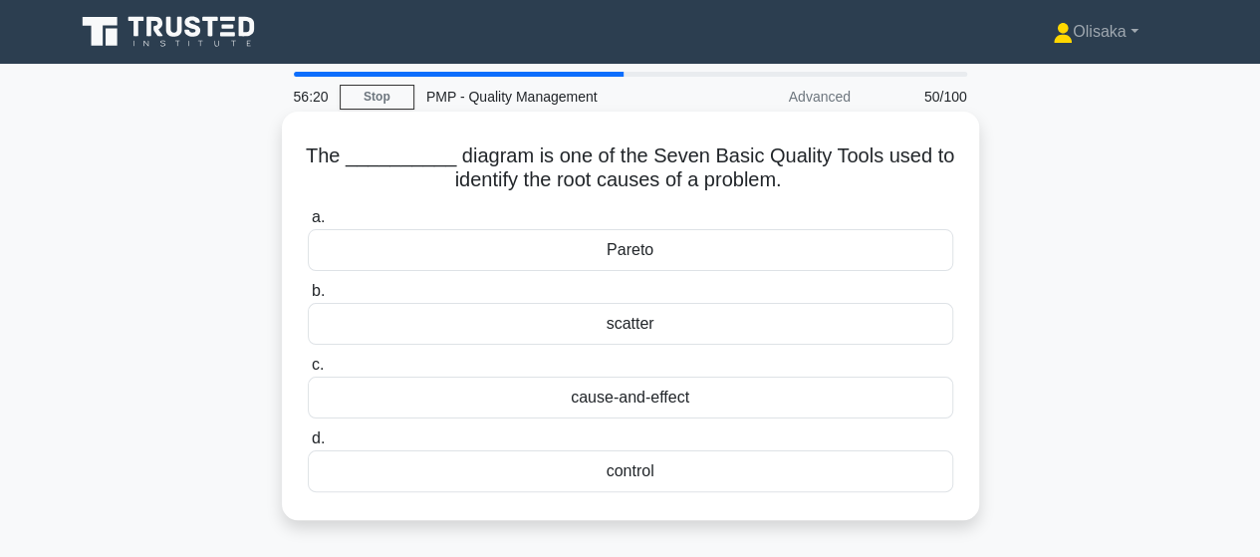
click at [649, 403] on div "cause-and-effect" at bounding box center [631, 398] width 646 height 42
click at [308, 372] on input "c. cause-and-effect" at bounding box center [308, 365] width 0 height 13
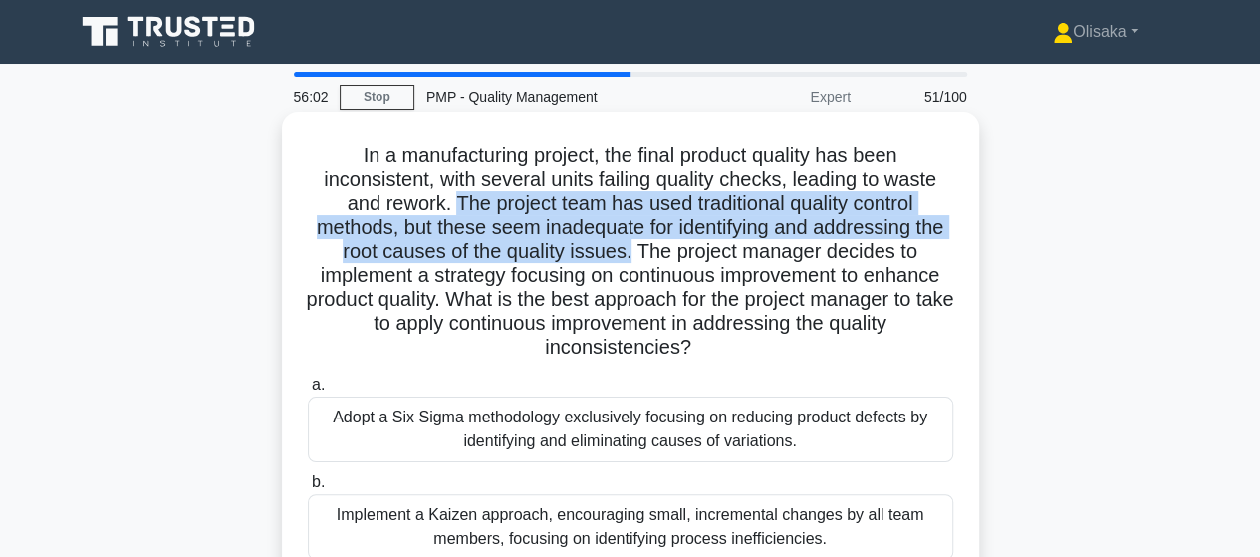
drag, startPoint x: 451, startPoint y: 203, endPoint x: 632, endPoint y: 252, distance: 186.8
click at [632, 252] on h5 "In a manufacturing project, the final product quality has been inconsistent, wi…" at bounding box center [631, 251] width 650 height 217
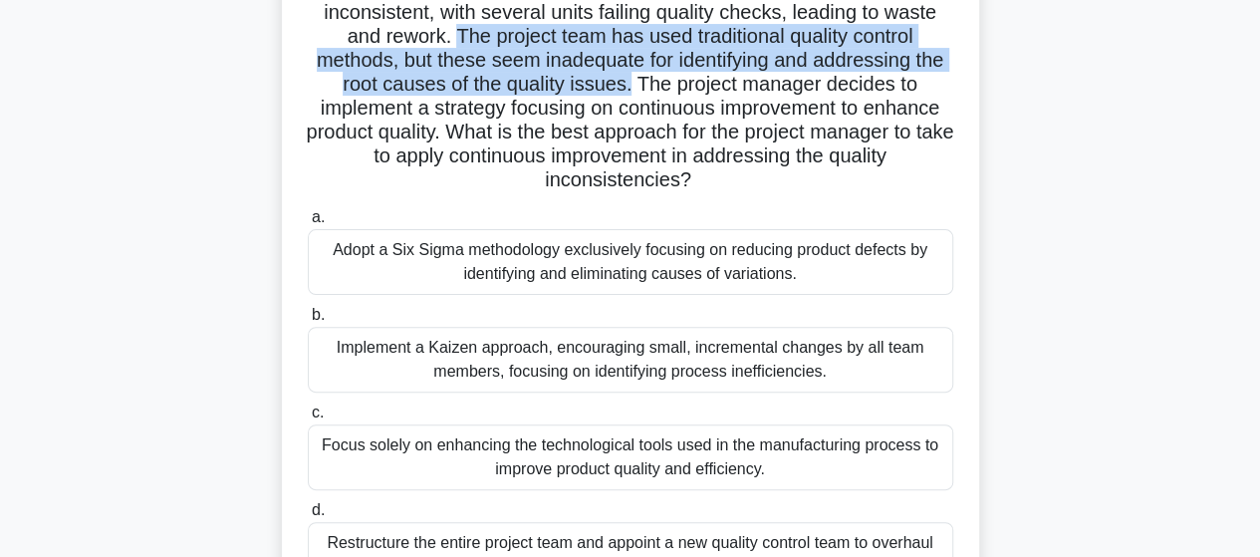
scroll to position [199, 0]
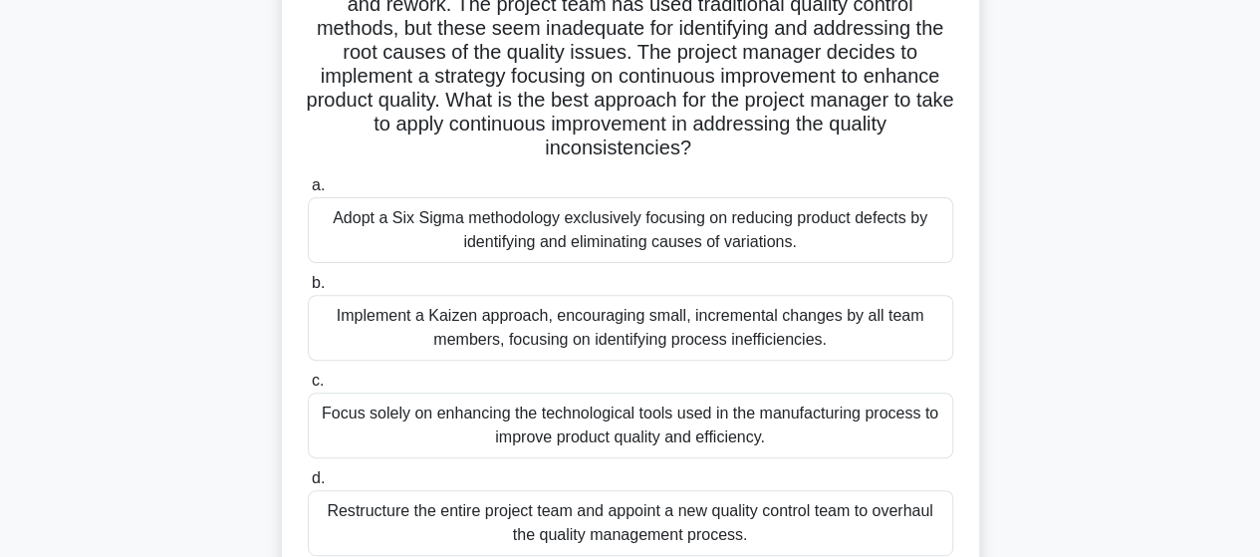
click at [554, 230] on div "Adopt a Six Sigma methodology exclusively focusing on reducing product defects …" at bounding box center [631, 230] width 646 height 66
click at [308, 192] on input "a. Adopt a Six Sigma methodology exclusively focusing on reducing product defec…" at bounding box center [308, 185] width 0 height 13
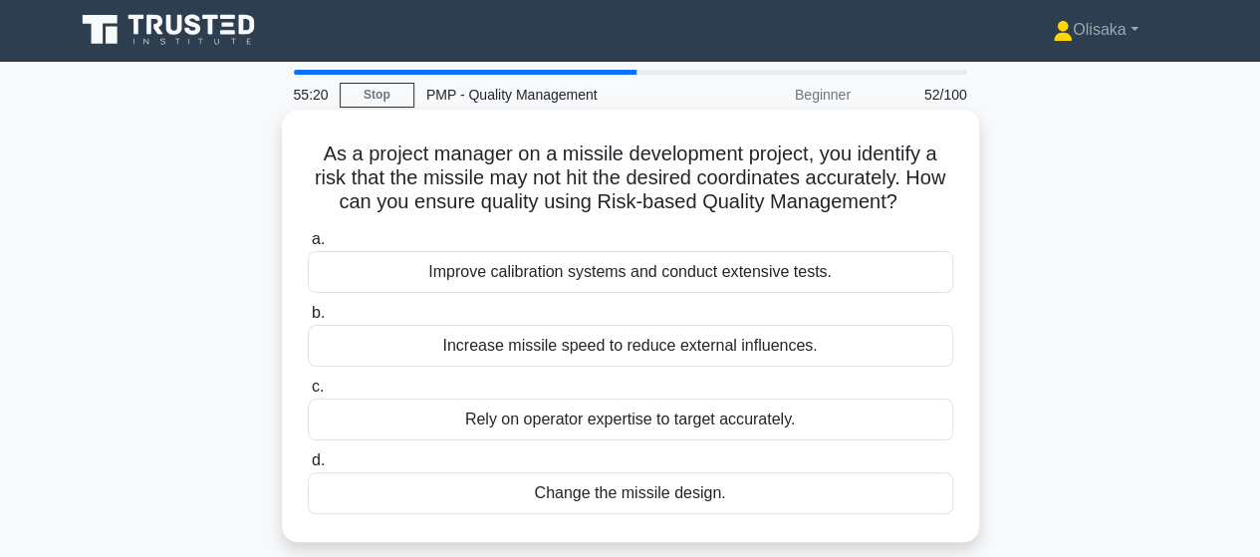
scroll to position [0, 0]
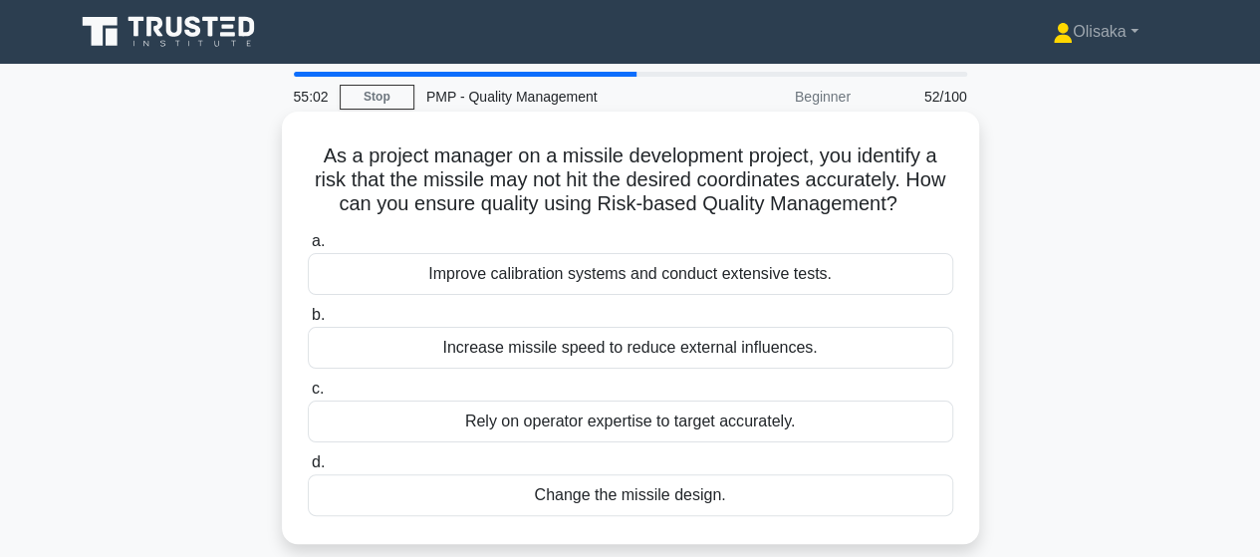
click at [646, 287] on div "Improve calibration systems and conduct extensive tests." at bounding box center [631, 274] width 646 height 42
click at [308, 248] on input "a. Improve calibration systems and conduct extensive tests." at bounding box center [308, 241] width 0 height 13
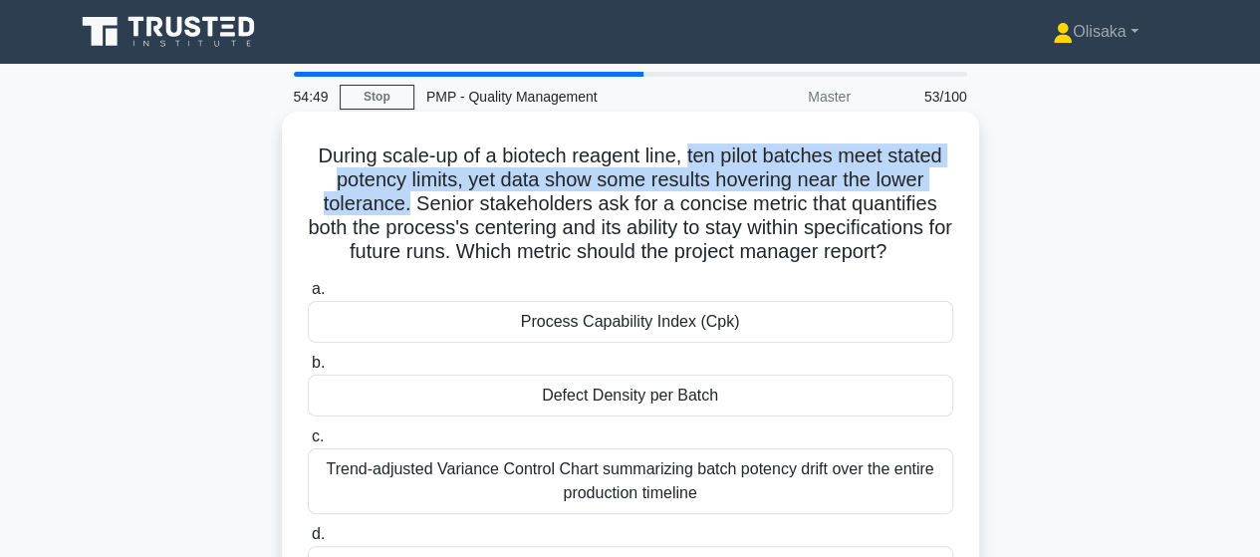
drag, startPoint x: 687, startPoint y: 156, endPoint x: 407, endPoint y: 197, distance: 282.9
click at [407, 197] on h5 "During scale-up of a biotech reagent line, ten pilot batches meet stated potenc…" at bounding box center [631, 204] width 650 height 122
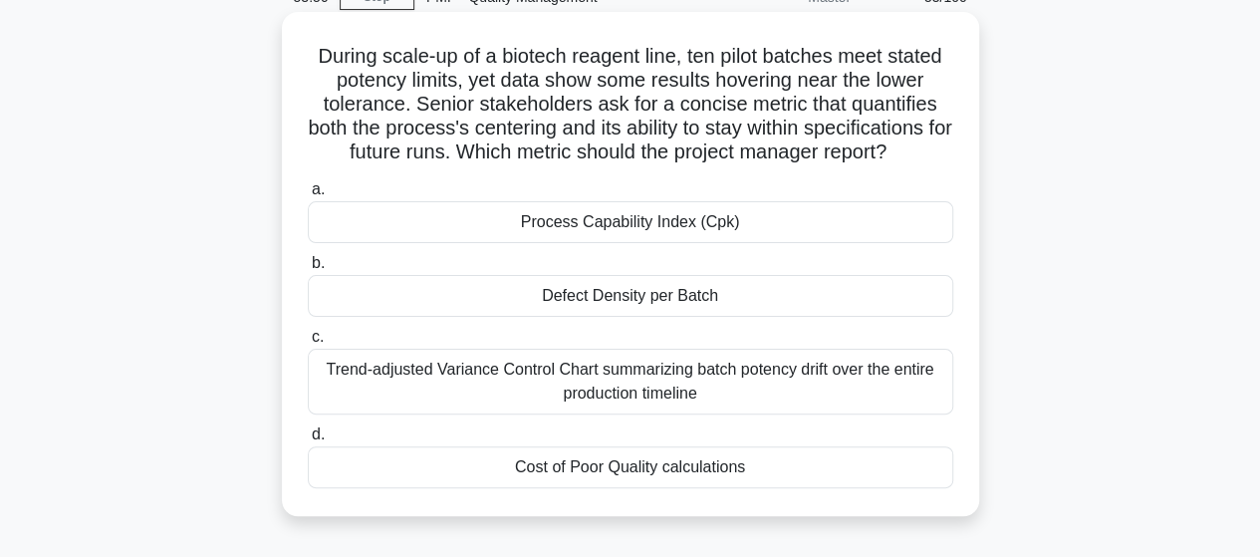
click at [572, 373] on div "Trend-adjusted Variance Control Chart summarizing batch potency drift over the …" at bounding box center [631, 382] width 646 height 66
click at [308, 344] on input "c. Trend-adjusted Variance Control Chart summarizing batch potency drift over t…" at bounding box center [308, 337] width 0 height 13
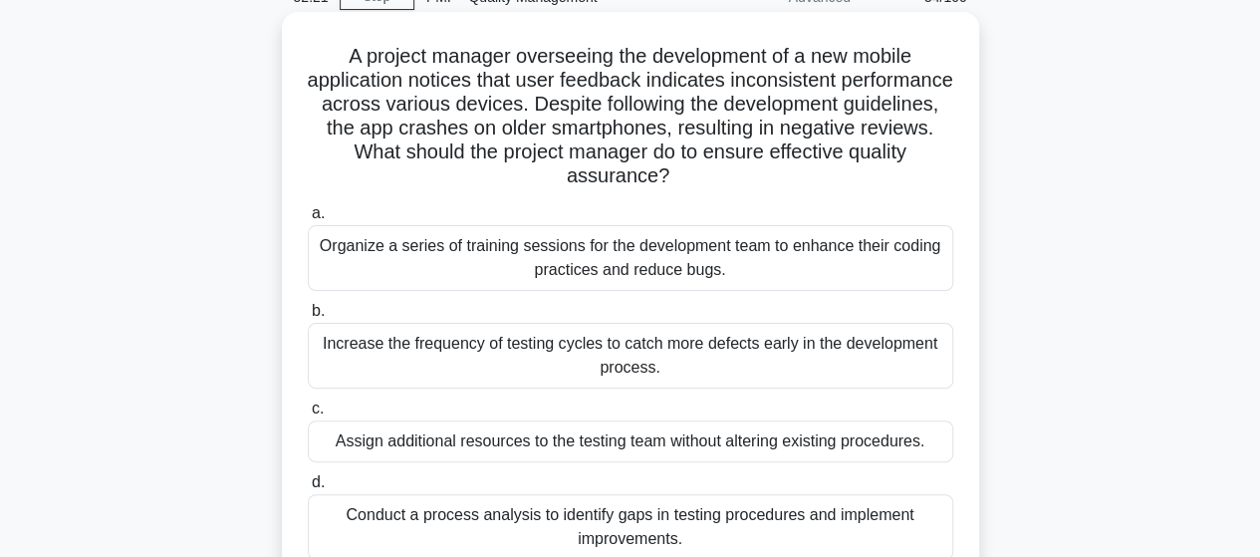
click at [578, 525] on div "Conduct a process analysis to identify gaps in testing procedures and implement…" at bounding box center [631, 527] width 646 height 66
click at [308, 489] on input "d. Conduct a process analysis to identify gaps in testing procedures and implem…" at bounding box center [308, 482] width 0 height 13
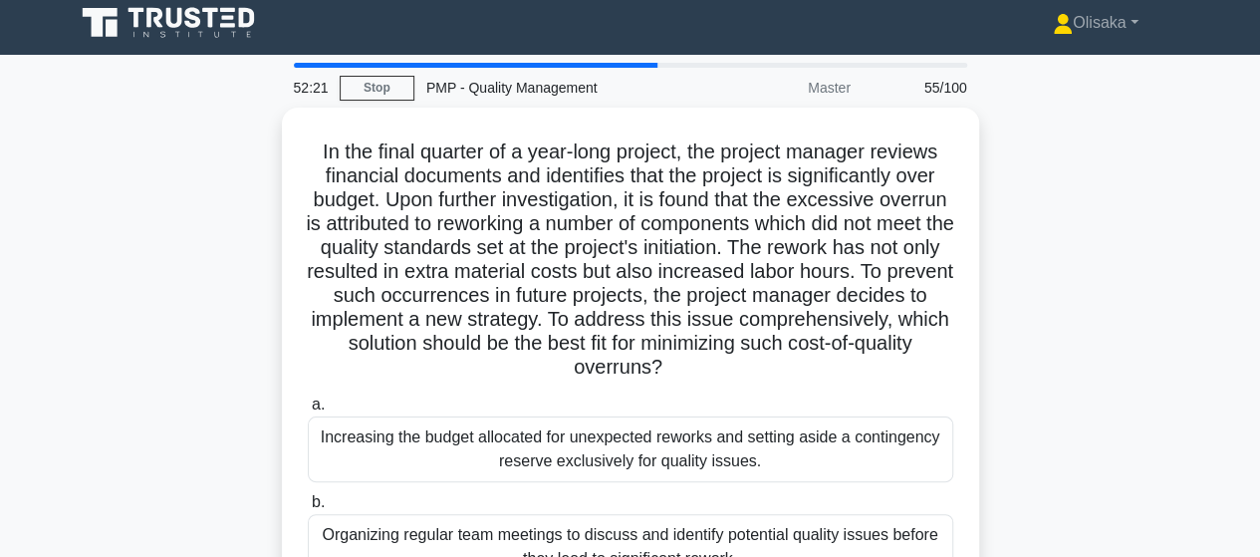
scroll to position [0, 0]
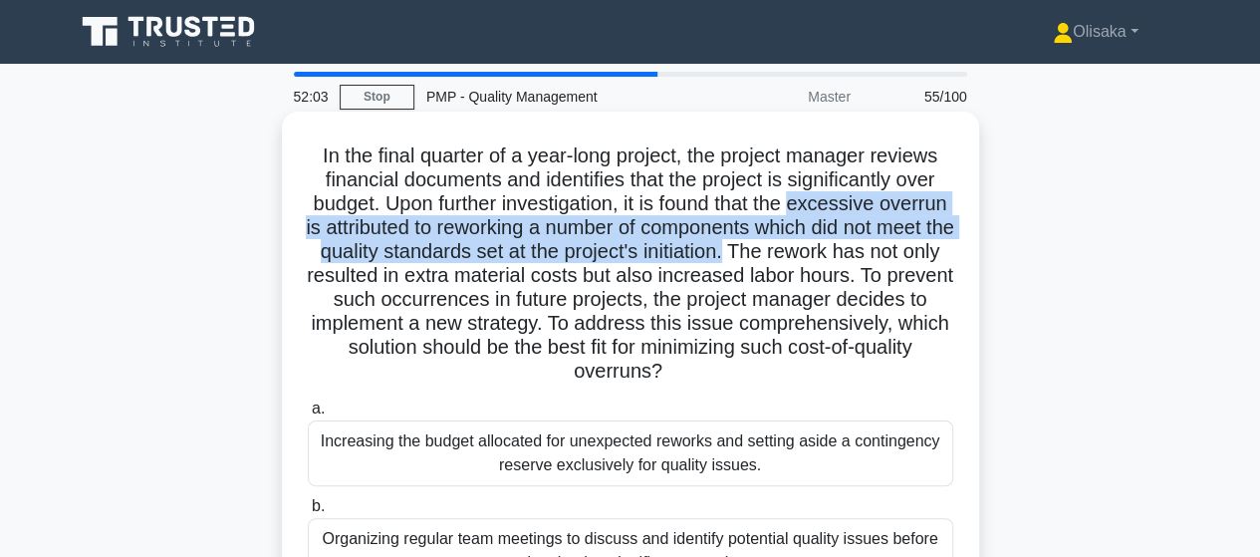
drag, startPoint x: 836, startPoint y: 207, endPoint x: 848, endPoint y: 257, distance: 51.2
click at [848, 257] on h5 "In the final quarter of a year-long project, the project manager reviews financ…" at bounding box center [631, 263] width 650 height 241
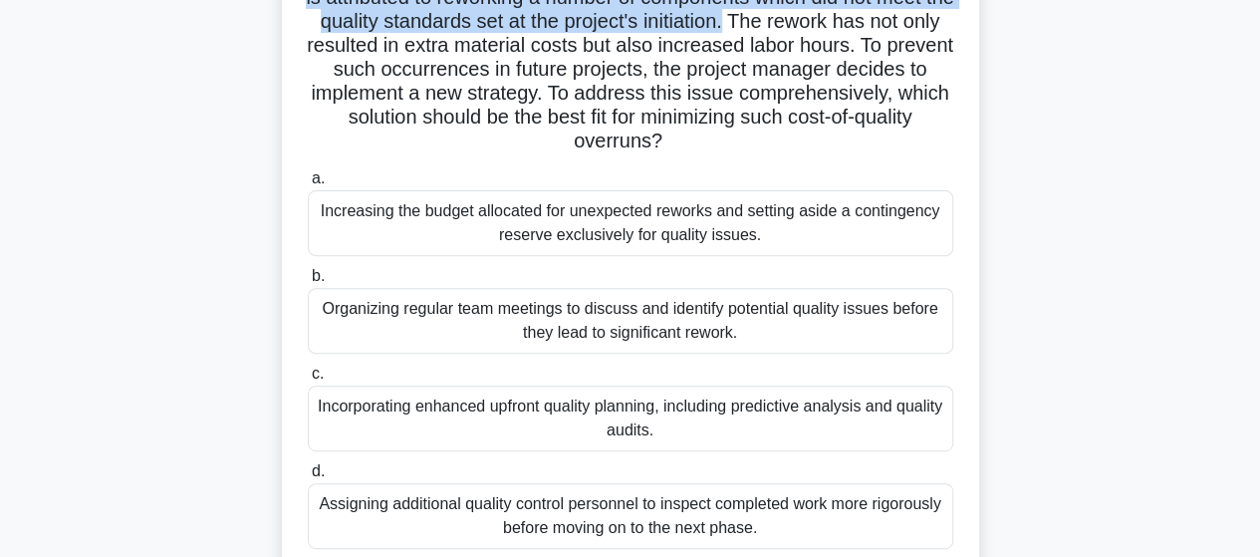
scroll to position [199, 0]
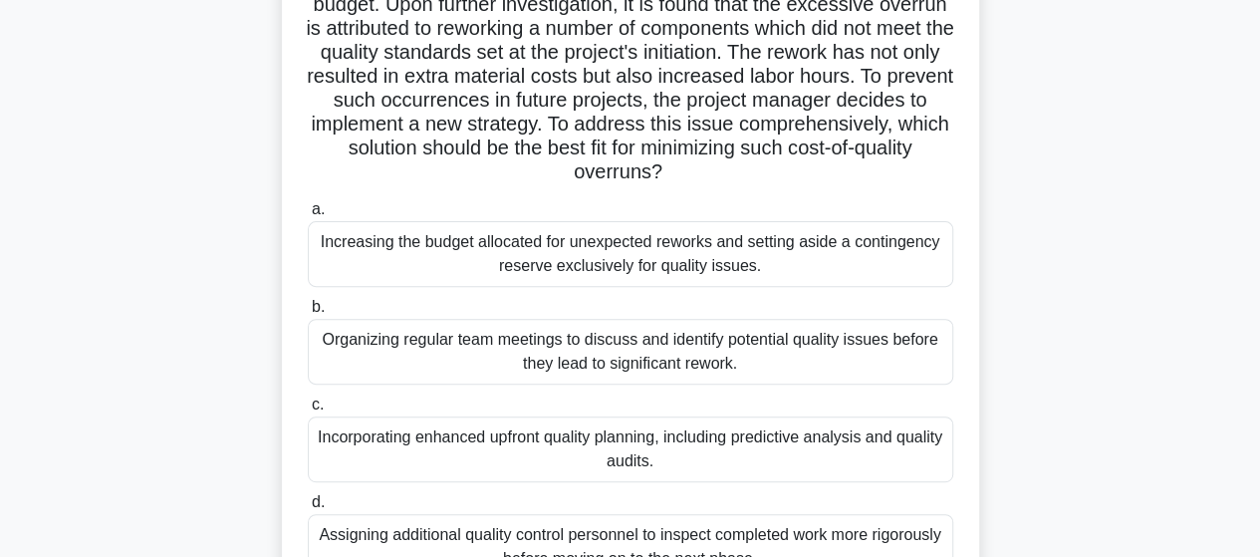
click at [588, 463] on div "Incorporating enhanced upfront quality planning, including predictive analysis …" at bounding box center [631, 449] width 646 height 66
click at [308, 411] on input "c. Incorporating enhanced upfront quality planning, including predictive analys…" at bounding box center [308, 405] width 0 height 13
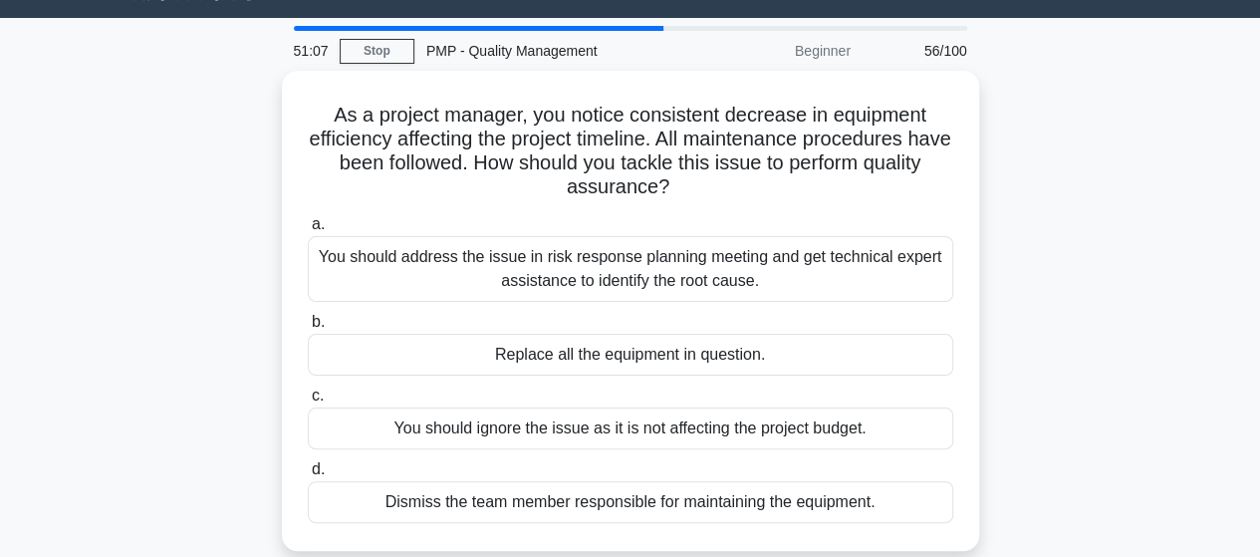
scroll to position [0, 0]
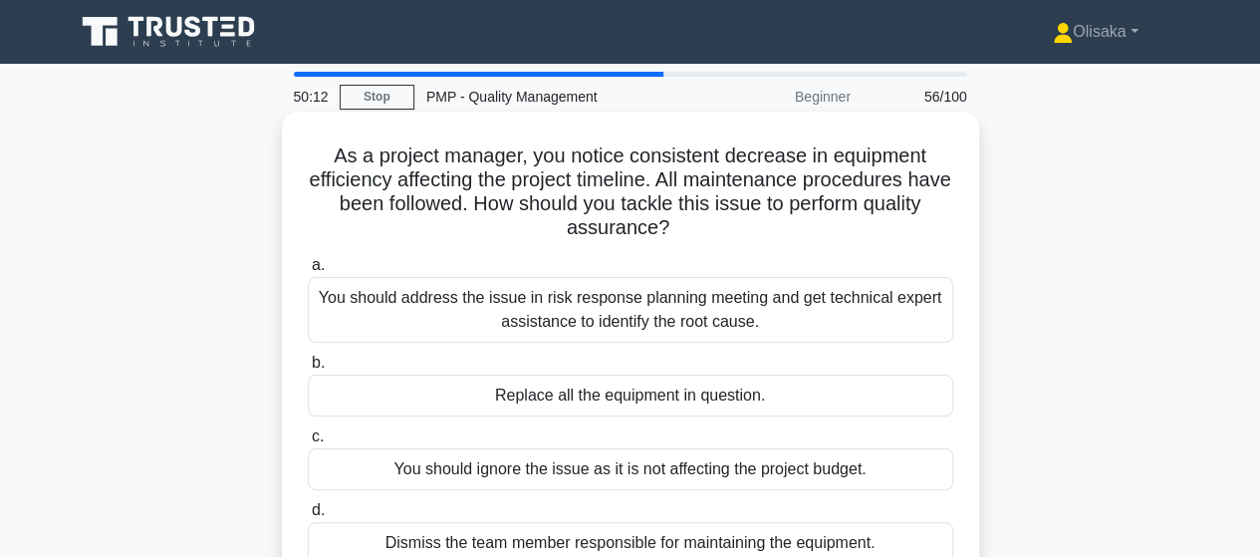
click at [650, 302] on div "You should address the issue in risk response planning meeting and get technica…" at bounding box center [631, 310] width 646 height 66
click at [308, 272] on input "a. You should address the issue in risk response planning meeting and get techn…" at bounding box center [308, 265] width 0 height 13
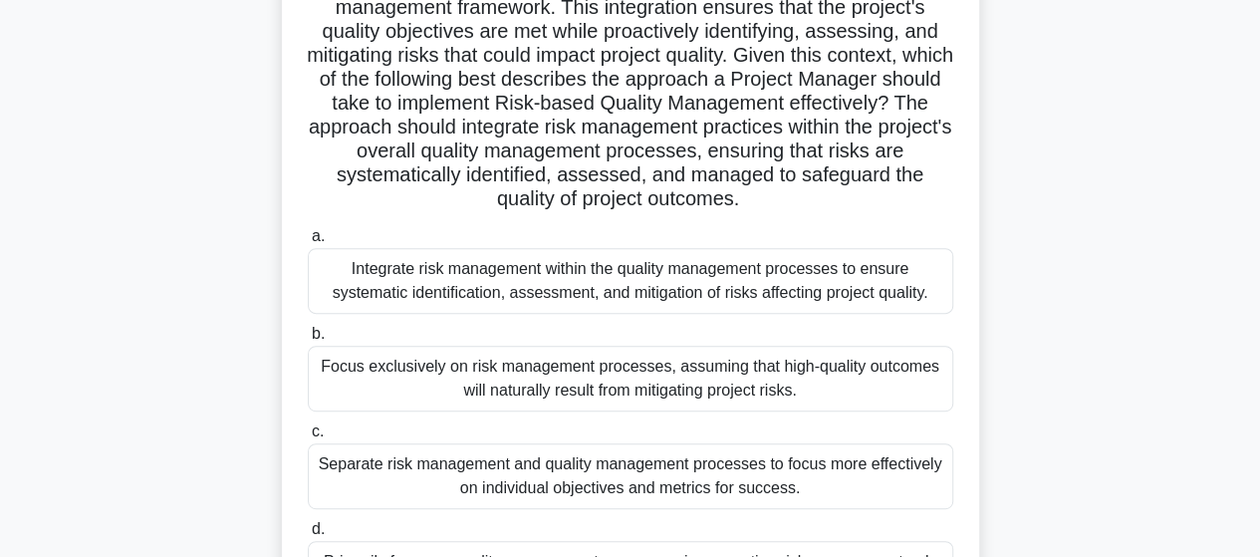
scroll to position [299, 0]
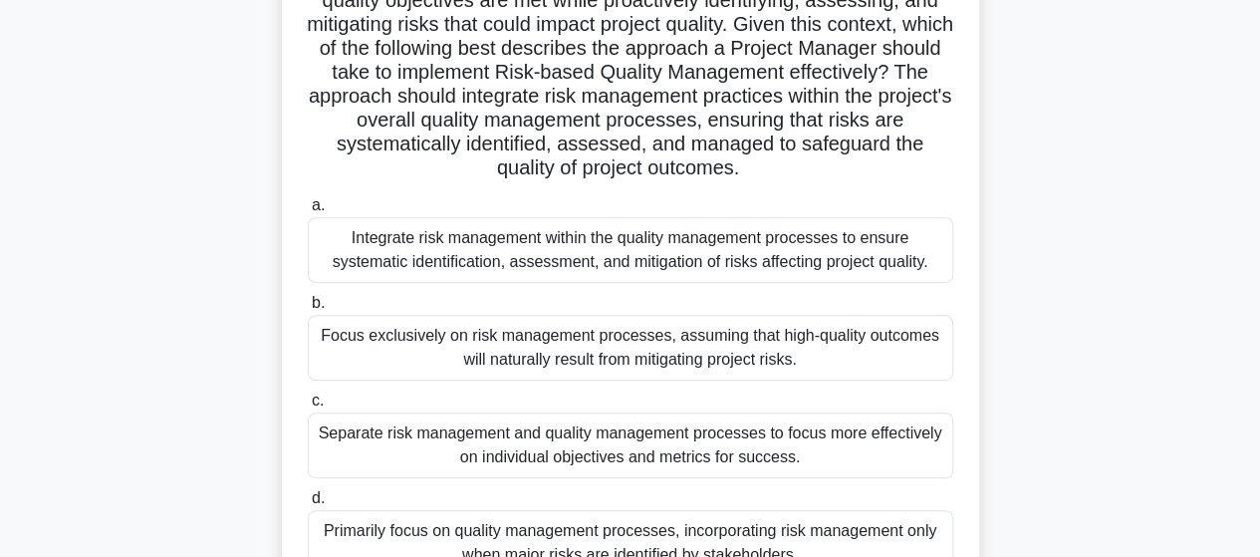
click at [556, 238] on div "Integrate risk management within the quality management processes to ensure sys…" at bounding box center [631, 250] width 646 height 66
click at [308, 212] on input "a. Integrate risk management within the quality management processes to ensure …" at bounding box center [308, 205] width 0 height 13
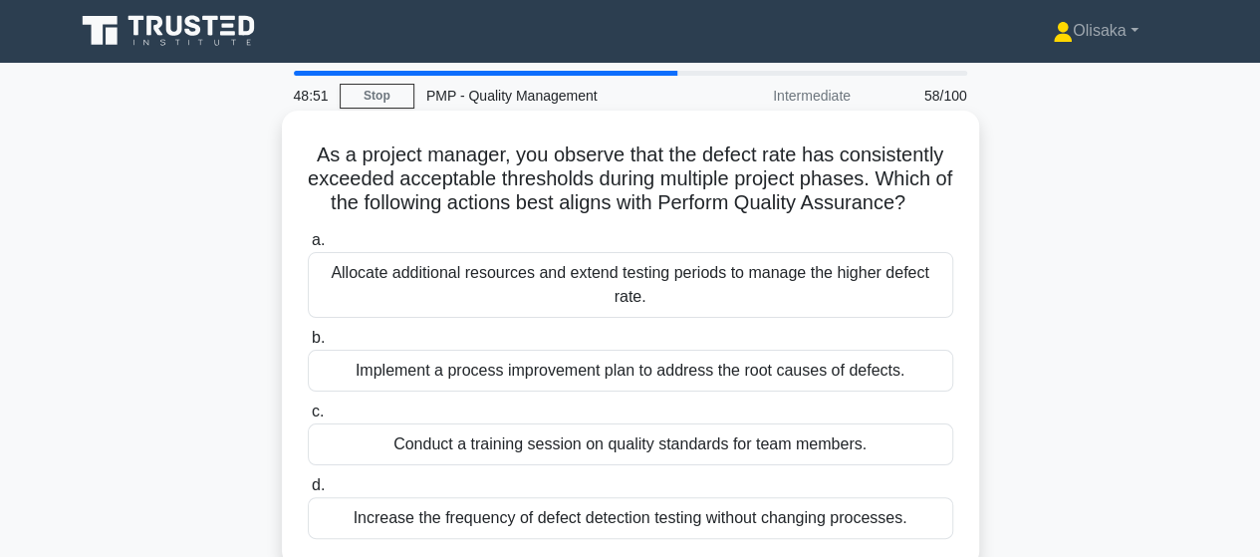
scroll to position [0, 0]
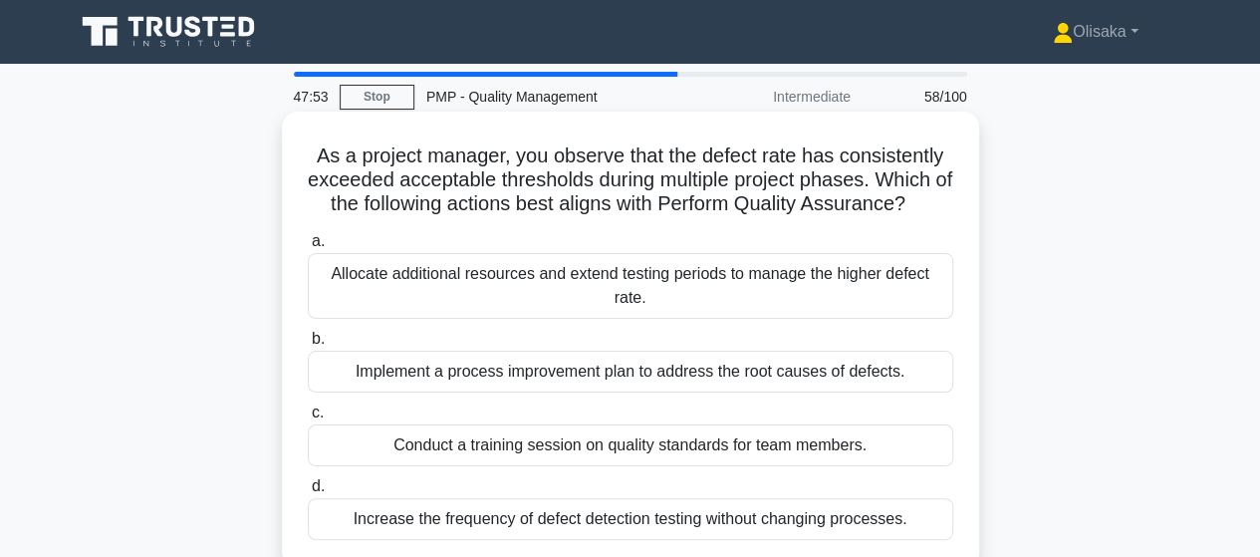
click at [737, 383] on div "Implement a process improvement plan to address the root causes of defects." at bounding box center [631, 372] width 646 height 42
click at [308, 346] on input "b. Implement a process improvement plan to address the root causes of defects." at bounding box center [308, 339] width 0 height 13
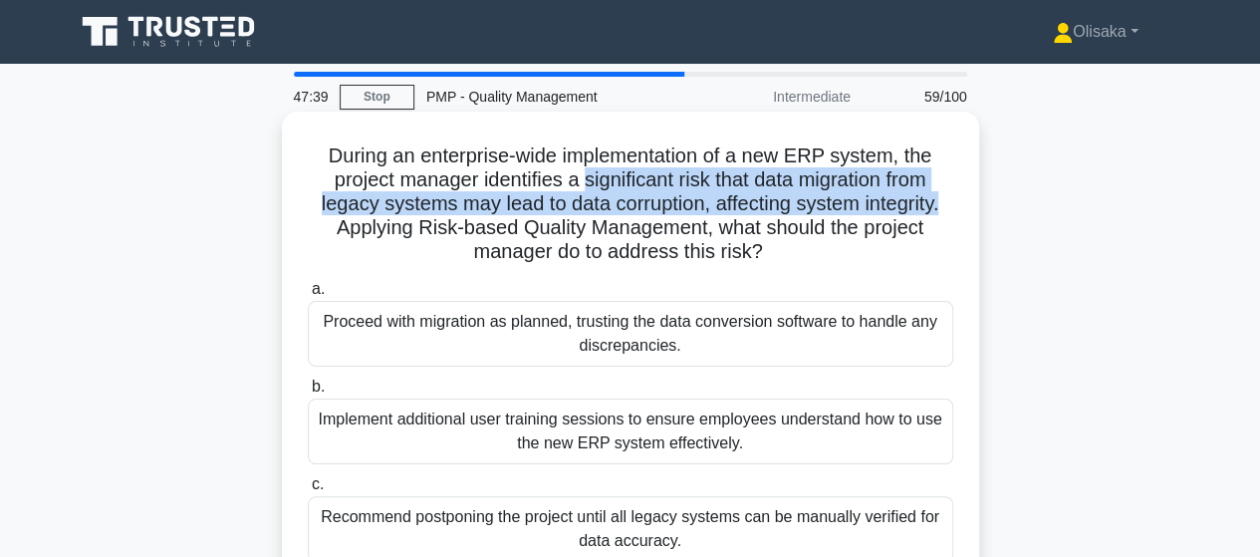
drag, startPoint x: 580, startPoint y: 187, endPoint x: 950, endPoint y: 204, distance: 371.0
click at [950, 204] on h5 "During an enterprise-wide implementation of a new ERP system, the project manag…" at bounding box center [631, 204] width 650 height 122
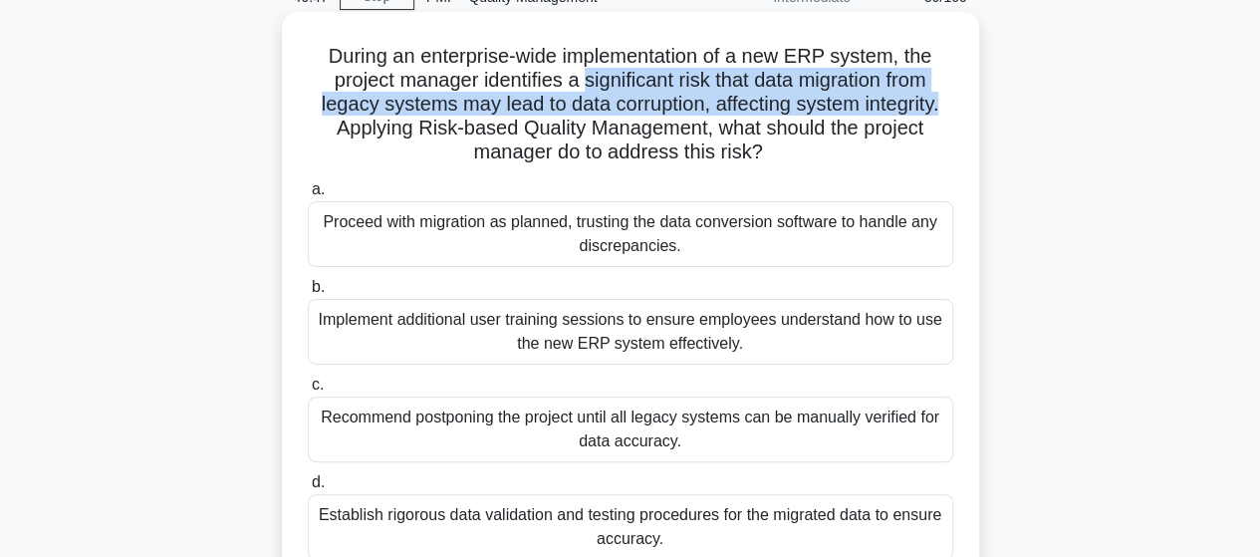
scroll to position [199, 0]
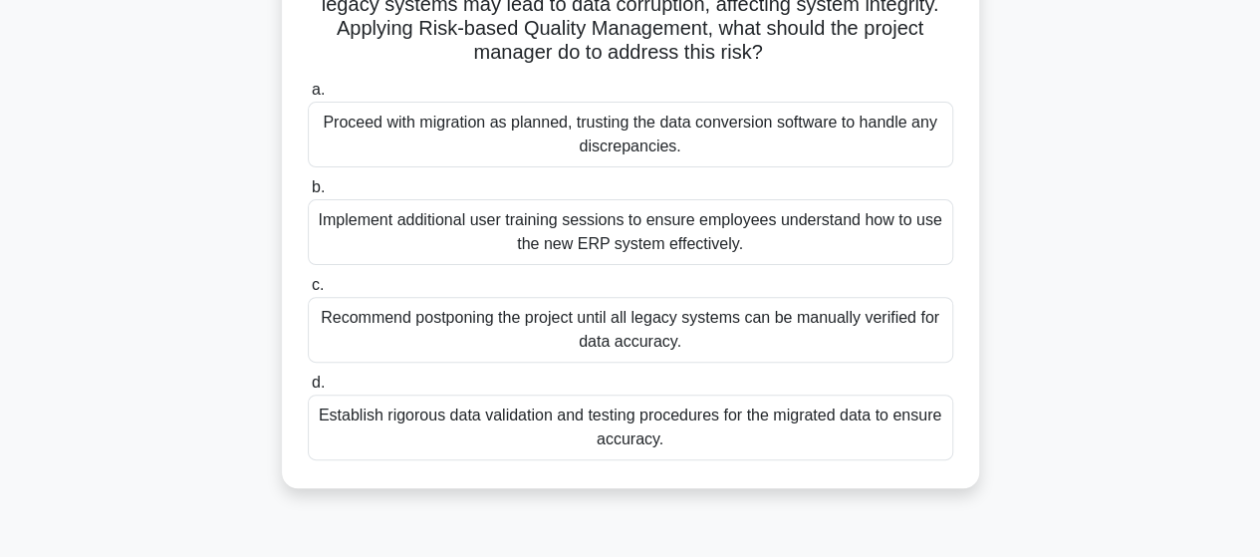
click at [624, 435] on div "Establish rigorous data validation and testing procedures for the migrated data…" at bounding box center [631, 428] width 646 height 66
click at [308, 390] on input "d. Establish rigorous data validation and testing procedures for the migrated d…" at bounding box center [308, 383] width 0 height 13
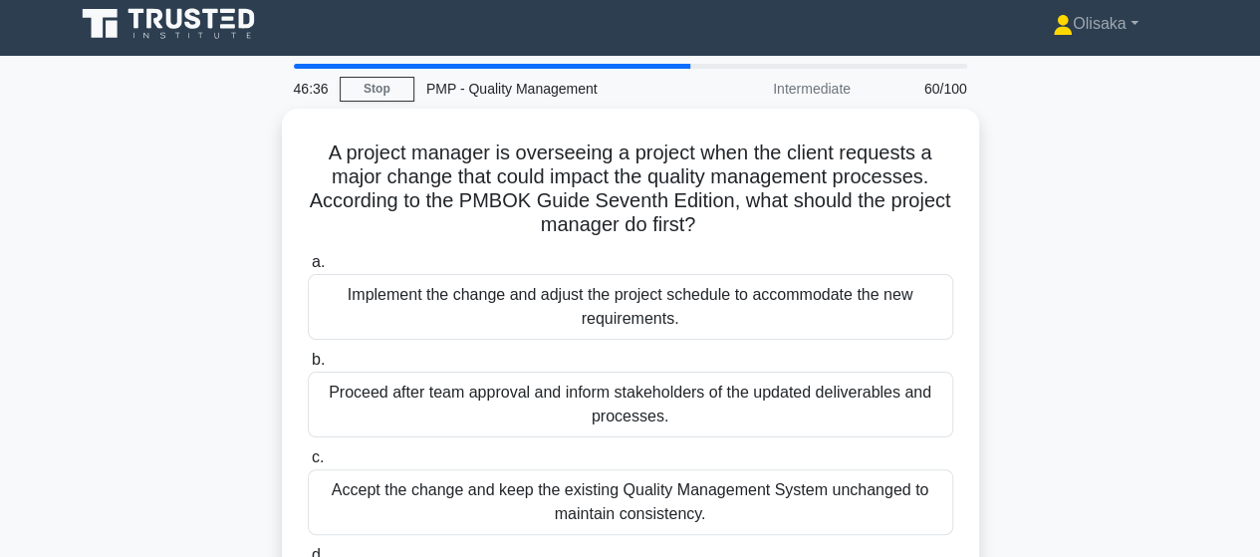
scroll to position [0, 0]
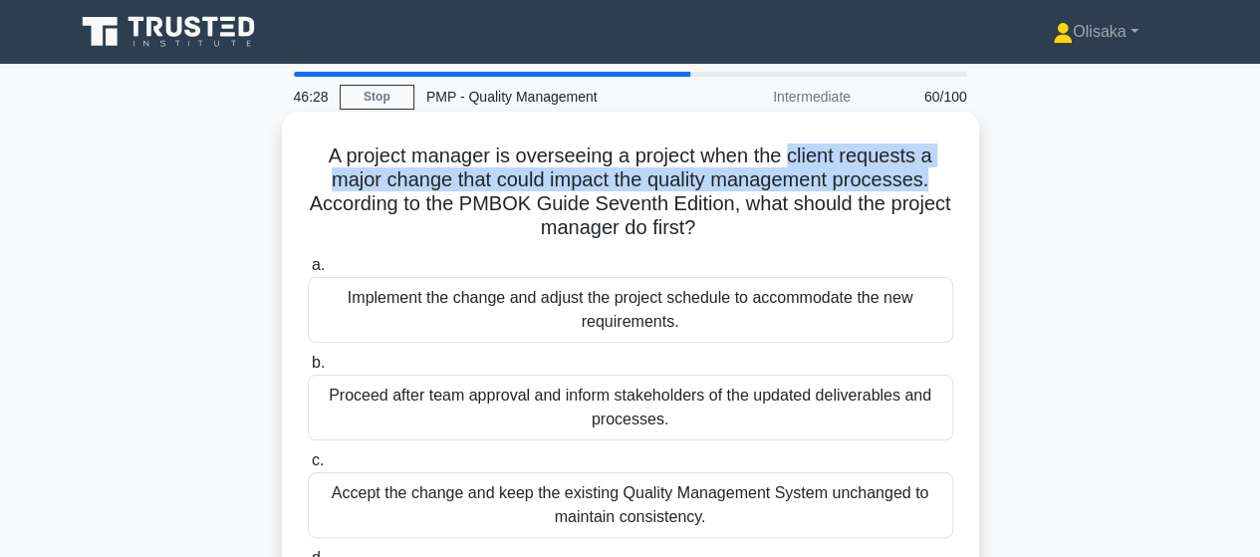
drag, startPoint x: 792, startPoint y: 155, endPoint x: 944, endPoint y: 184, distance: 155.1
click at [944, 184] on h5 "A project manager is overseeing a project when the client requests a major chan…" at bounding box center [631, 192] width 650 height 98
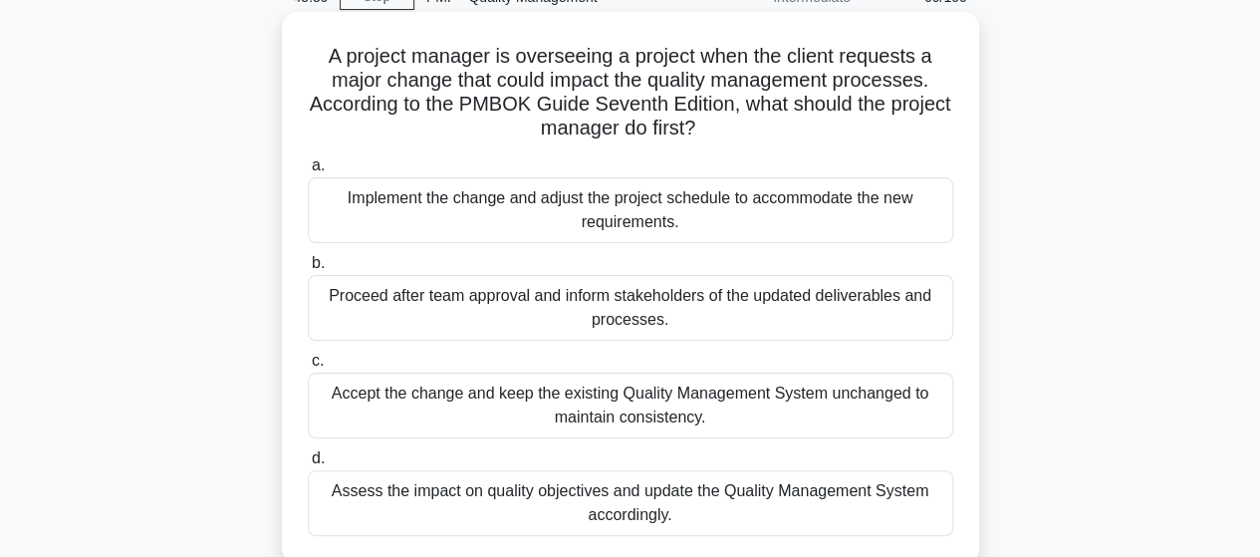
click at [596, 497] on div "Assess the impact on quality objectives and update the Quality Management Syste…" at bounding box center [631, 503] width 646 height 66
click at [308, 465] on input "d. Assess the impact on quality objectives and update the Quality Management Sy…" at bounding box center [308, 458] width 0 height 13
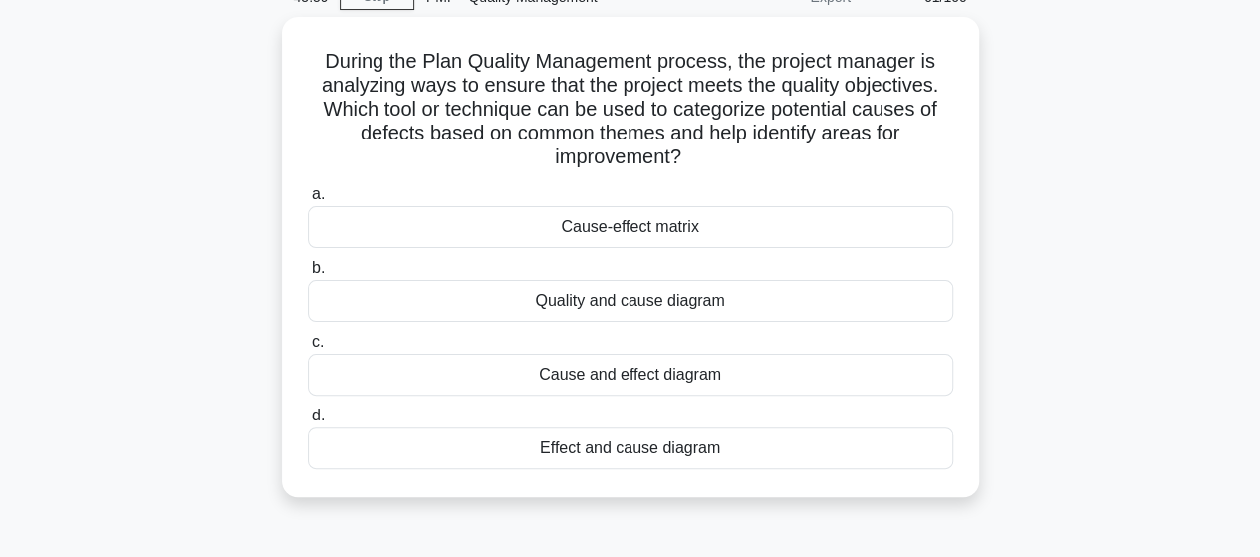
scroll to position [0, 0]
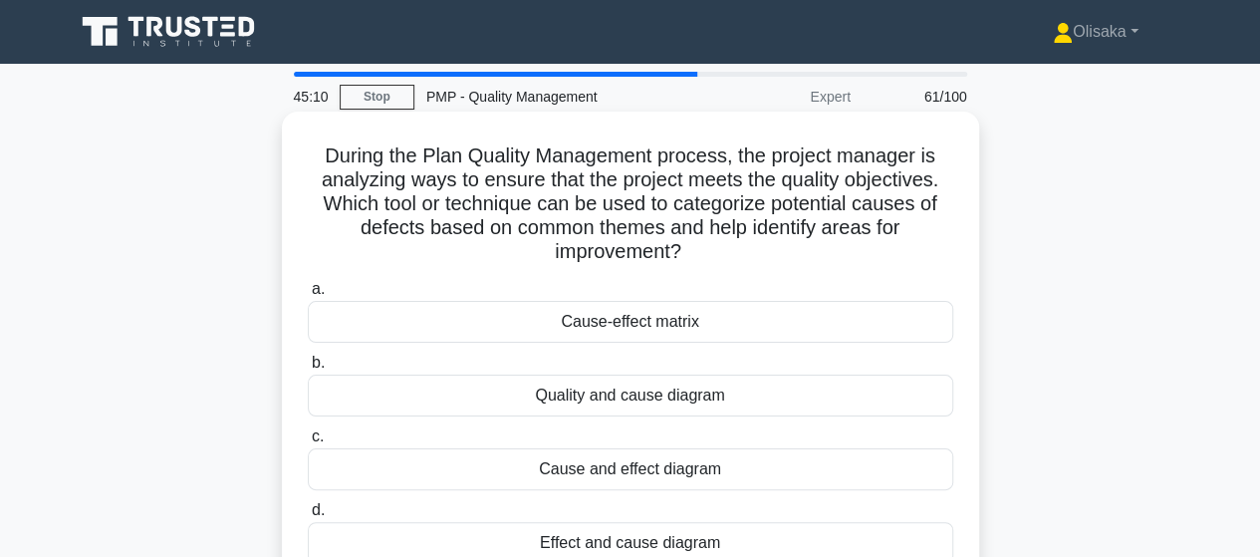
click at [625, 479] on div "Cause and effect diagram" at bounding box center [631, 469] width 646 height 42
click at [308, 443] on input "c. Cause and effect diagram" at bounding box center [308, 436] width 0 height 13
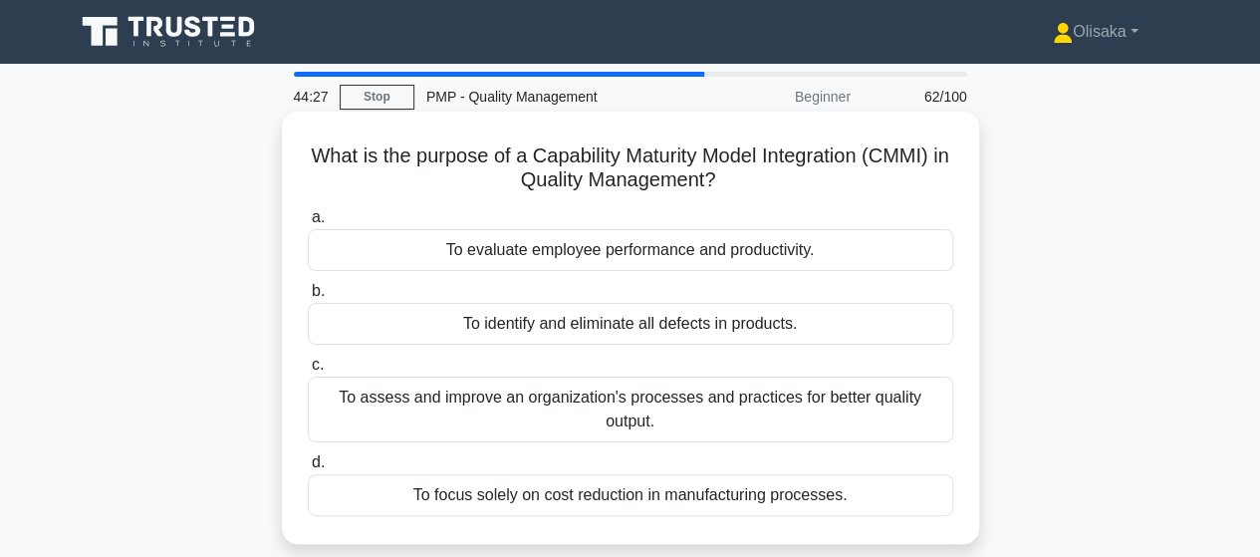
click at [570, 405] on div "To assess and improve an organization's processes and practices for better qual…" at bounding box center [631, 410] width 646 height 66
click at [308, 372] on input "c. To assess and improve an organization's processes and practices for better q…" at bounding box center [308, 365] width 0 height 13
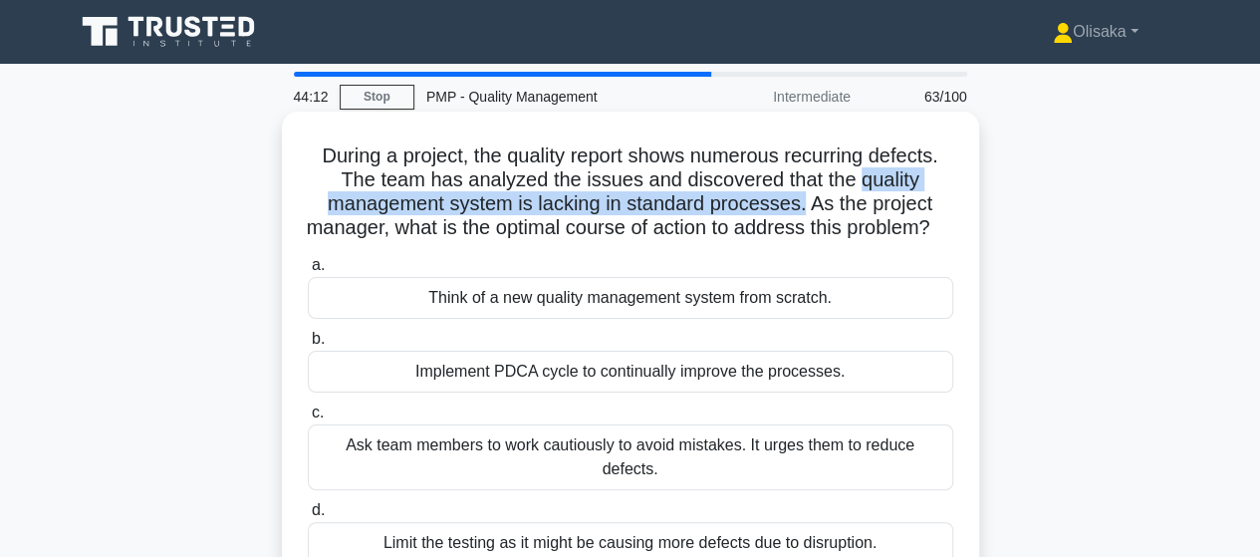
drag, startPoint x: 863, startPoint y: 178, endPoint x: 807, endPoint y: 206, distance: 62.4
click at [807, 206] on h5 "During a project, the quality report shows numerous recurring defects. The team…" at bounding box center [631, 192] width 650 height 98
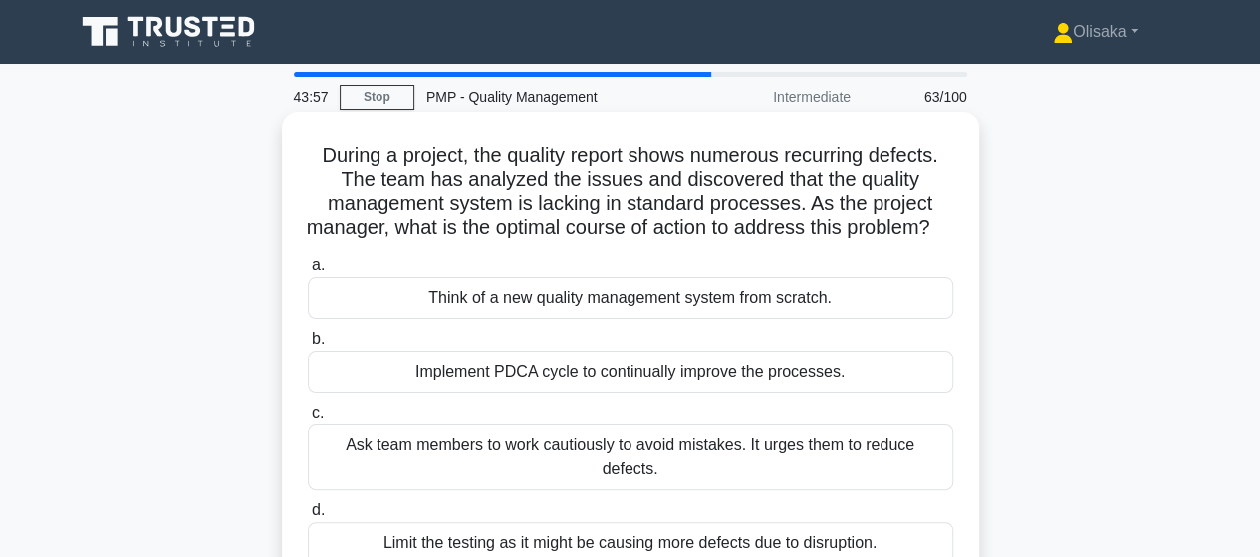
click at [592, 393] on div "Implement PDCA cycle to continually improve the processes." at bounding box center [631, 372] width 646 height 42
click at [308, 346] on input "b. Implement PDCA cycle to continually improve the processes." at bounding box center [308, 339] width 0 height 13
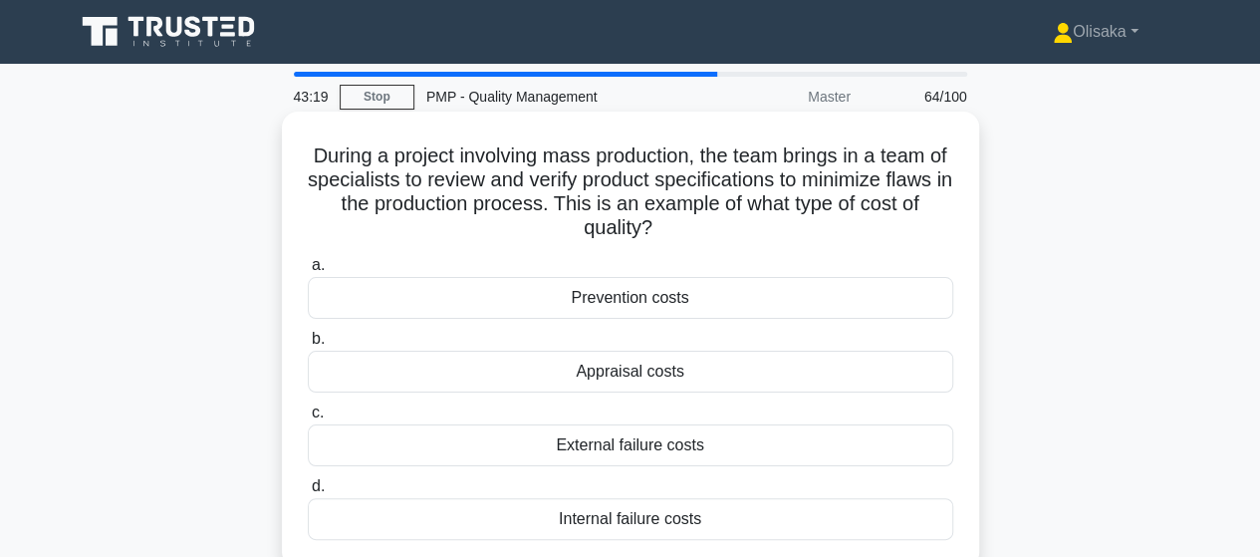
click at [611, 380] on div "Appraisal costs" at bounding box center [631, 372] width 646 height 42
click at [308, 346] on input "b. Appraisal costs" at bounding box center [308, 339] width 0 height 13
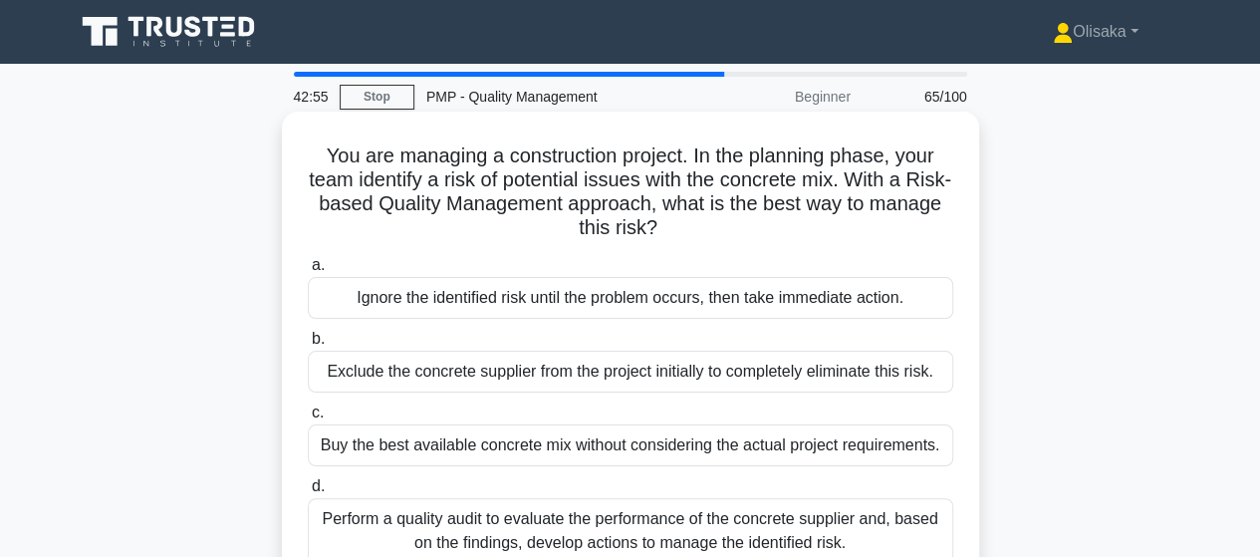
click at [523, 539] on div "Perform a quality audit to evaluate the performance of the concrete supplier an…" at bounding box center [631, 531] width 646 height 66
click at [308, 493] on input "d. Perform a quality audit to evaluate the performance of the concrete supplier…" at bounding box center [308, 486] width 0 height 13
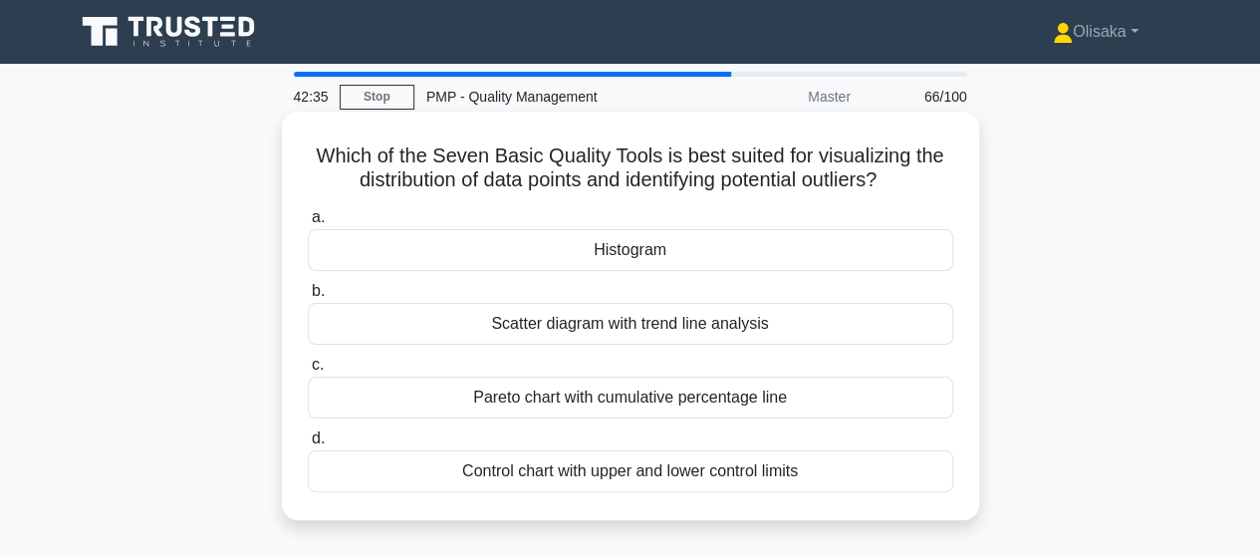
click at [654, 479] on div "Control chart with upper and lower control limits" at bounding box center [631, 471] width 646 height 42
click at [308, 445] on input "d. Control chart with upper and lower control limits" at bounding box center [308, 438] width 0 height 13
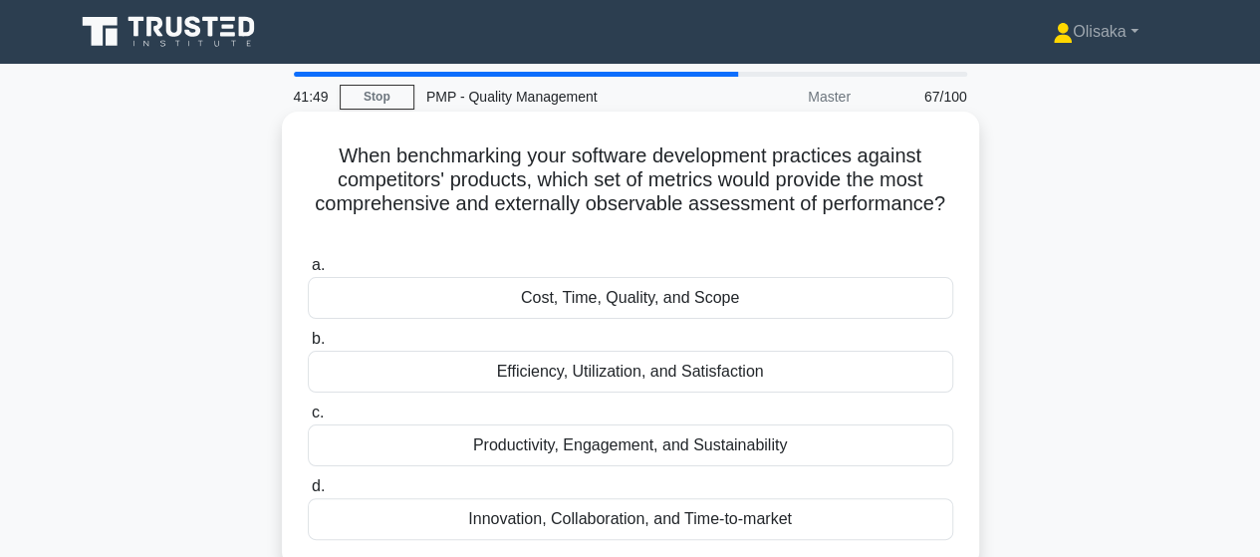
click at [636, 372] on div "Efficiency, Utilization, and Satisfaction" at bounding box center [631, 372] width 646 height 42
click at [308, 346] on input "b. Efficiency, Utilization, and Satisfaction" at bounding box center [308, 339] width 0 height 13
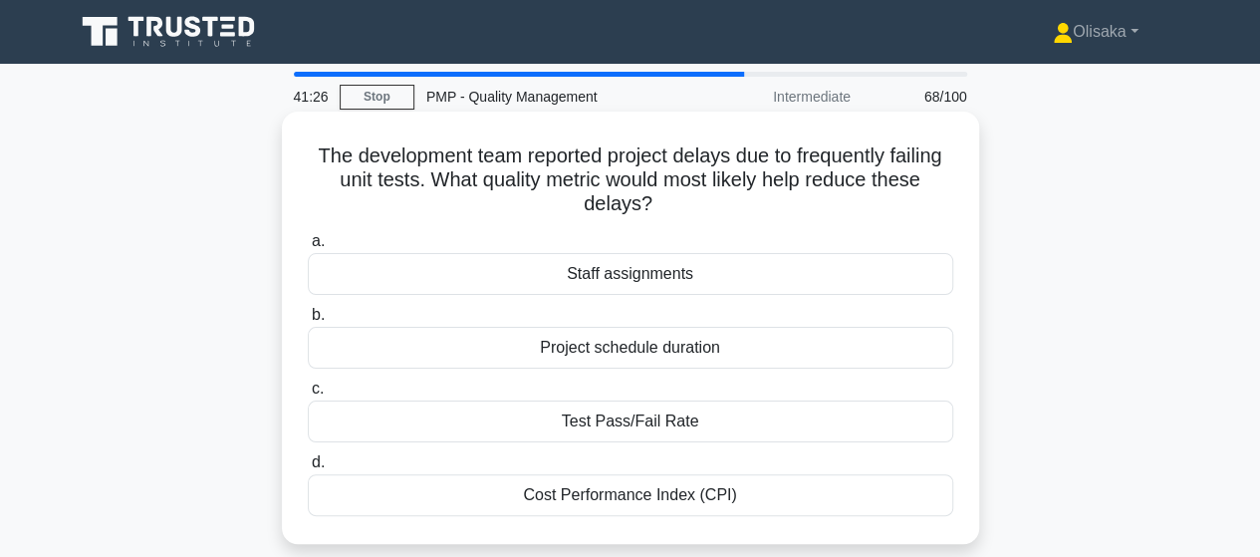
click at [632, 419] on div "Test Pass/Fail Rate" at bounding box center [631, 422] width 646 height 42
click at [308, 396] on input "c. Test Pass/Fail Rate" at bounding box center [308, 389] width 0 height 13
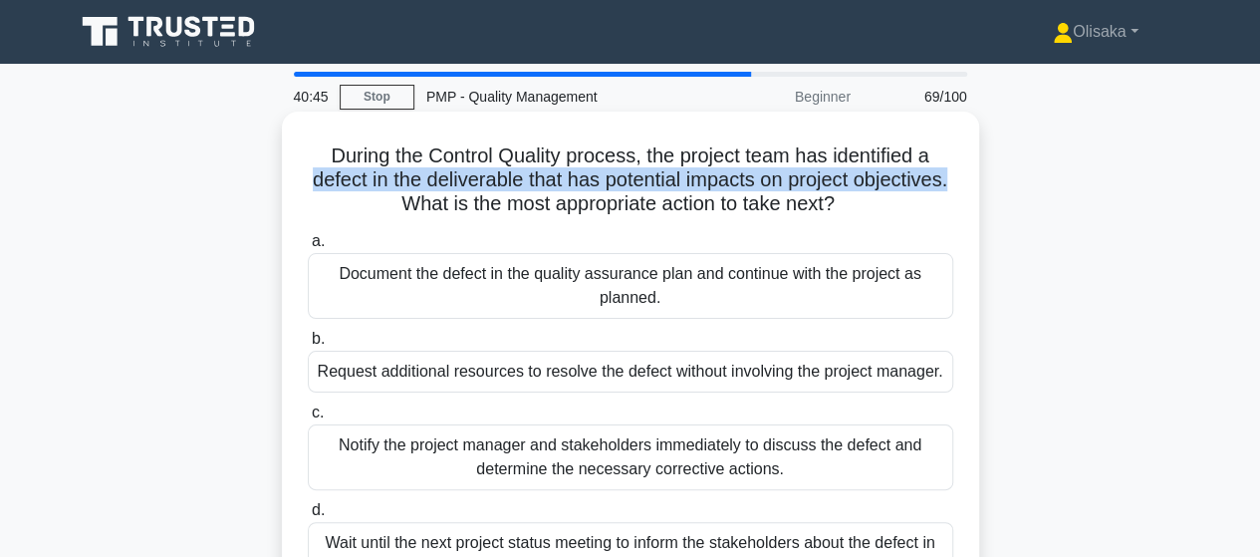
drag, startPoint x: 354, startPoint y: 182, endPoint x: 437, endPoint y: 209, distance: 87.9
click at [437, 209] on h5 "During the Control Quality process, the project team has identified a defect in…" at bounding box center [631, 180] width 650 height 74
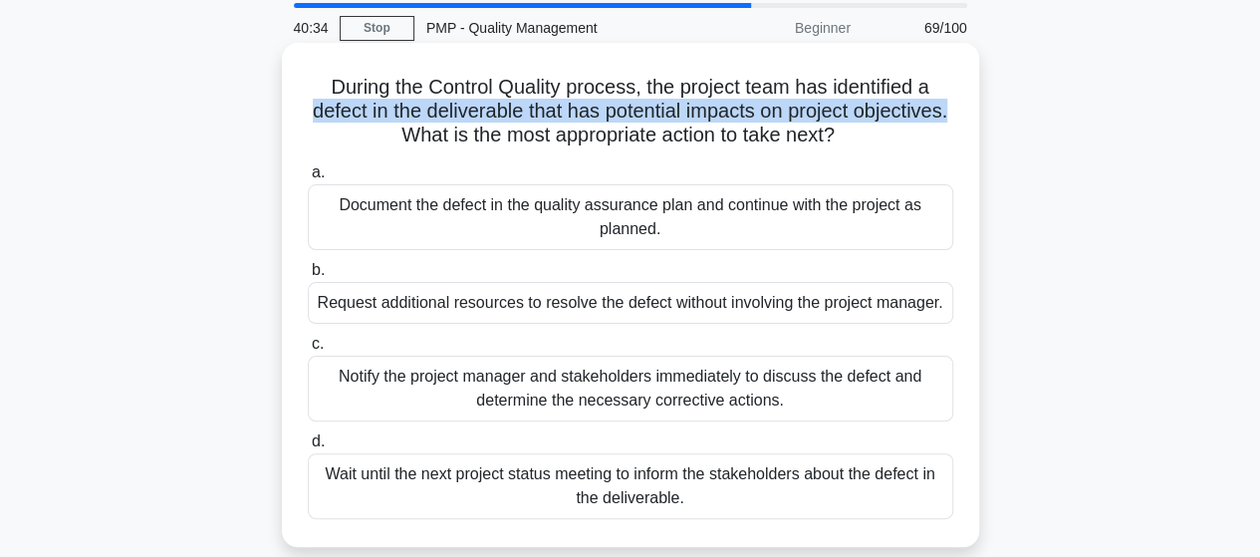
scroll to position [100, 0]
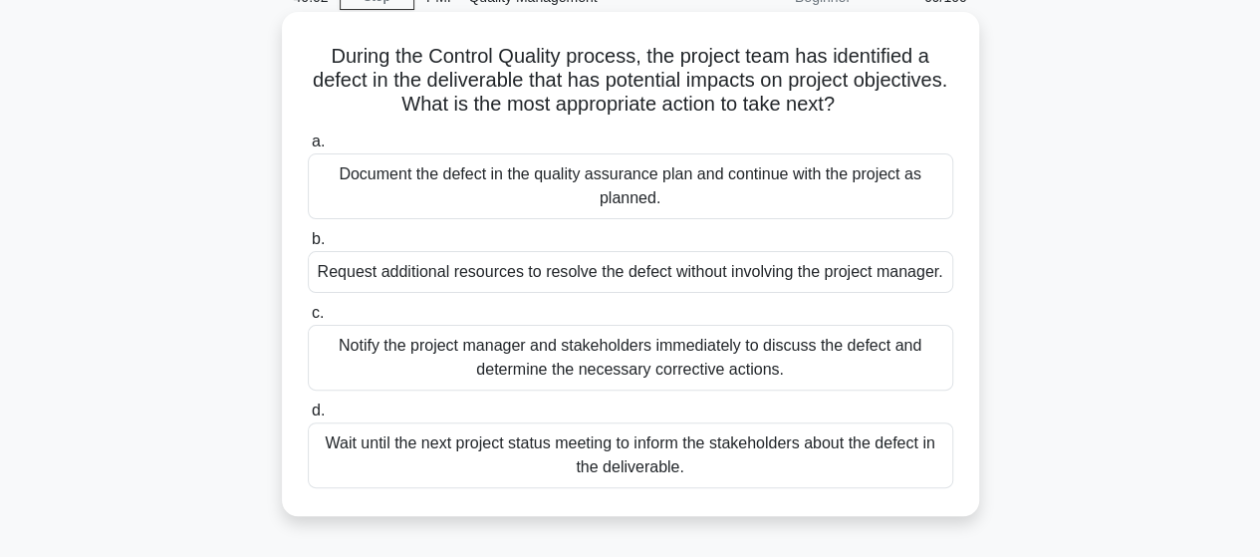
click at [645, 363] on div "Notify the project manager and stakeholders immediately to discuss the defect a…" at bounding box center [631, 358] width 646 height 66
click at [308, 320] on input "c. Notify the project manager and stakeholders immediately to discuss the defec…" at bounding box center [308, 313] width 0 height 13
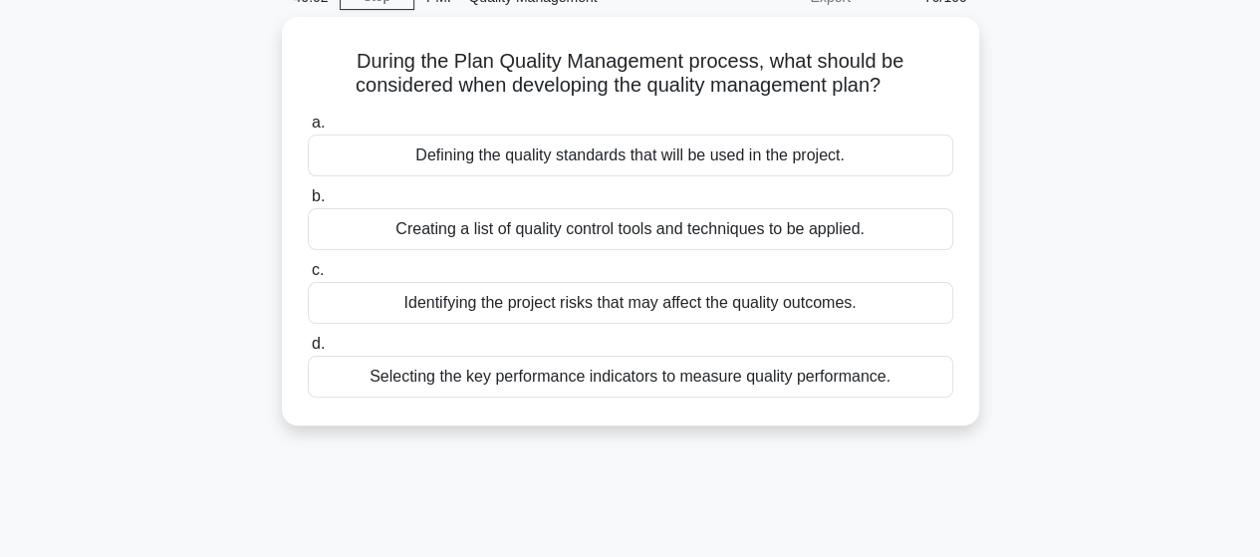
scroll to position [0, 0]
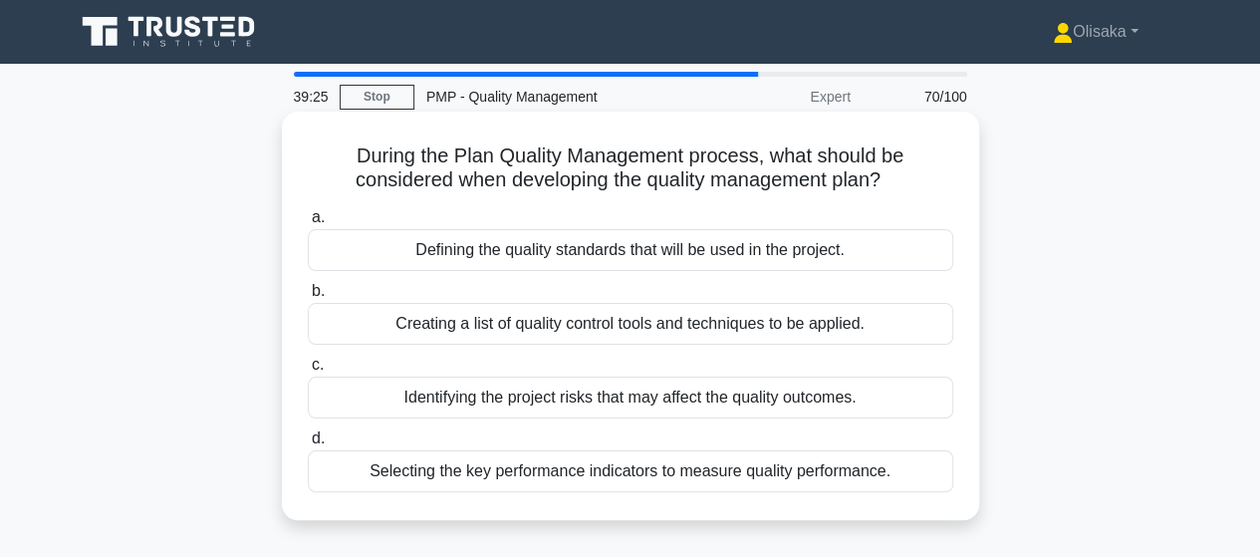
click at [619, 253] on div "Defining the quality standards that will be used in the project." at bounding box center [631, 250] width 646 height 42
click at [308, 224] on input "a. Defining the quality standards that will be used in the project." at bounding box center [308, 217] width 0 height 13
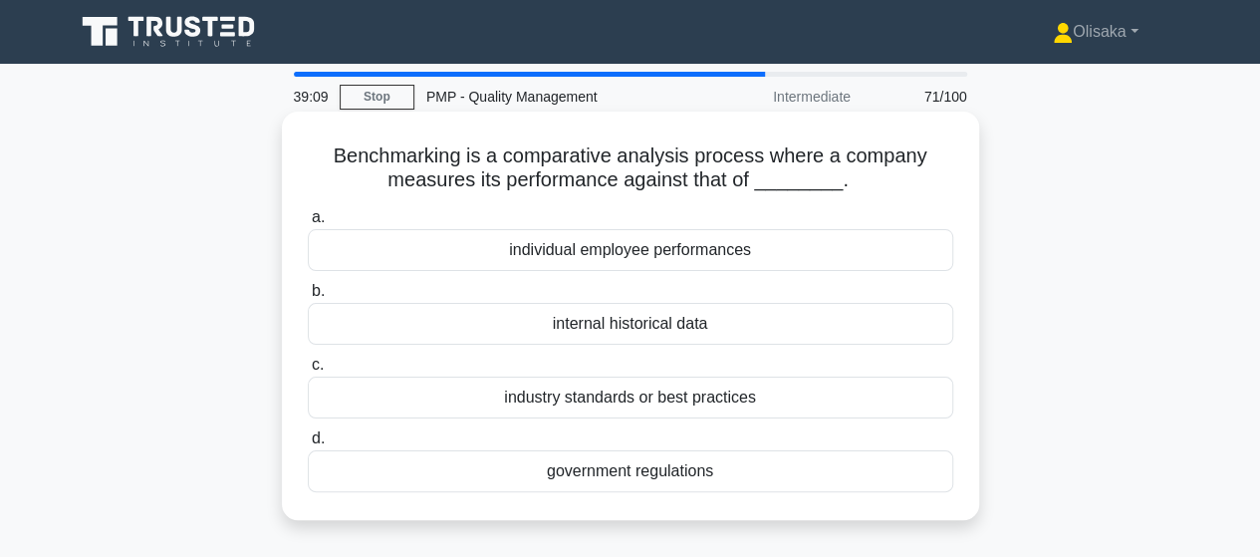
click at [623, 398] on div "industry standards or best practices" at bounding box center [631, 398] width 646 height 42
click at [308, 372] on input "c. industry standards or best practices" at bounding box center [308, 365] width 0 height 13
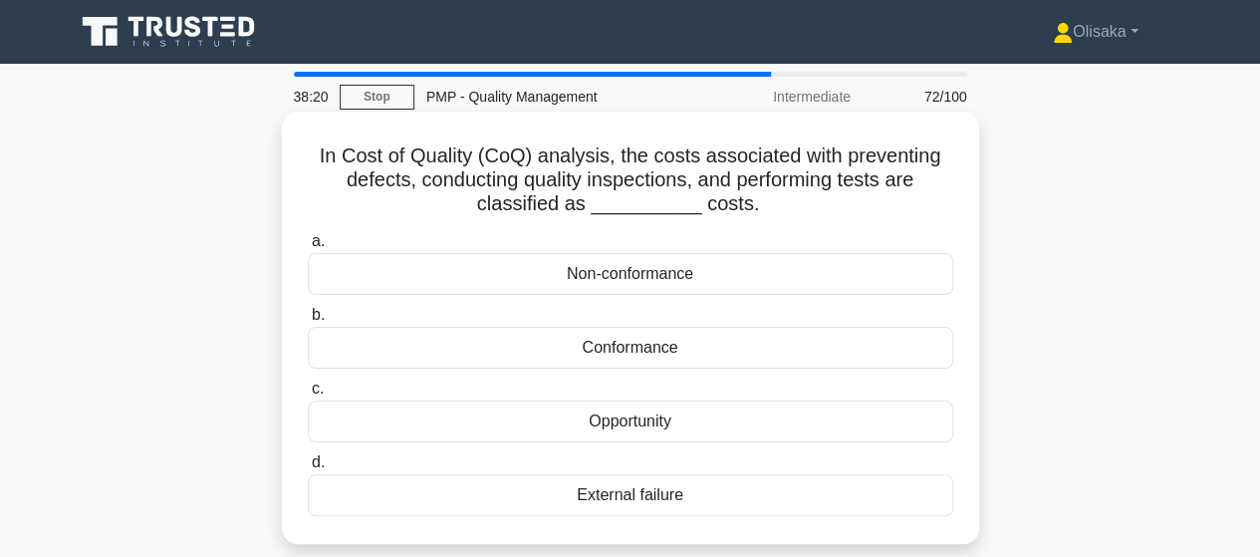
click at [640, 350] on div "Conformance" at bounding box center [631, 348] width 646 height 42
click at [308, 322] on input "b. Conformance" at bounding box center [308, 315] width 0 height 13
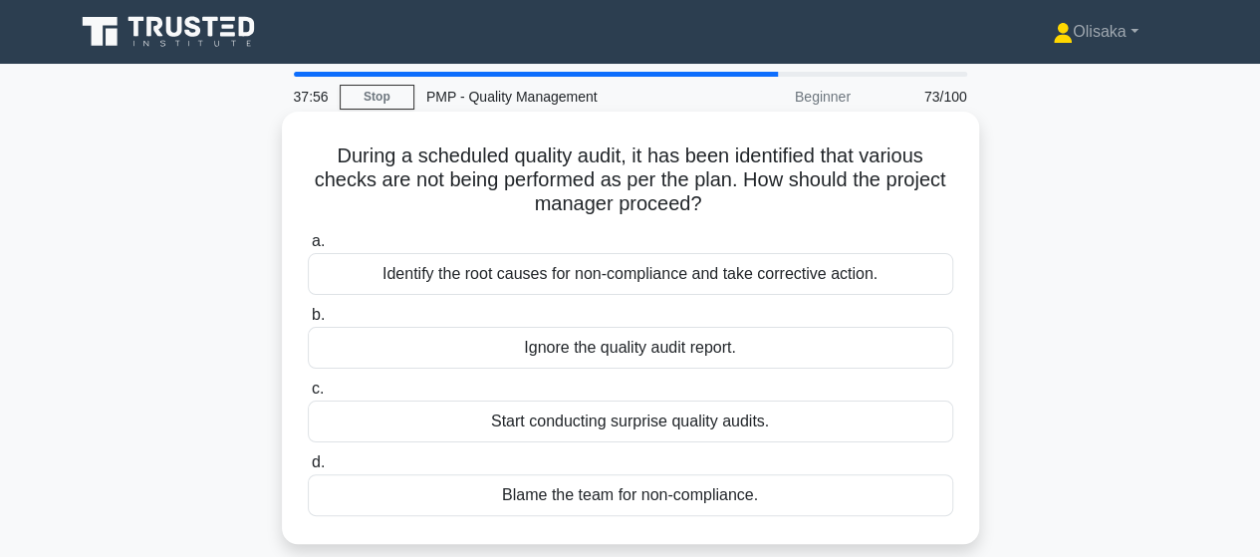
click at [704, 280] on div "Identify the root causes for non-compliance and take corrective action." at bounding box center [631, 274] width 646 height 42
click at [308, 248] on input "a. Identify the root causes for non-compliance and take corrective action." at bounding box center [308, 241] width 0 height 13
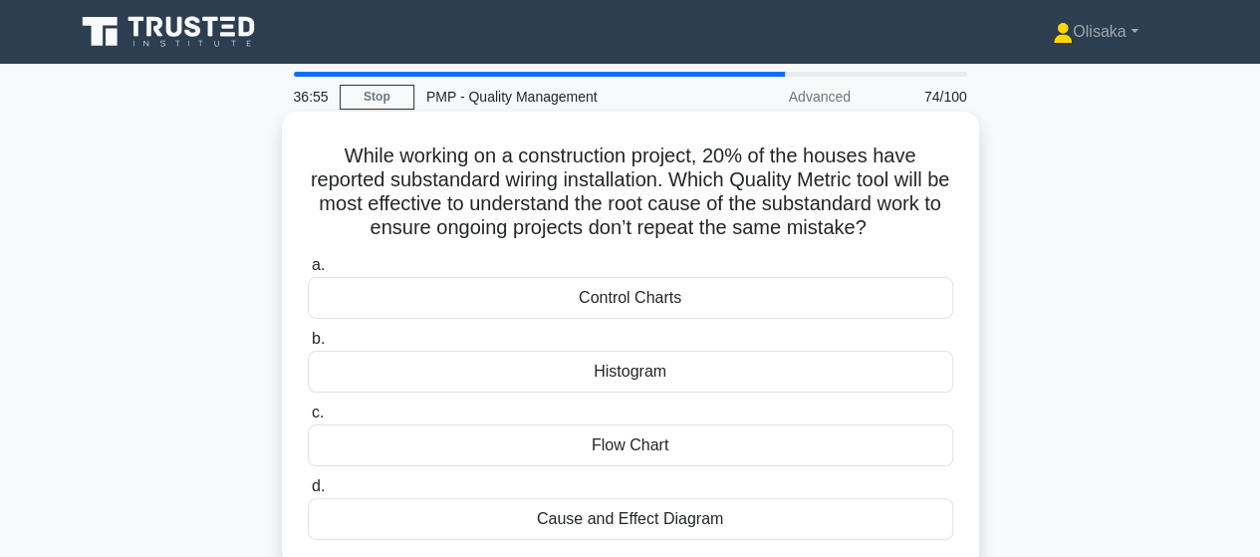
click at [626, 527] on div "Cause and Effect Diagram" at bounding box center [631, 519] width 646 height 42
click at [308, 493] on input "d. Cause and Effect Diagram" at bounding box center [308, 486] width 0 height 13
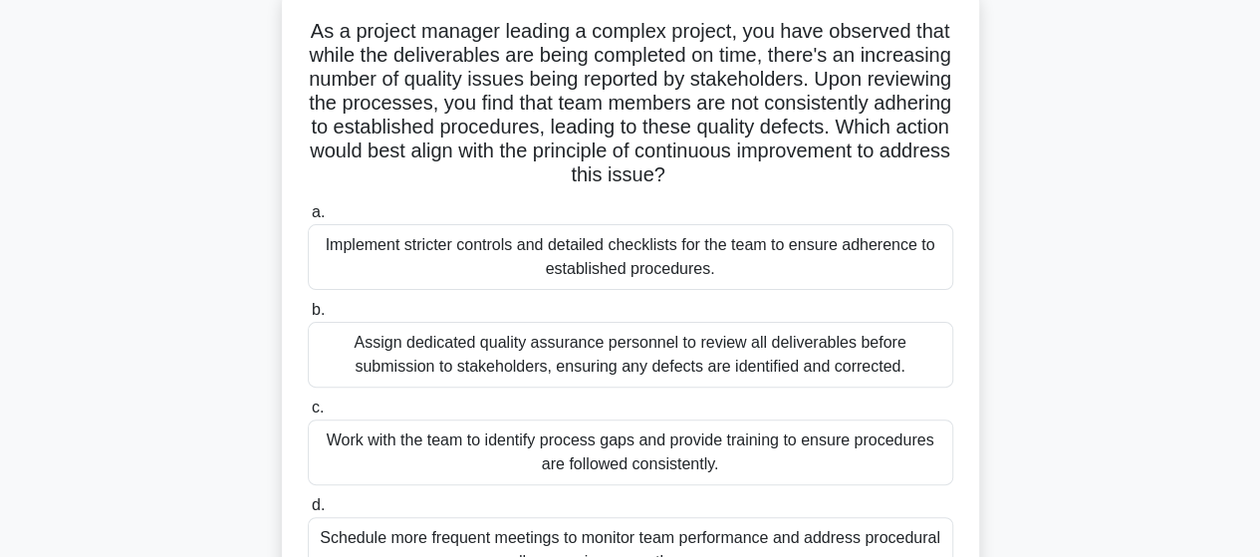
scroll to position [199, 0]
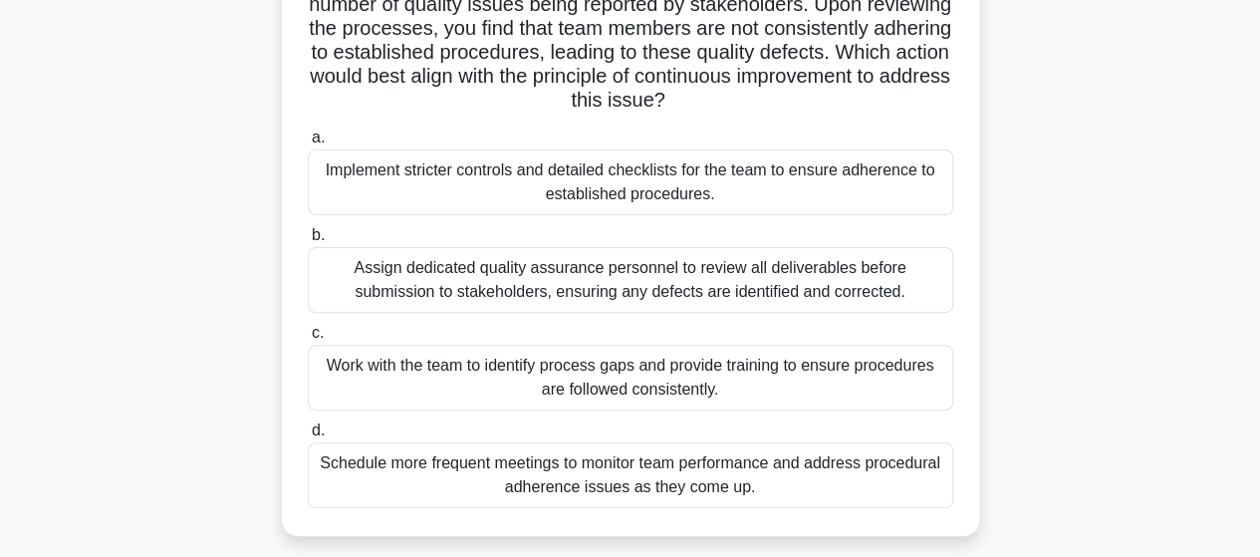
click at [594, 380] on div "Work with the team to identify process gaps and provide training to ensure proc…" at bounding box center [631, 378] width 646 height 66
click at [308, 340] on input "c. Work with the team to identify process gaps and provide training to ensure p…" at bounding box center [308, 333] width 0 height 13
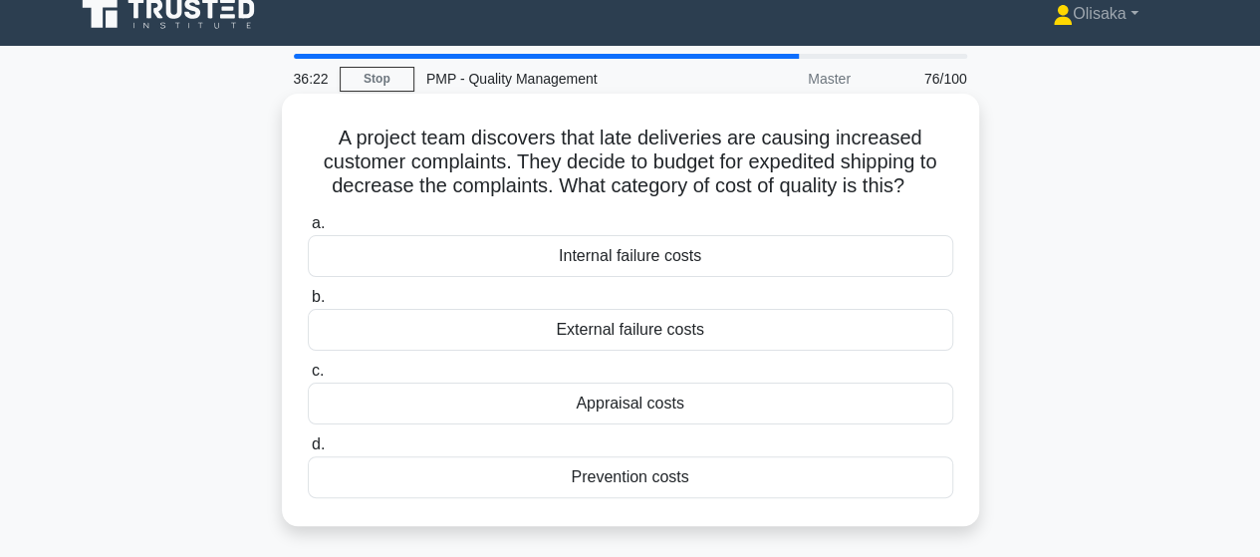
scroll to position [0, 0]
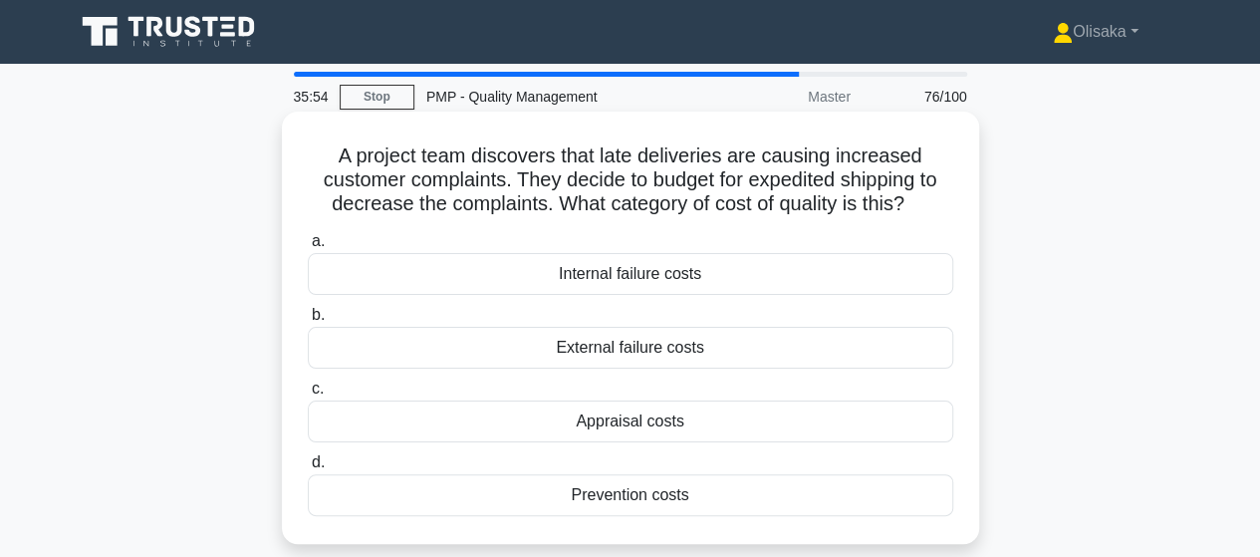
click at [613, 495] on div "Prevention costs" at bounding box center [631, 495] width 646 height 42
click at [308, 469] on input "d. Prevention costs" at bounding box center [308, 462] width 0 height 13
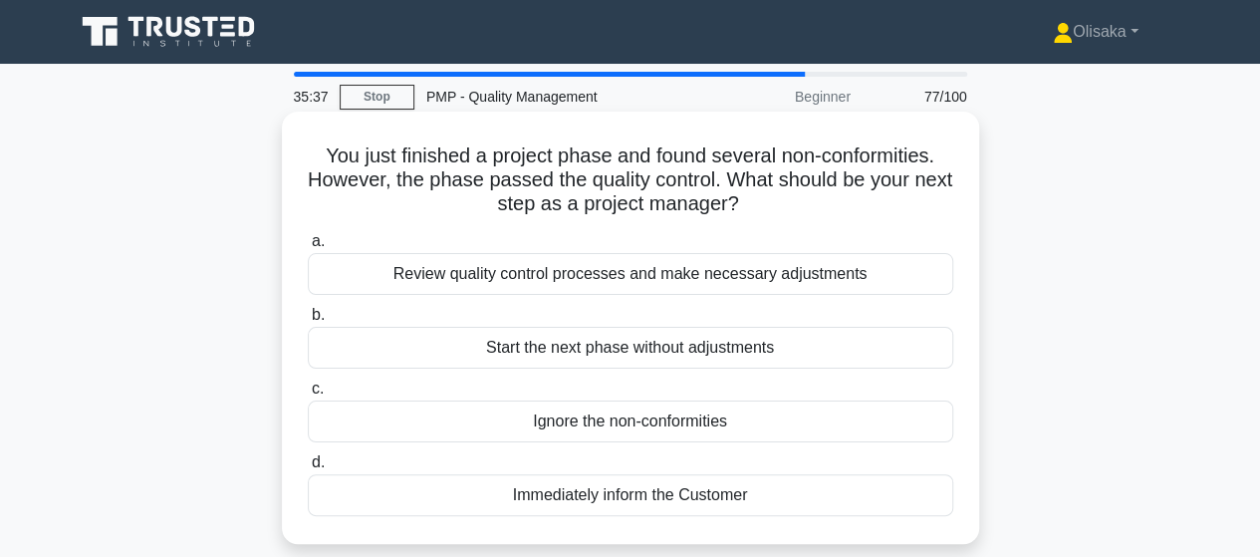
click at [679, 280] on div "Review quality control processes and make necessary adjustments" at bounding box center [631, 274] width 646 height 42
click at [308, 248] on input "a. Review quality control processes and make necessary adjustments" at bounding box center [308, 241] width 0 height 13
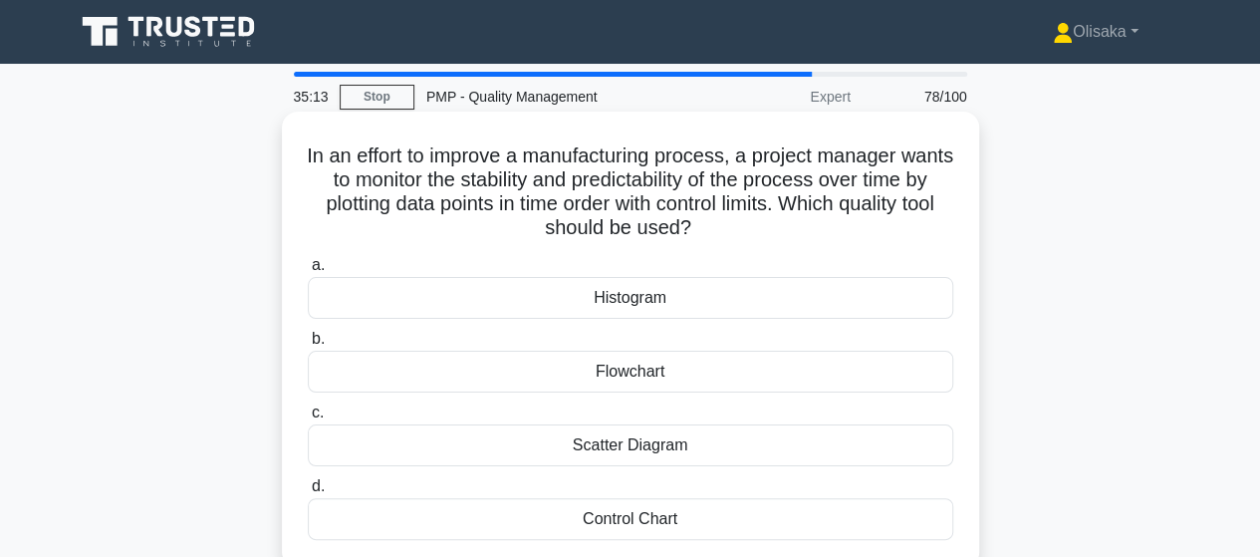
click at [626, 525] on div "Control Chart" at bounding box center [631, 519] width 646 height 42
click at [308, 493] on input "d. Control Chart" at bounding box center [308, 486] width 0 height 13
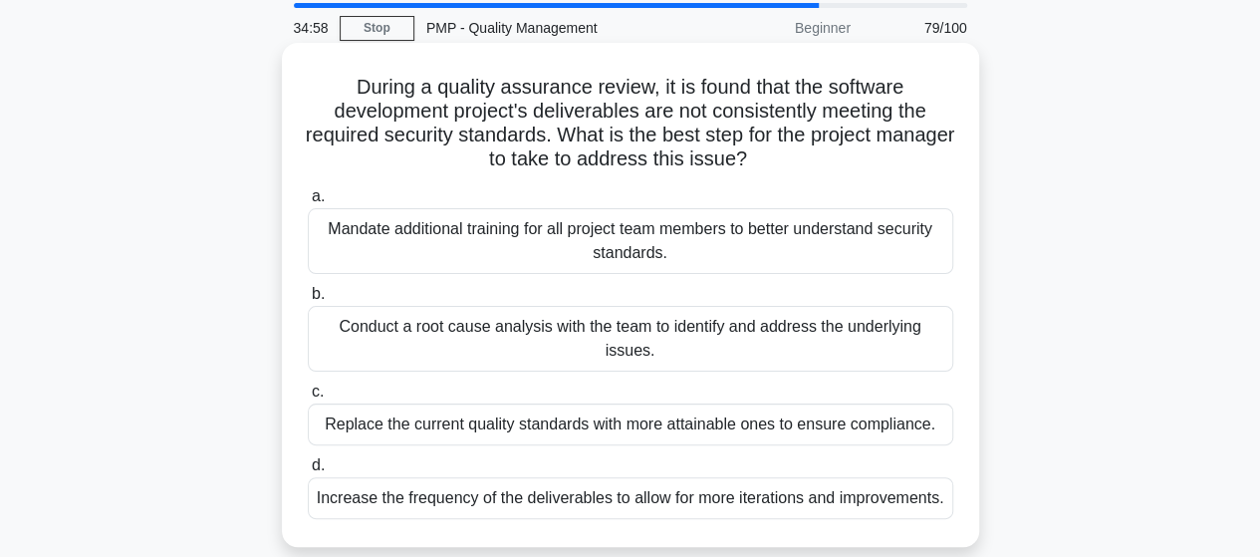
scroll to position [100, 0]
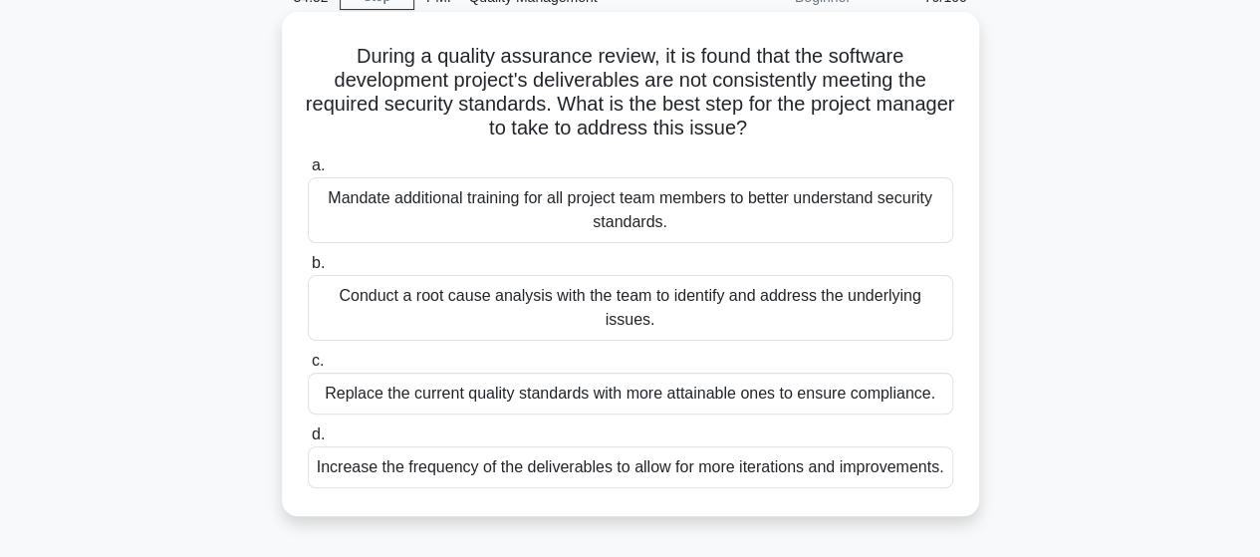
click at [667, 314] on div "Conduct a root cause analysis with the team to identify and address the underly…" at bounding box center [631, 308] width 646 height 66
click at [308, 270] on input "b. Conduct a root cause analysis with the team to identify and address the unde…" at bounding box center [308, 263] width 0 height 13
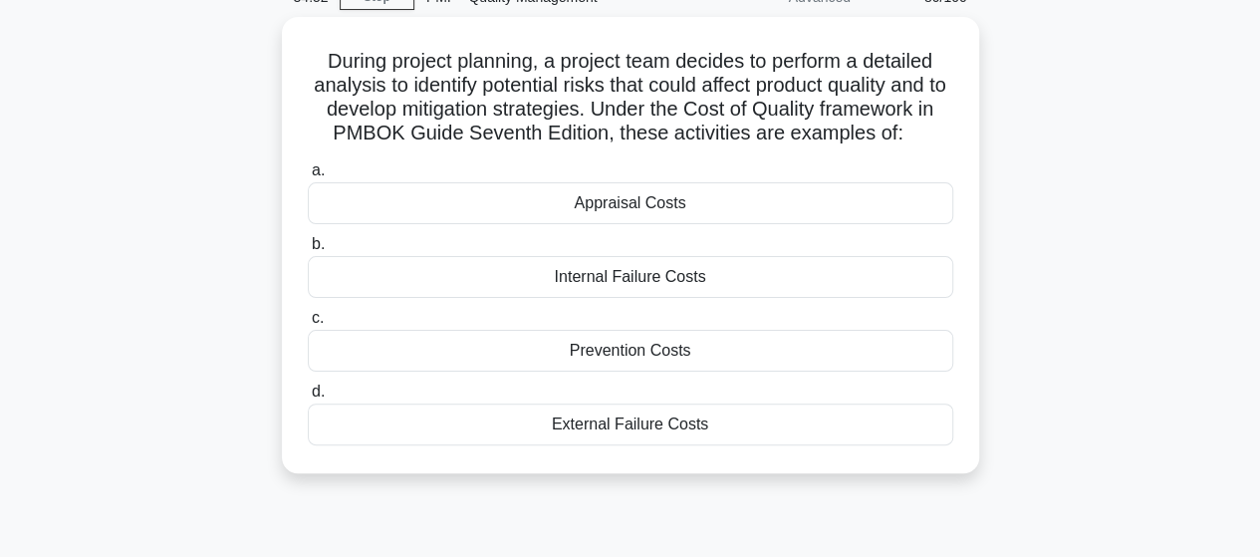
scroll to position [0, 0]
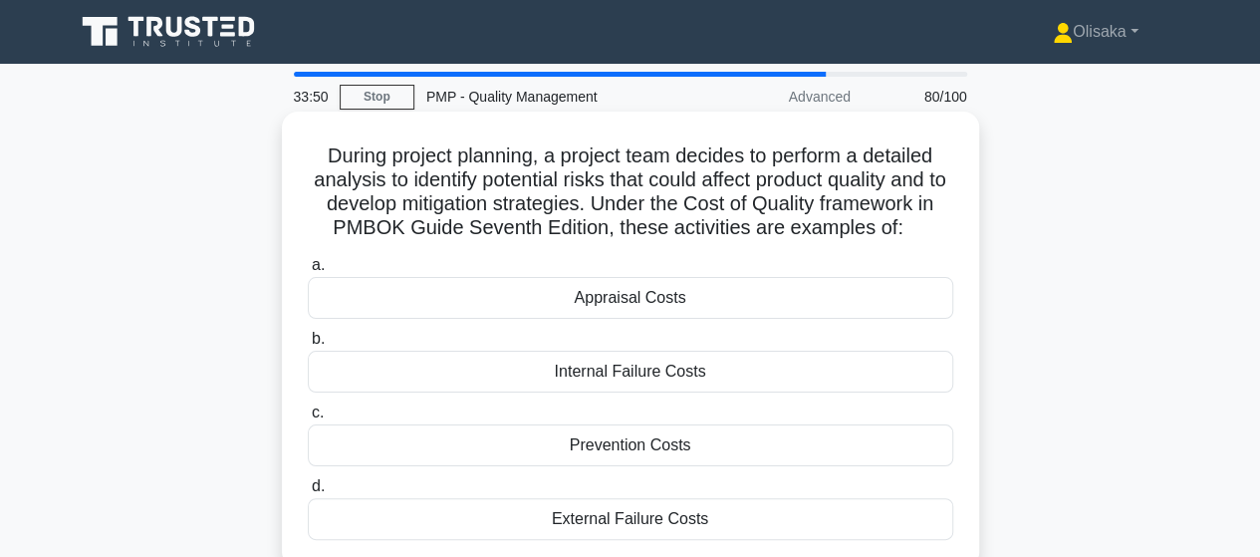
click at [594, 384] on div "Internal Failure Costs" at bounding box center [631, 372] width 646 height 42
click at [308, 346] on input "b. Internal Failure Costs" at bounding box center [308, 339] width 0 height 13
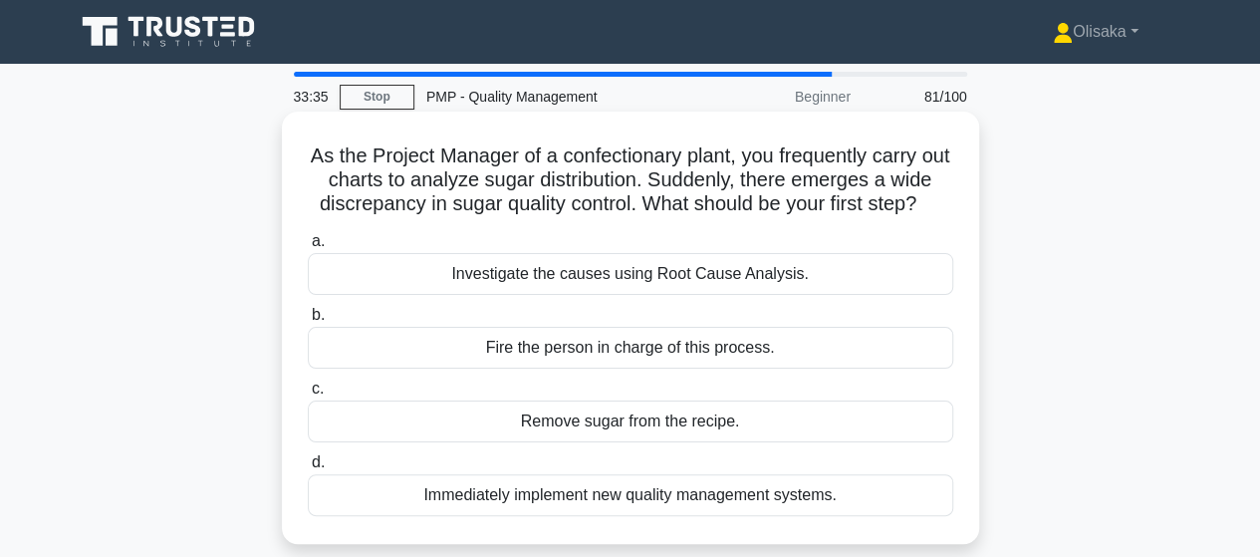
click at [738, 295] on div "Investigate the causes using Root Cause Analysis." at bounding box center [631, 274] width 646 height 42
click at [308, 248] on input "a. Investigate the causes using Root Cause Analysis." at bounding box center [308, 241] width 0 height 13
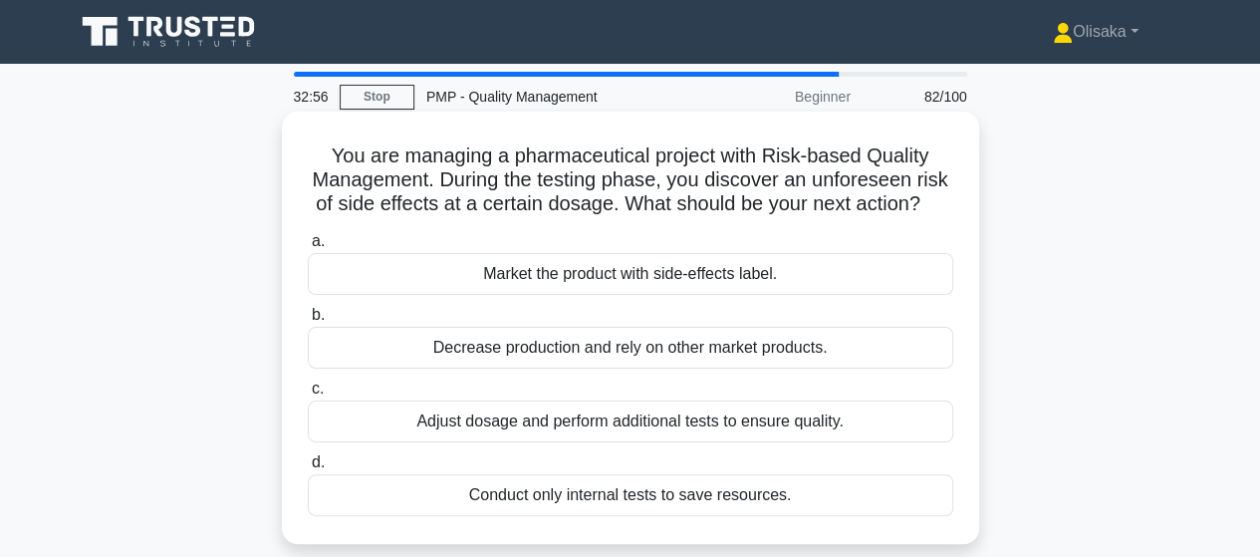
click at [764, 442] on div "Adjust dosage and perform additional tests to ensure quality." at bounding box center [631, 422] width 646 height 42
click at [308, 396] on input "c. Adjust dosage and perform additional tests to ensure quality." at bounding box center [308, 389] width 0 height 13
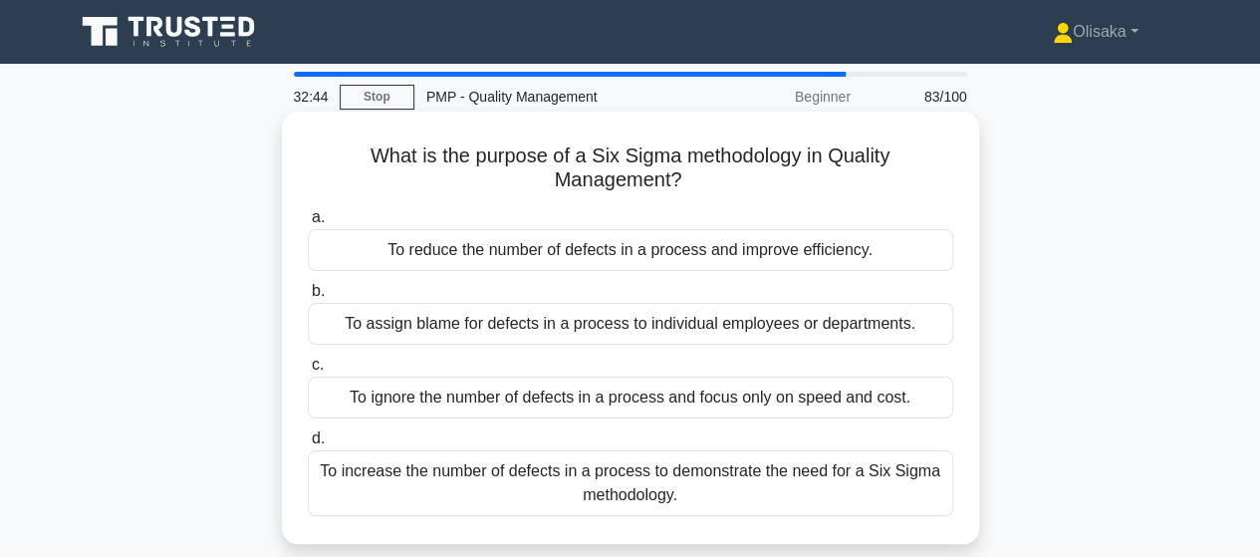
click at [741, 260] on div "To reduce the number of defects in a process and improve efficiency." at bounding box center [631, 250] width 646 height 42
click at [308, 224] on input "a. To reduce the number of defects in a process and improve efficiency." at bounding box center [308, 217] width 0 height 13
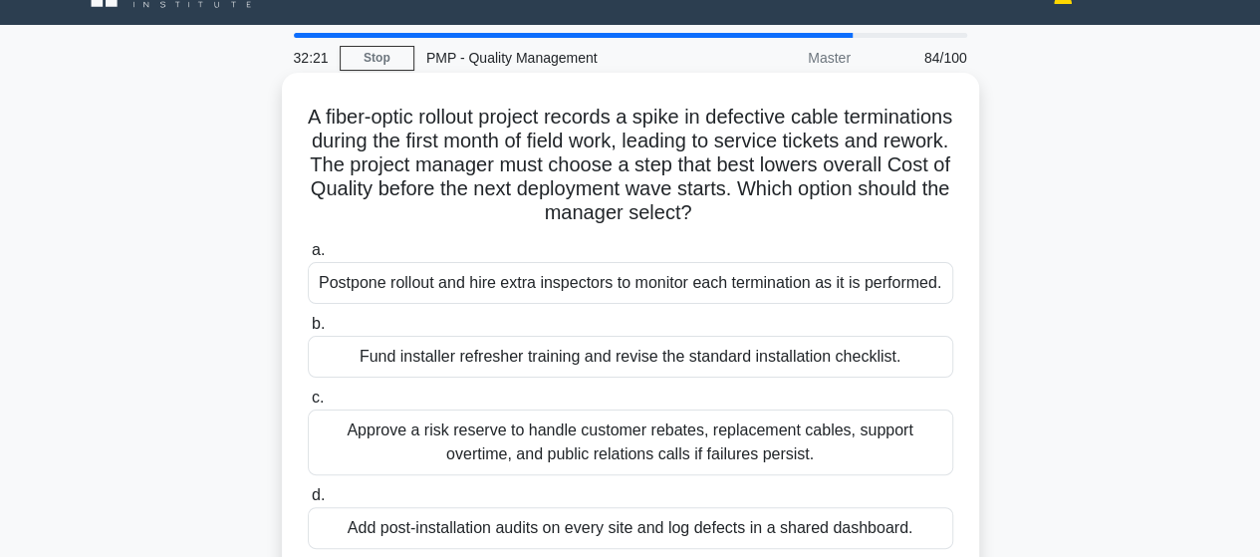
scroll to position [100, 0]
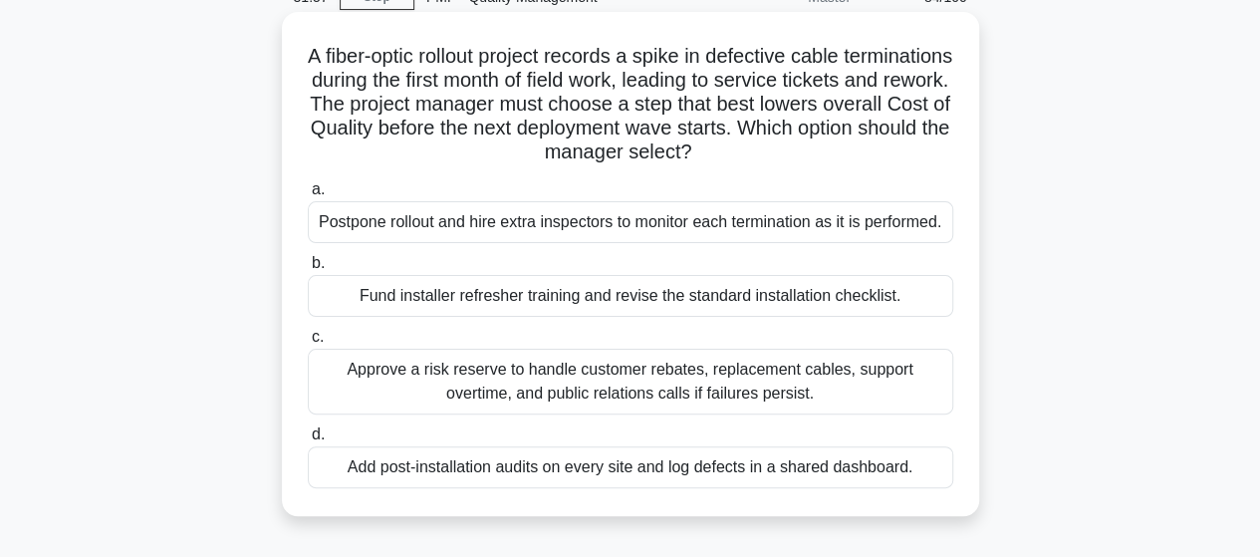
click at [610, 295] on div "Fund installer refresher training and revise the standard installation checklis…" at bounding box center [631, 296] width 646 height 42
click at [308, 270] on input "b. Fund installer refresher training and revise the standard installation check…" at bounding box center [308, 263] width 0 height 13
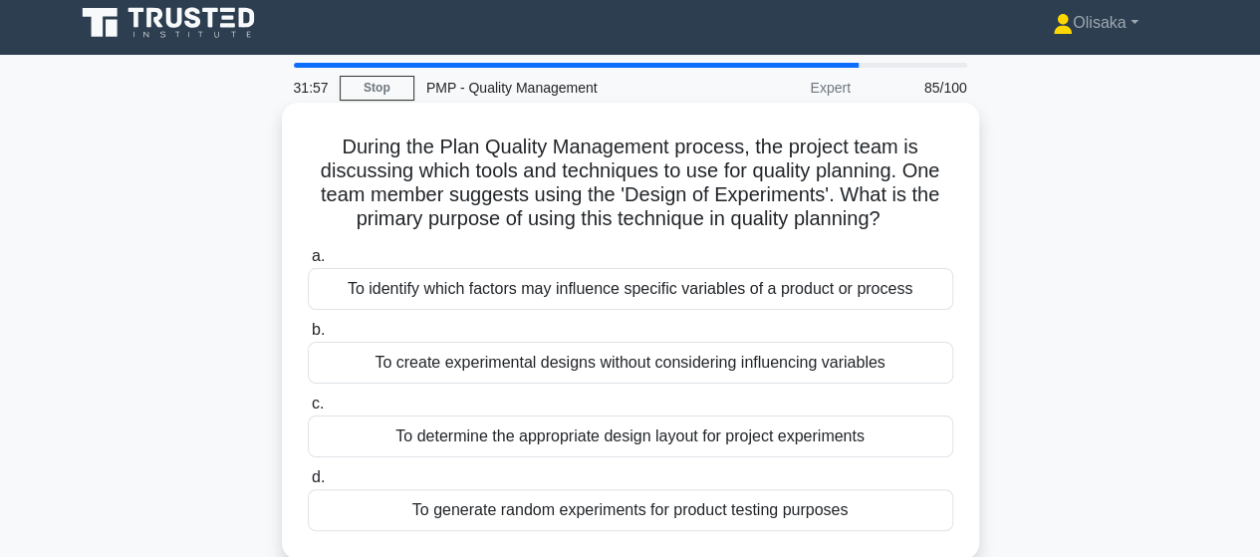
scroll to position [0, 0]
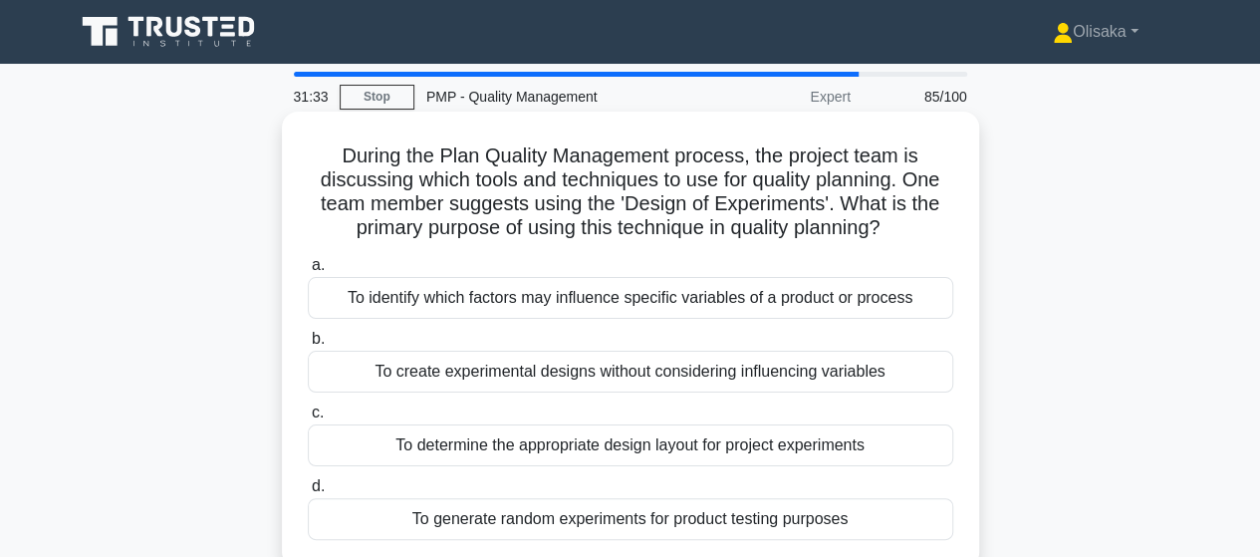
click at [708, 300] on div "To identify which factors may influence specific variables of a product or proc…" at bounding box center [631, 298] width 646 height 42
click at [308, 272] on input "a. To identify which factors may influence specific variables of a product or p…" at bounding box center [308, 265] width 0 height 13
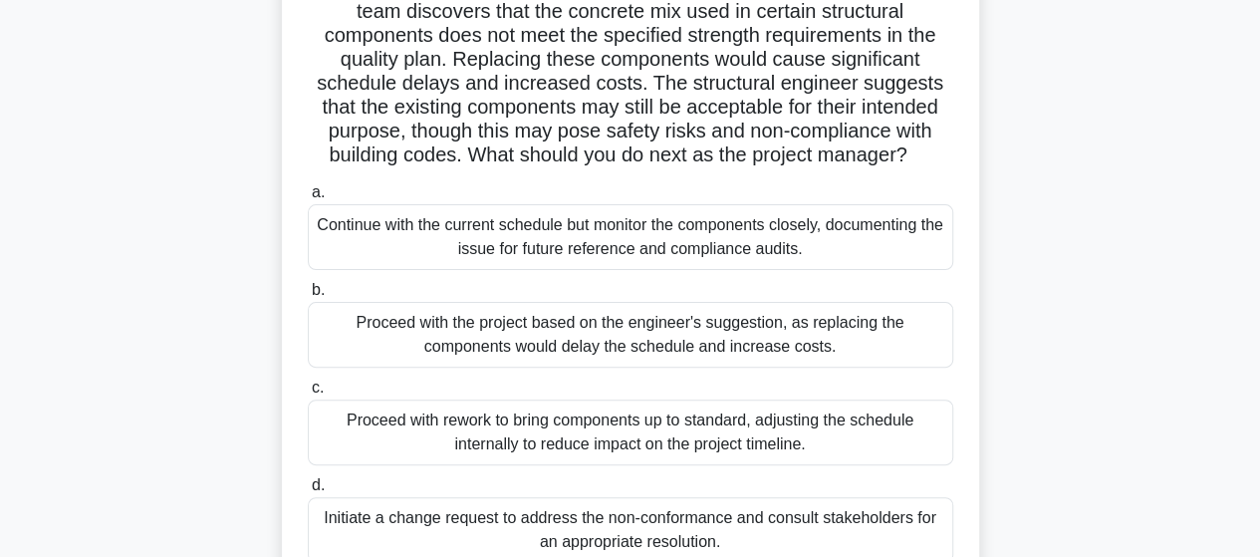
scroll to position [199, 0]
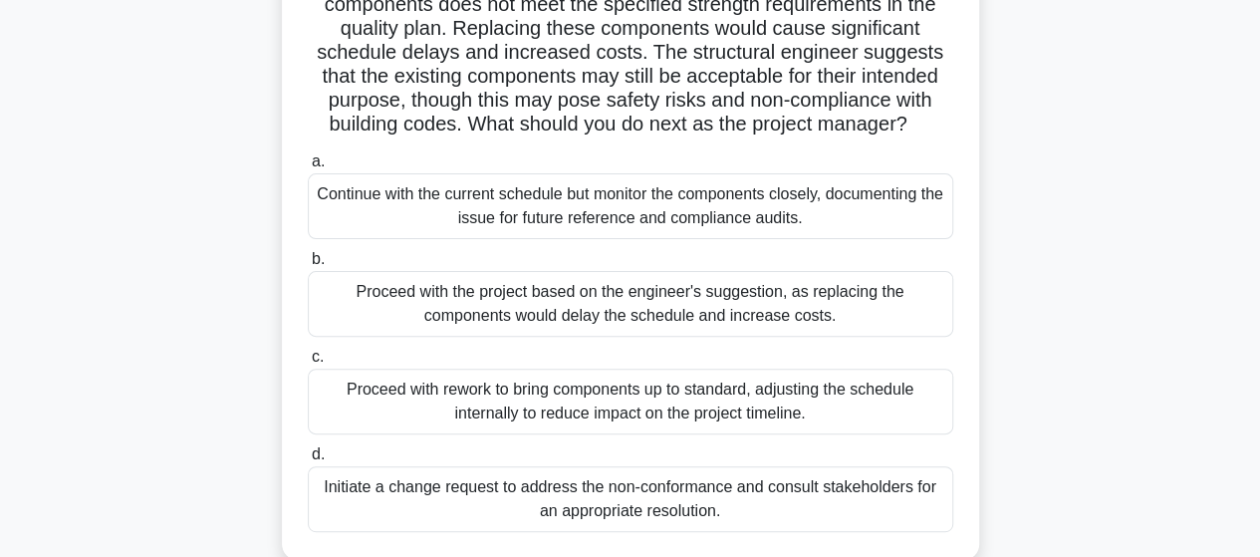
click at [627, 413] on div "Proceed with rework to bring components up to standard, adjusting the schedule …" at bounding box center [631, 402] width 646 height 66
click at [308, 364] on input "c. Proceed with rework to bring components up to standard, adjusting the schedu…" at bounding box center [308, 357] width 0 height 13
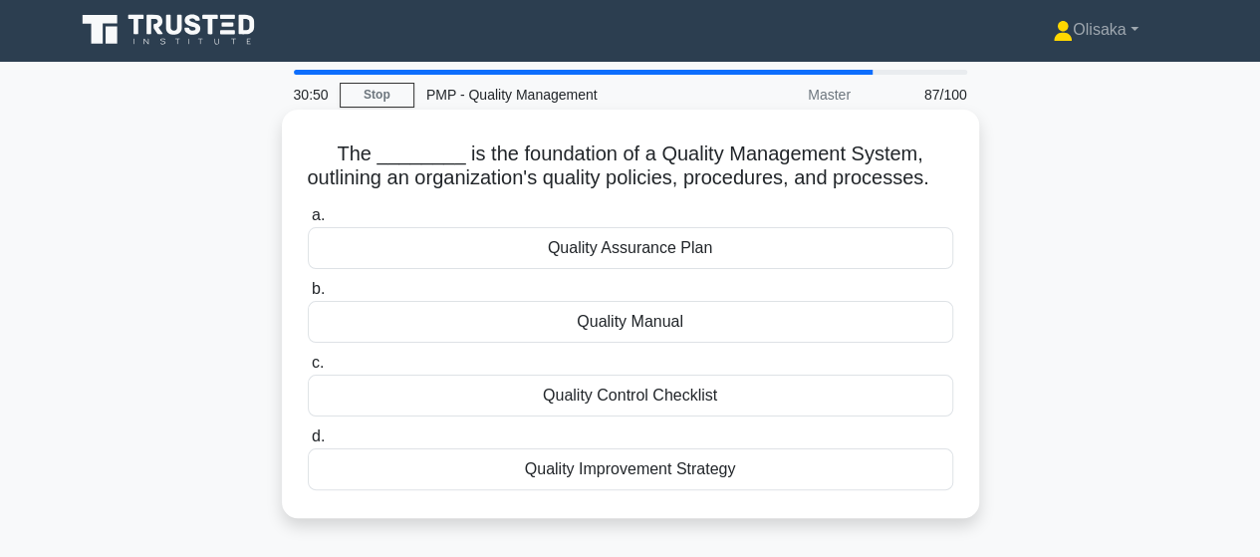
scroll to position [0, 0]
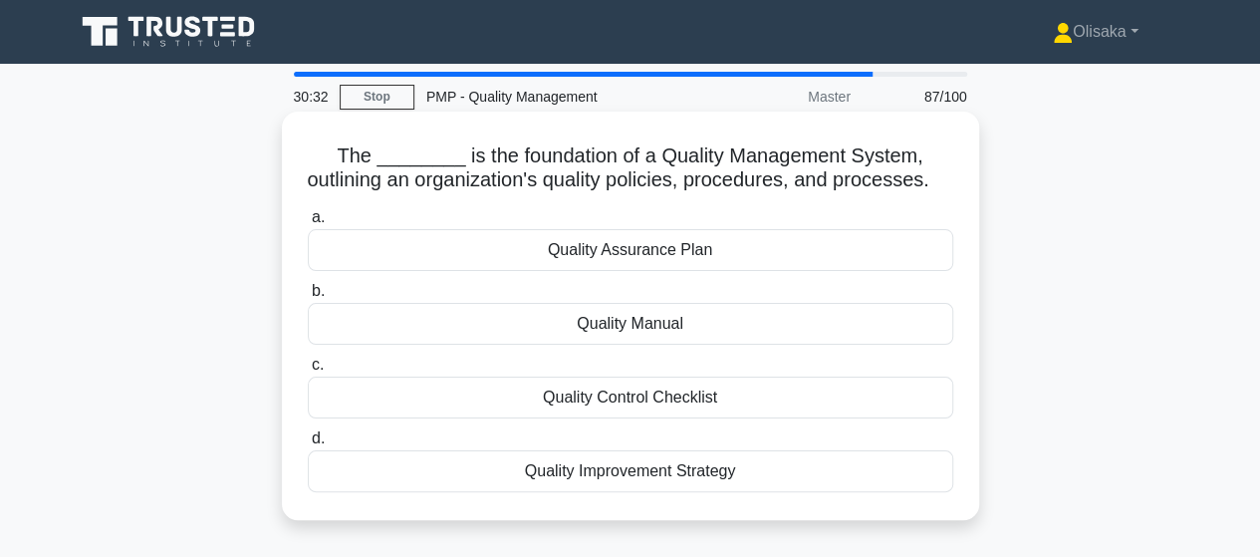
click at [628, 345] on div "Quality Manual" at bounding box center [631, 324] width 646 height 42
click at [308, 298] on input "b. Quality Manual" at bounding box center [308, 291] width 0 height 13
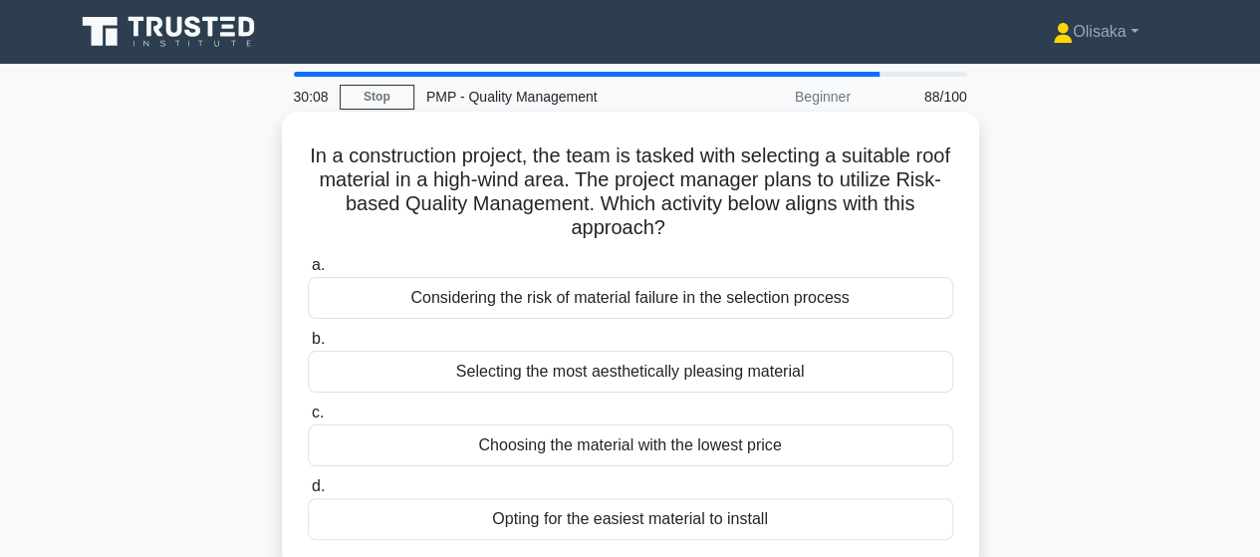
click at [695, 303] on div "Considering the risk of material failure in the selection process" at bounding box center [631, 298] width 646 height 42
click at [308, 272] on input "a. Considering the risk of material failure in the selection process" at bounding box center [308, 265] width 0 height 13
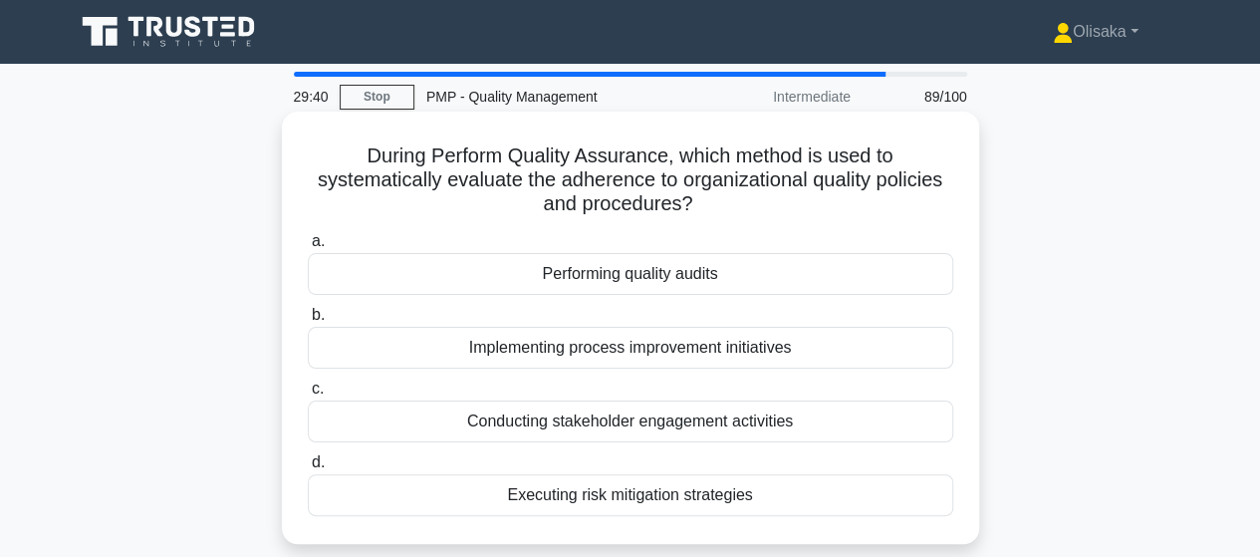
click at [726, 276] on div "Performing quality audits" at bounding box center [631, 274] width 646 height 42
click at [308, 248] on input "a. Performing quality audits" at bounding box center [308, 241] width 0 height 13
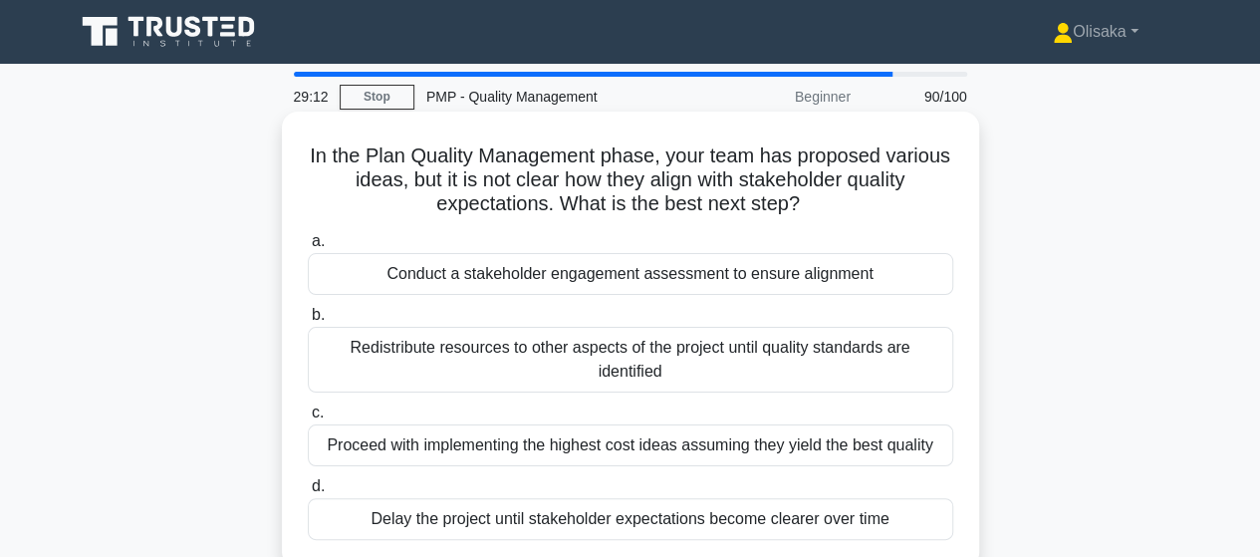
click at [574, 264] on div "Conduct a stakeholder engagement assessment to ensure alignment" at bounding box center [631, 274] width 646 height 42
click at [308, 248] on input "a. Conduct a stakeholder engagement assessment to ensure alignment" at bounding box center [308, 241] width 0 height 13
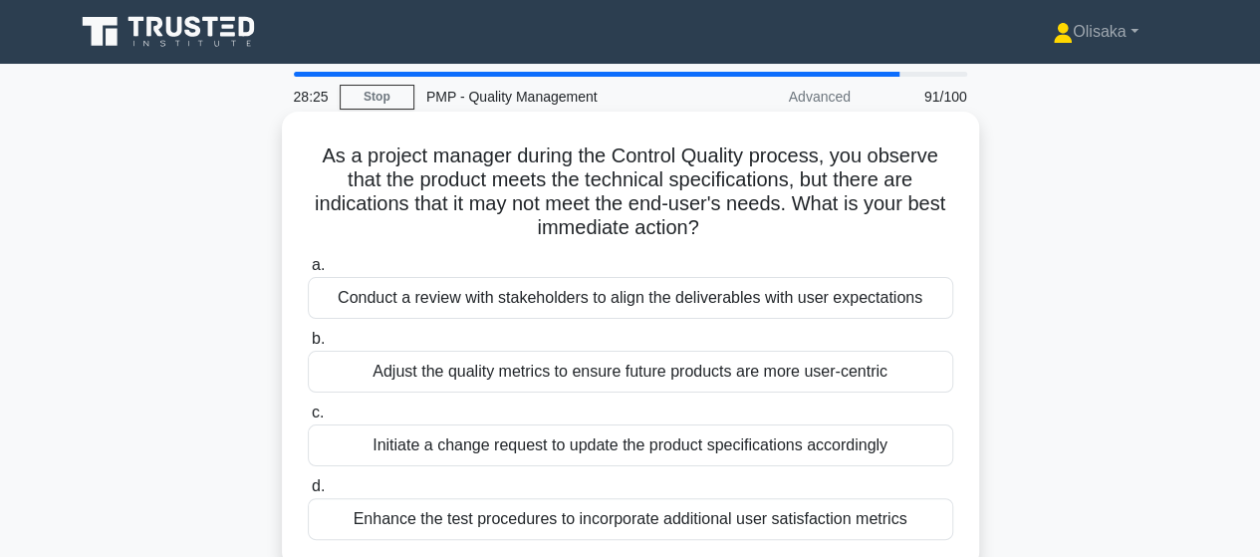
click at [678, 310] on div "Conduct a review with stakeholders to align the deliverables with user expectat…" at bounding box center [631, 298] width 646 height 42
click at [308, 272] on input "a. Conduct a review with stakeholders to align the deliverables with user expec…" at bounding box center [308, 265] width 0 height 13
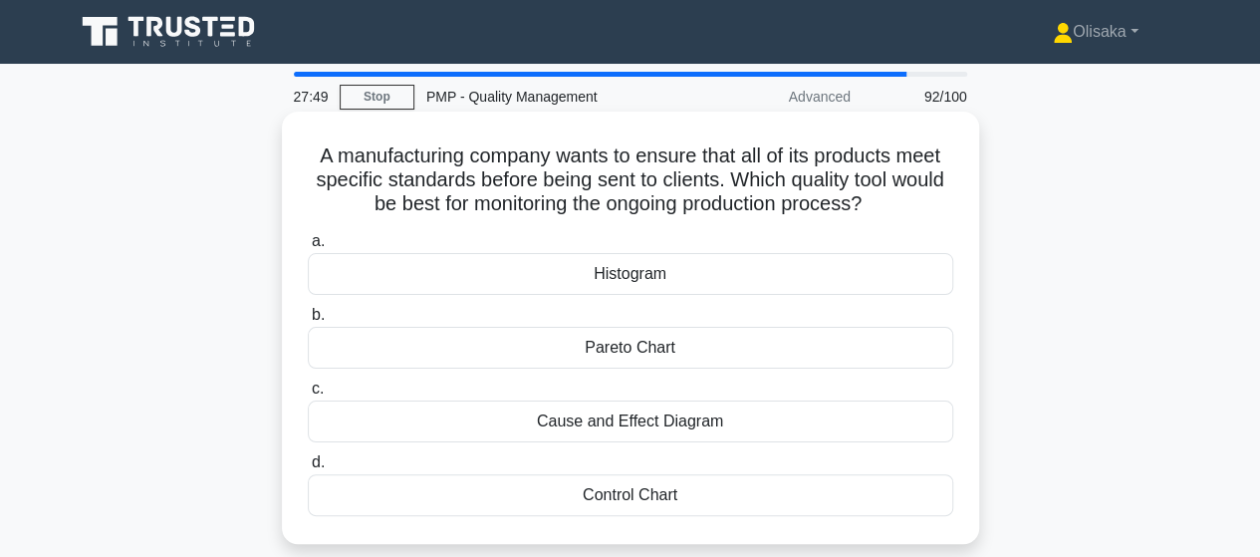
click at [628, 498] on div "Control Chart" at bounding box center [631, 495] width 646 height 42
click at [308, 469] on input "d. Control Chart" at bounding box center [308, 462] width 0 height 13
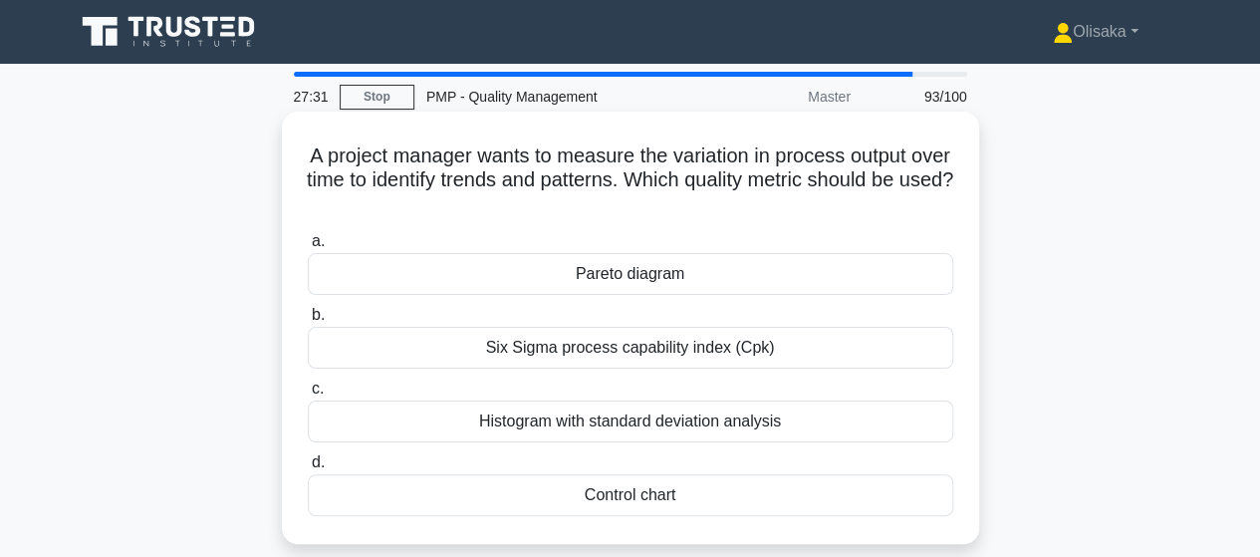
click at [634, 496] on div "Control chart" at bounding box center [631, 495] width 646 height 42
click at [308, 469] on input "d. Control chart" at bounding box center [308, 462] width 0 height 13
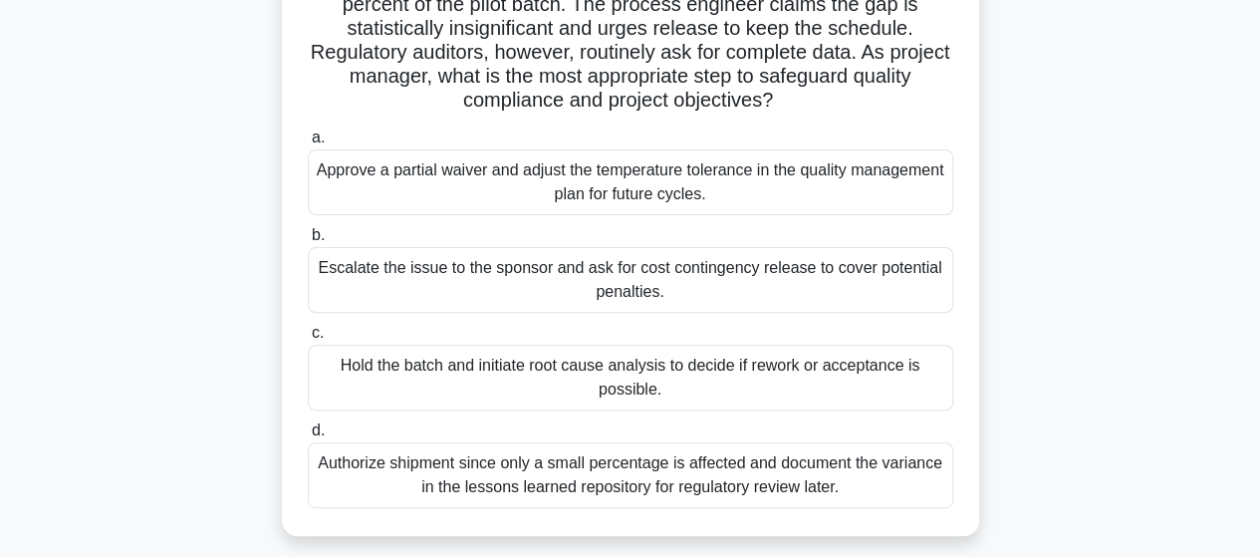
scroll to position [100, 0]
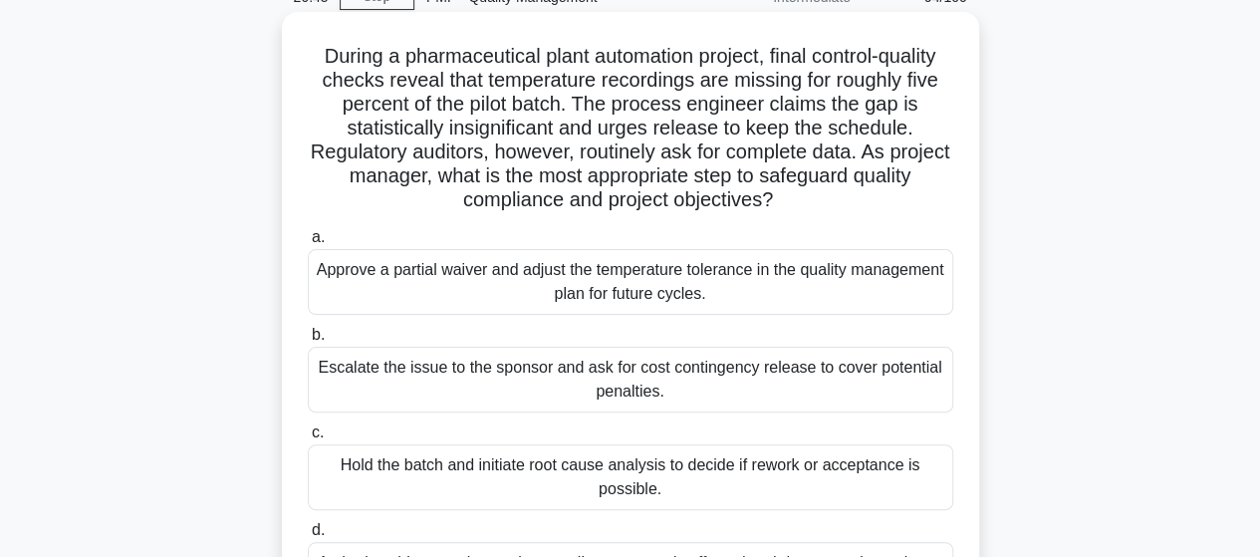
click at [666, 473] on div "Hold the batch and initiate root cause analysis to decide if rework or acceptan…" at bounding box center [631, 477] width 646 height 66
click at [308, 439] on input "c. Hold the batch and initiate root cause analysis to decide if rework or accep…" at bounding box center [308, 432] width 0 height 13
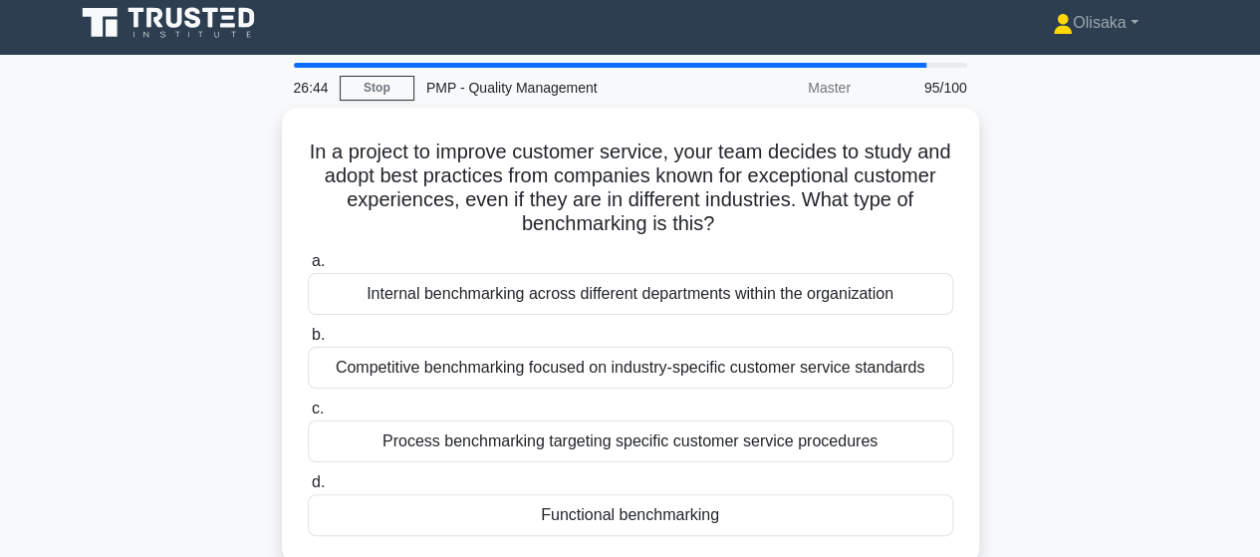
scroll to position [0, 0]
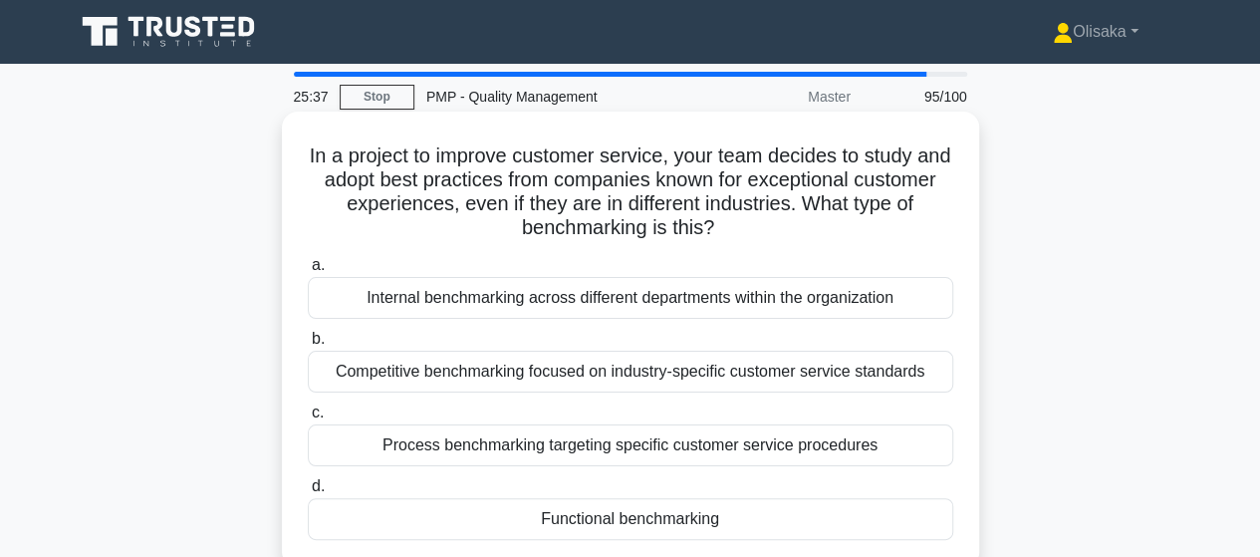
click at [603, 517] on div "Functional benchmarking" at bounding box center [631, 519] width 646 height 42
click at [308, 493] on input "d. Functional benchmarking" at bounding box center [308, 486] width 0 height 13
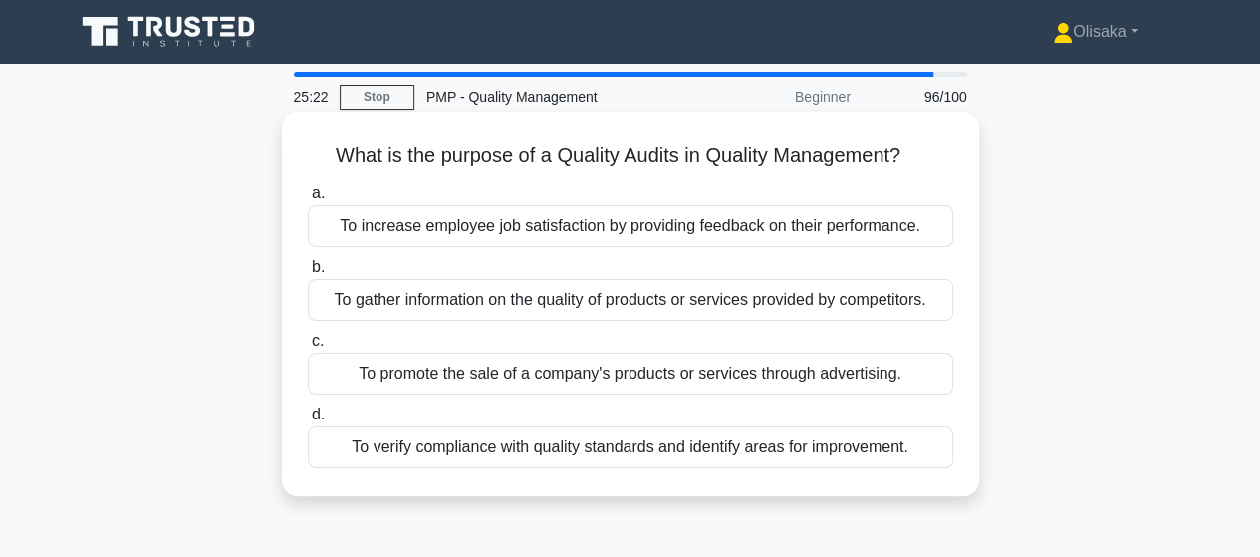
click at [568, 455] on div "To verify compliance with quality standards and identify areas for improvement." at bounding box center [631, 447] width 646 height 42
click at [308, 421] on input "d. To verify compliance with quality standards and identify areas for improveme…" at bounding box center [308, 414] width 0 height 13
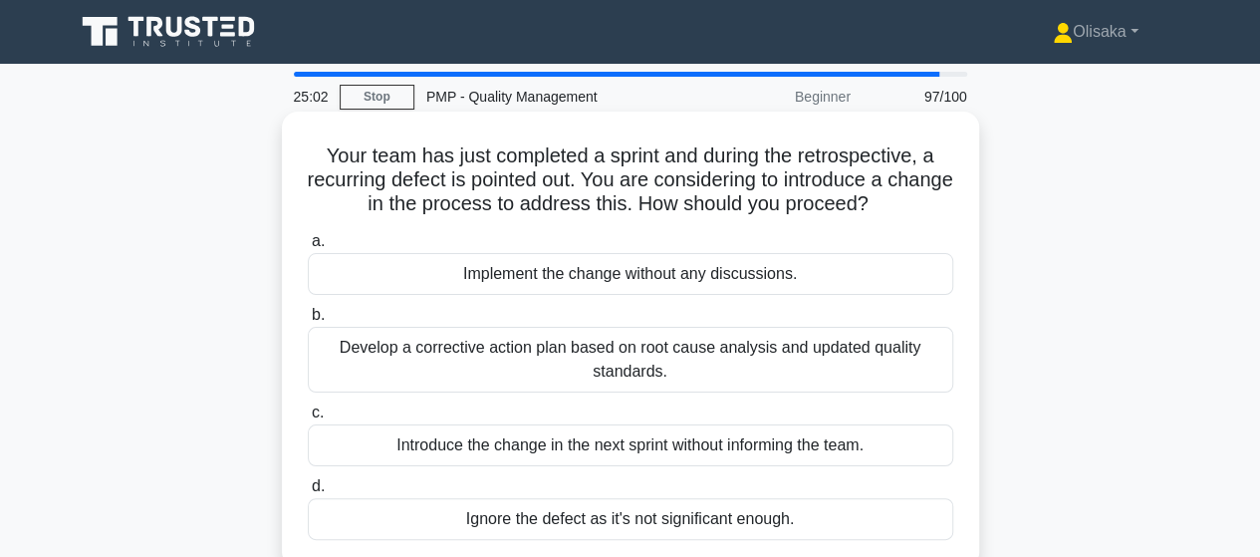
click at [785, 378] on div "Develop a corrective action plan based on root cause analysis and updated quali…" at bounding box center [631, 360] width 646 height 66
click at [308, 322] on input "b. Develop a corrective action plan based on root cause analysis and updated qu…" at bounding box center [308, 315] width 0 height 13
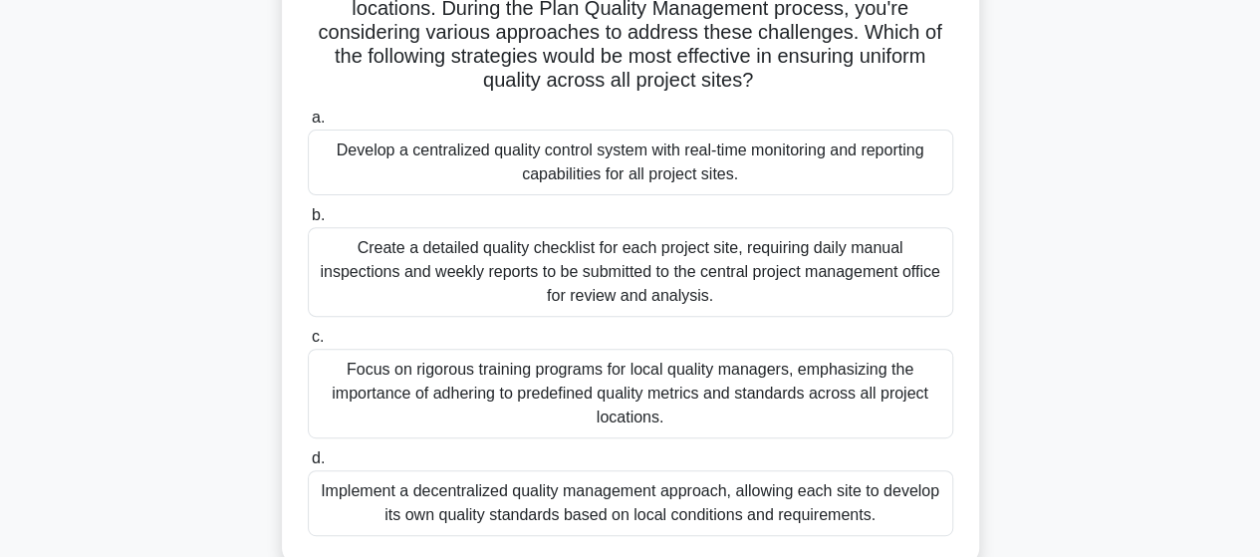
scroll to position [299, 0]
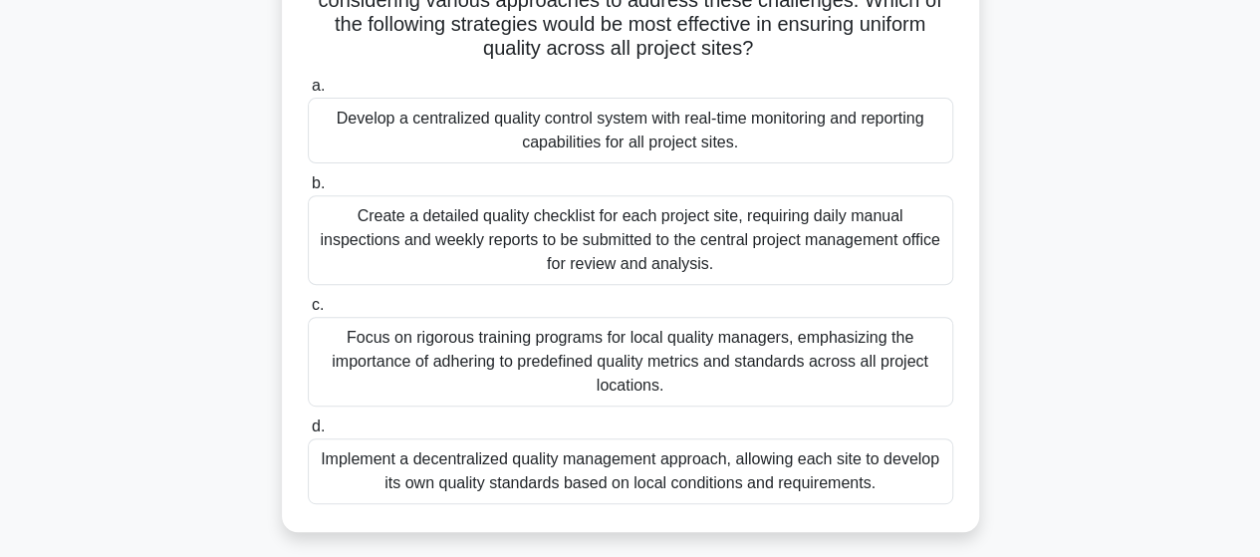
click at [692, 137] on div "Develop a centralized quality control system with real-time monitoring and repo…" at bounding box center [631, 131] width 646 height 66
click at [308, 93] on input "a. Develop a centralized quality control system with real-time monitoring and r…" at bounding box center [308, 86] width 0 height 13
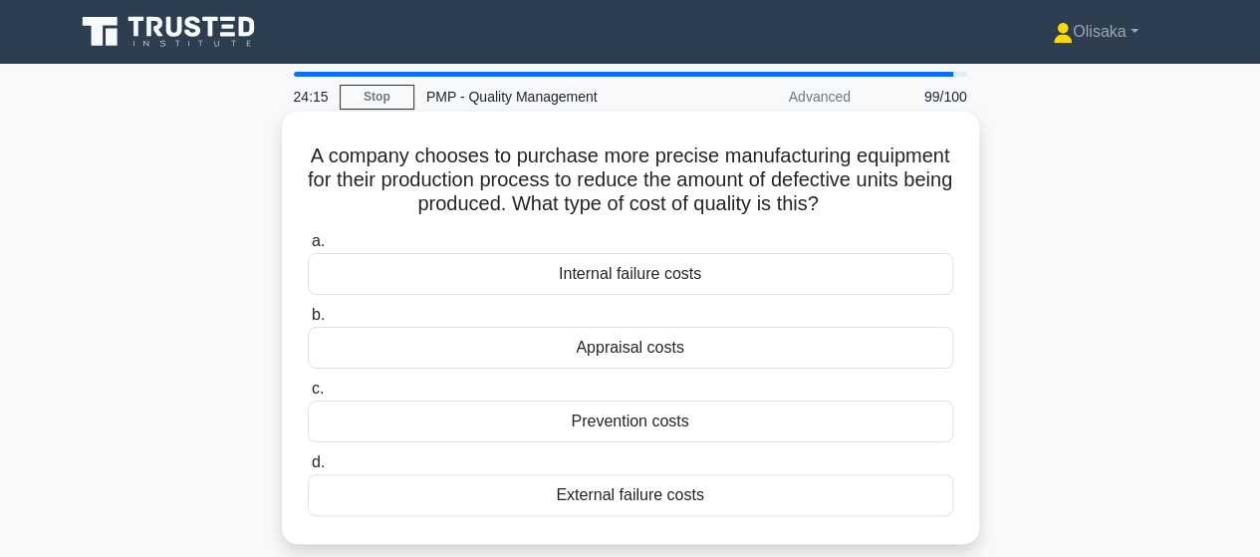
scroll to position [0, 0]
click at [623, 426] on div "Prevention costs" at bounding box center [631, 422] width 646 height 42
click at [308, 396] on input "c. Prevention costs" at bounding box center [308, 389] width 0 height 13
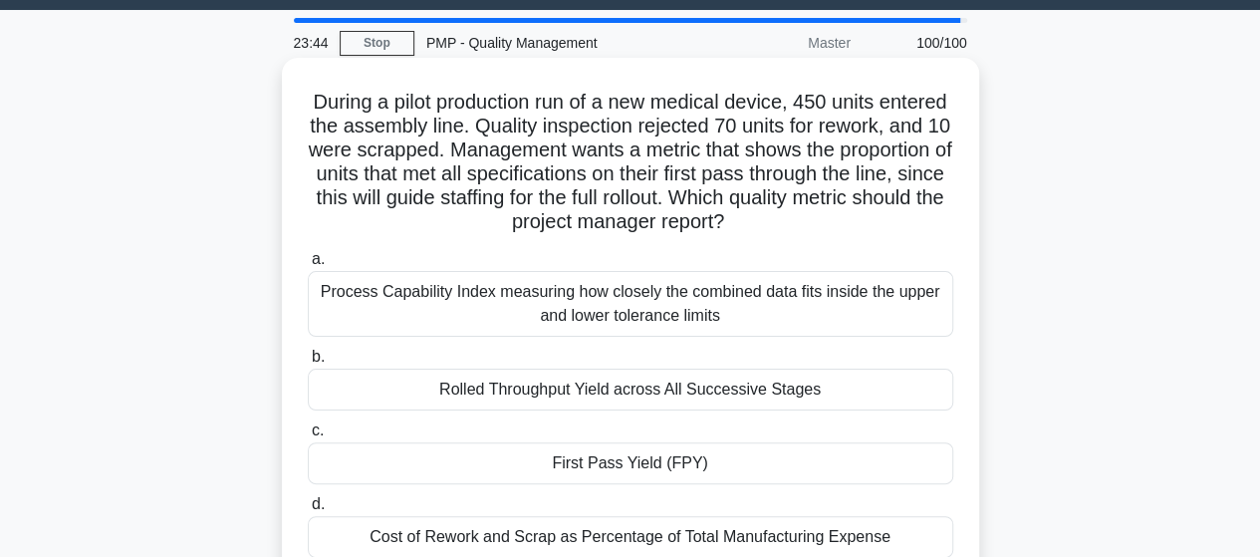
scroll to position [100, 0]
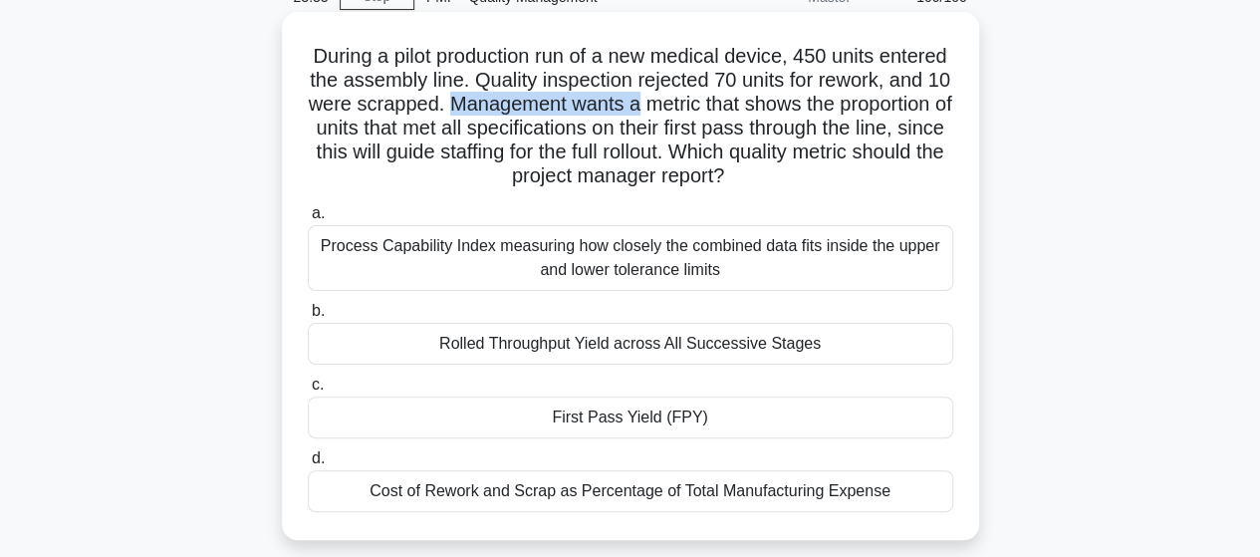
drag, startPoint x: 591, startPoint y: 107, endPoint x: 780, endPoint y: 116, distance: 189.5
click at [780, 116] on h5 "During a pilot production run of a new medical device, 450 units entered the as…" at bounding box center [631, 116] width 650 height 145
click at [683, 427] on div "First Pass Yield (FPY)" at bounding box center [631, 418] width 646 height 42
click at [308, 392] on input "c. First Pass Yield (FPY)" at bounding box center [308, 385] width 0 height 13
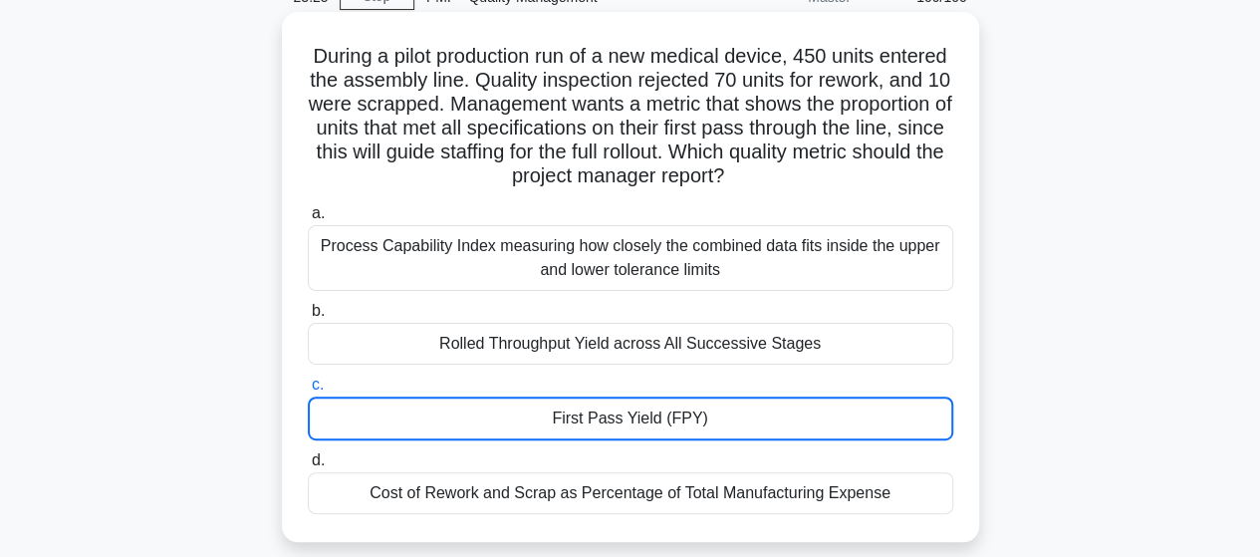
scroll to position [0, 0]
